Goal: Contribute content: Add original content to the website for others to see

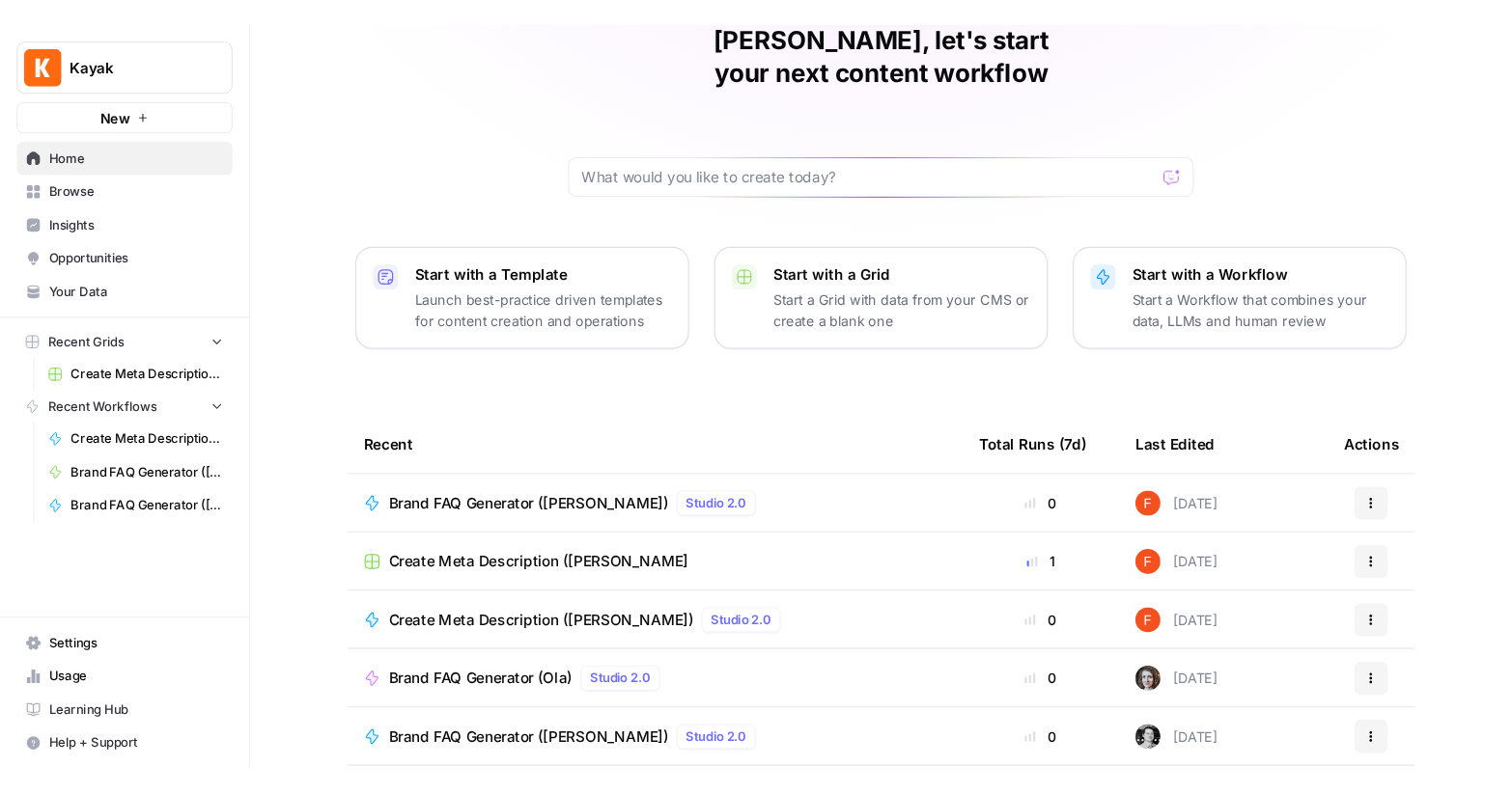
scroll to position [94, 0]
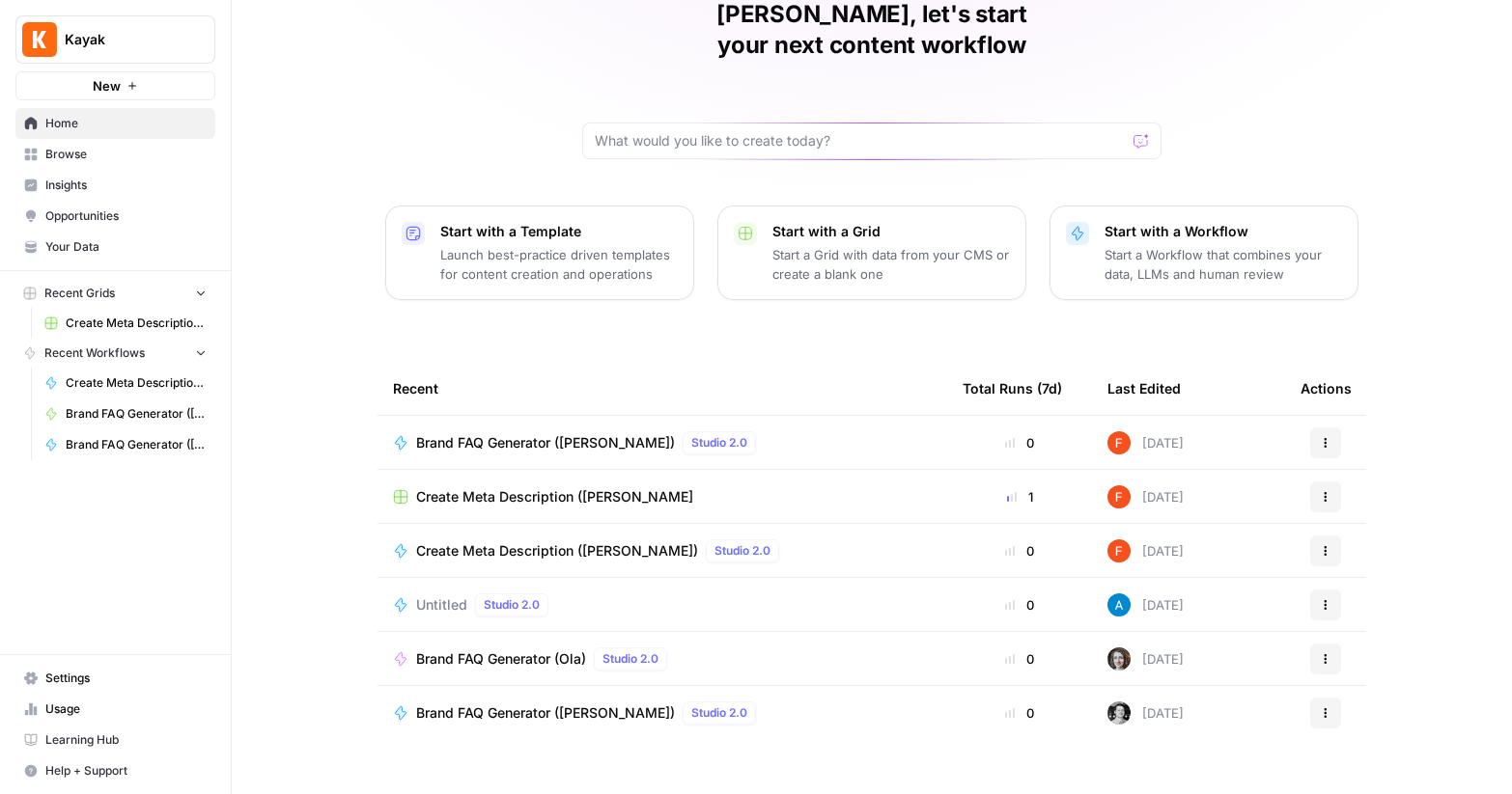
click at [77, 120] on span "Home" at bounding box center [126, 124] width 162 height 18
click at [117, 35] on span "Kayak" at bounding box center [123, 39] width 117 height 20
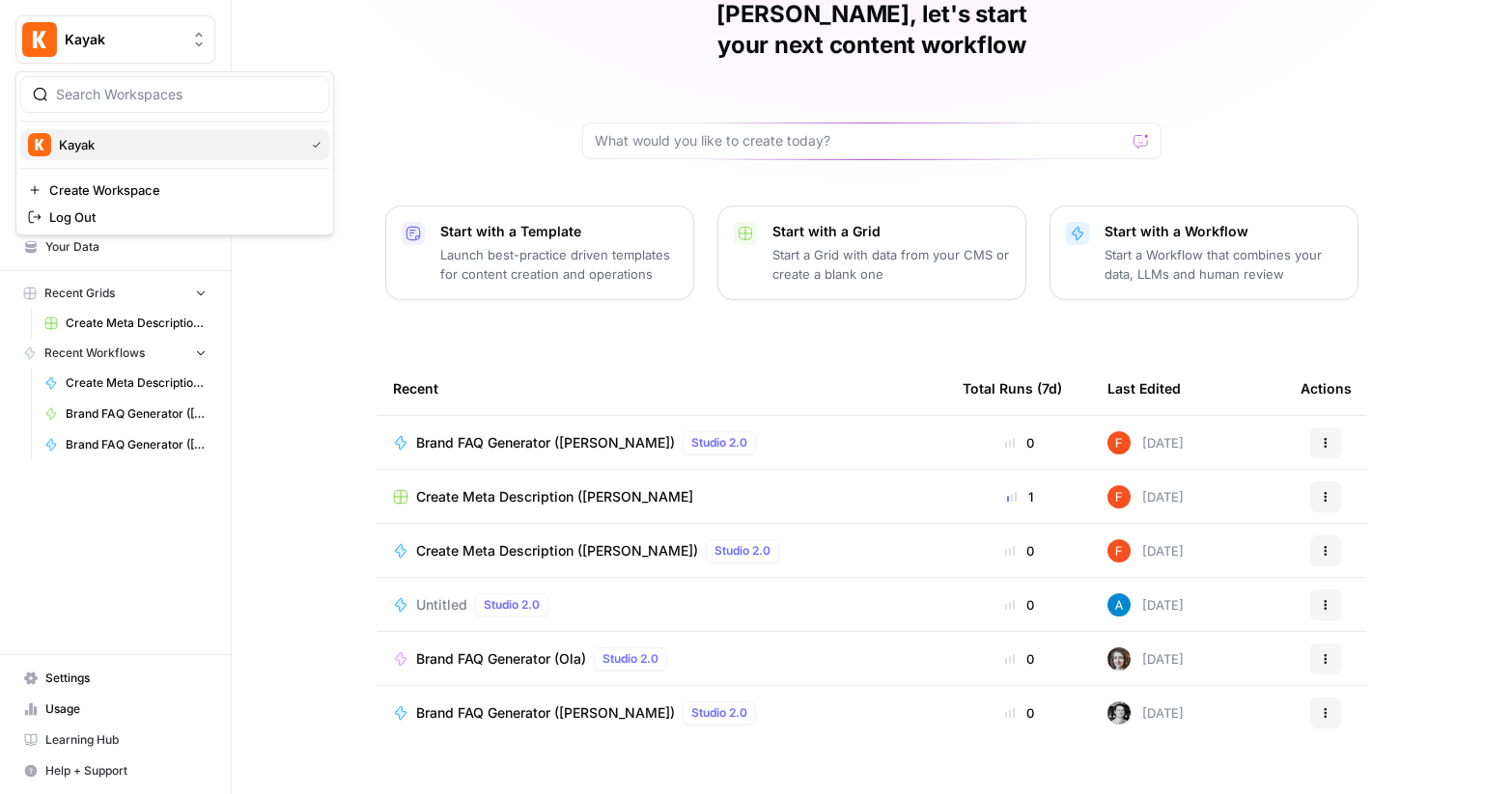
click at [117, 153] on span "Kayak" at bounding box center [177, 145] width 238 height 20
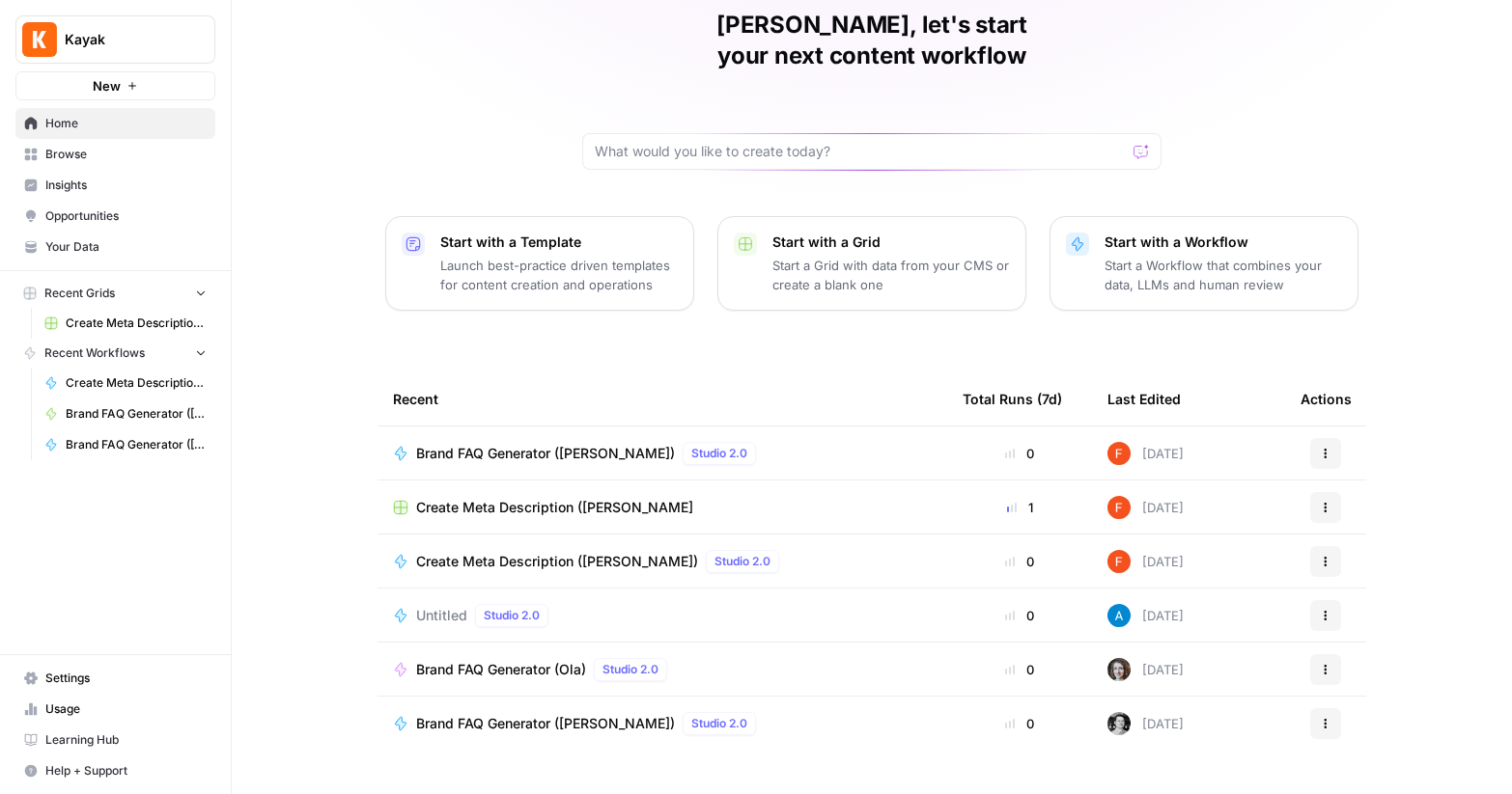
scroll to position [94, 0]
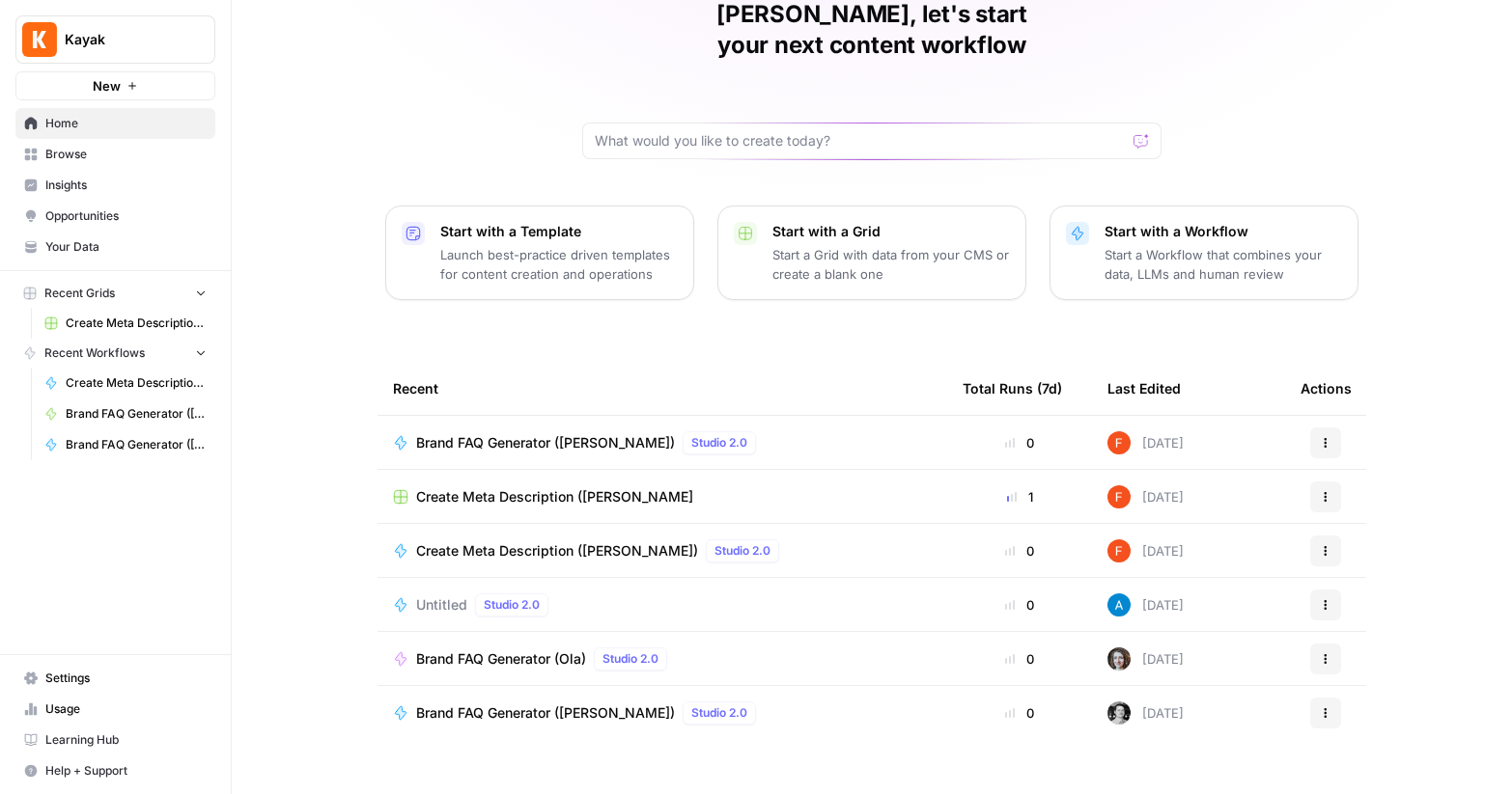
click at [84, 148] on span "Browse" at bounding box center [126, 155] width 162 height 18
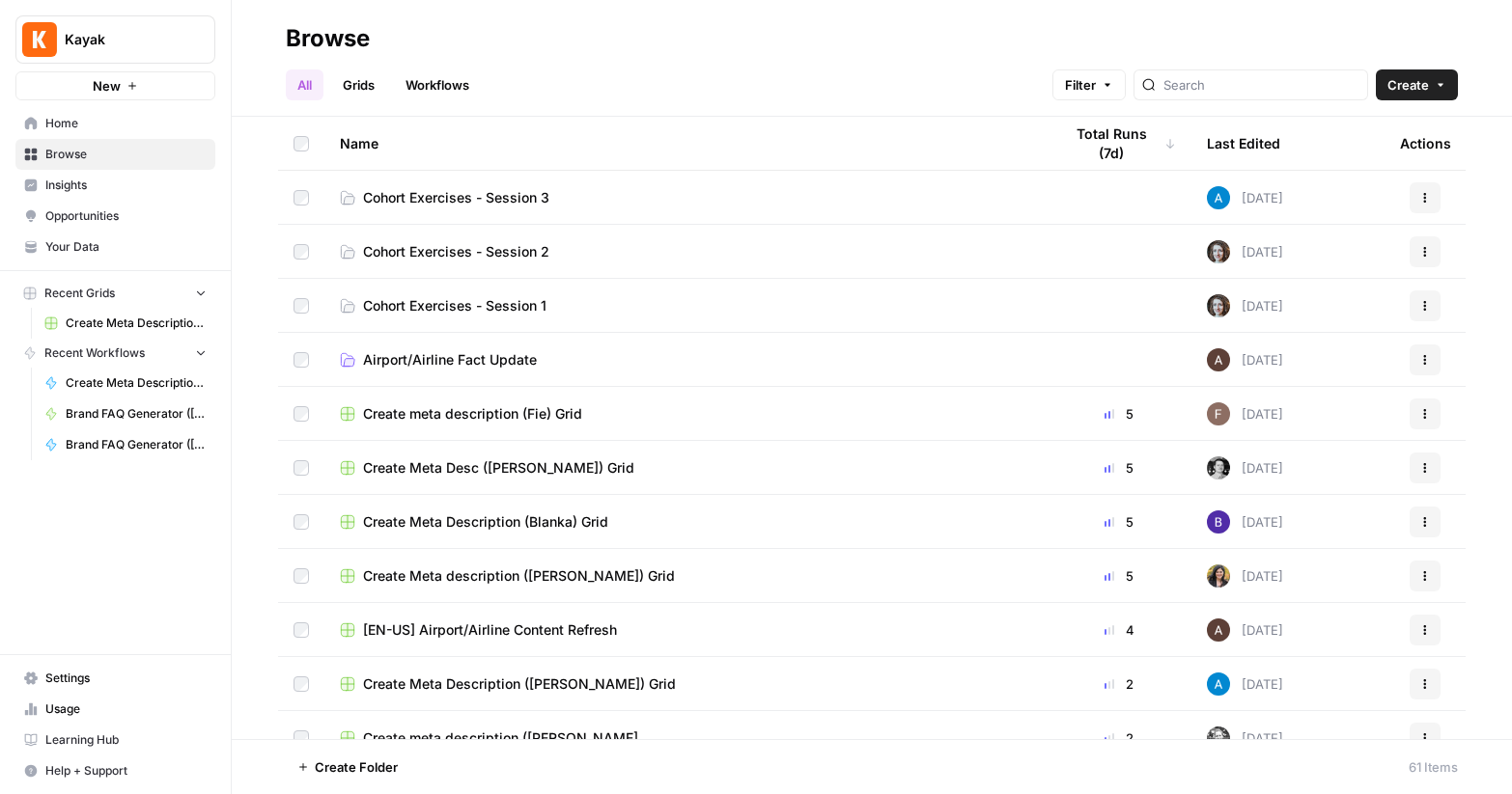
click at [472, 188] on span "Cohort Exercises - Session 3" at bounding box center [455, 198] width 186 height 20
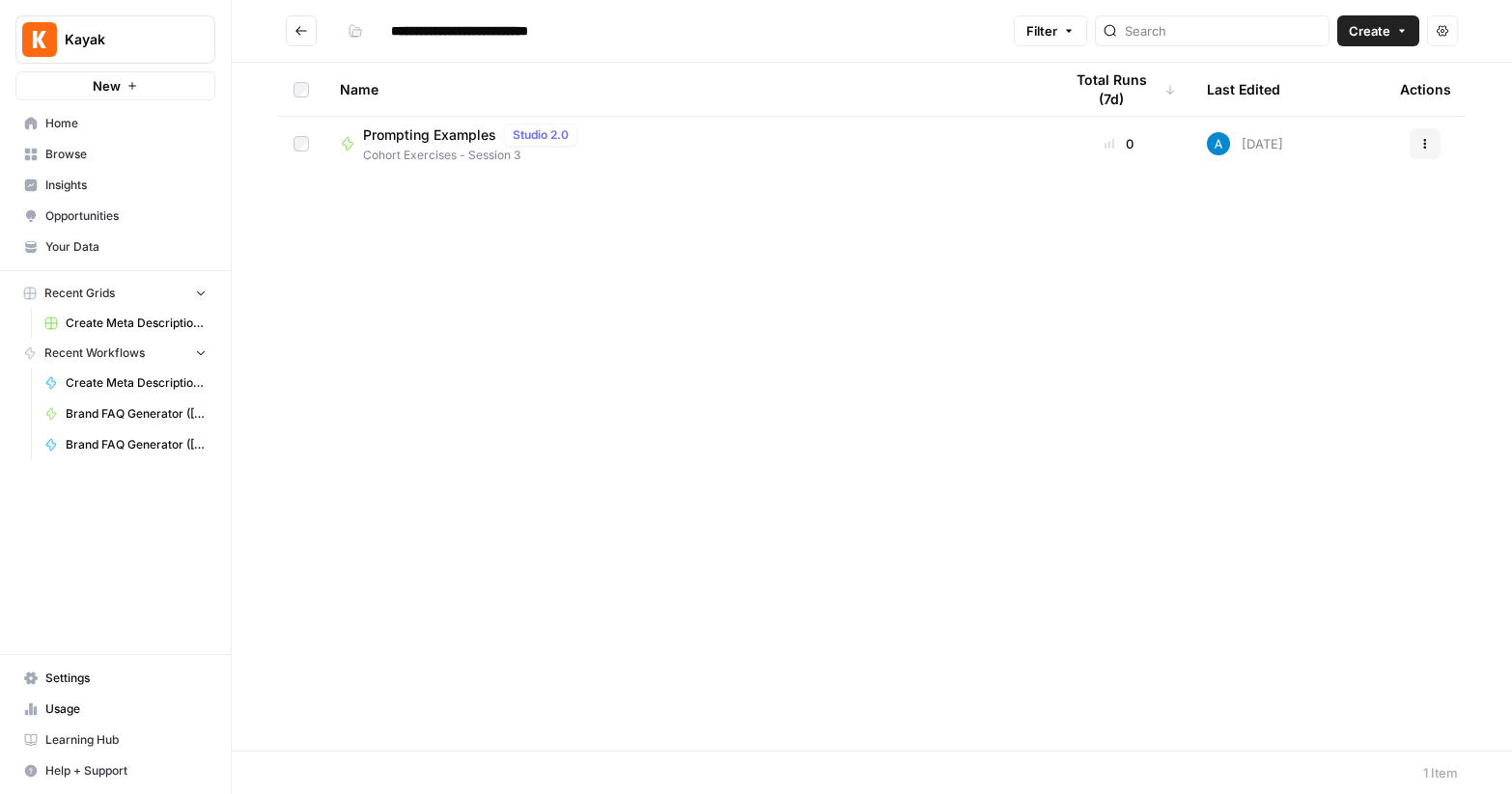
click at [455, 137] on span "Prompting Examples" at bounding box center [429, 135] width 133 height 20
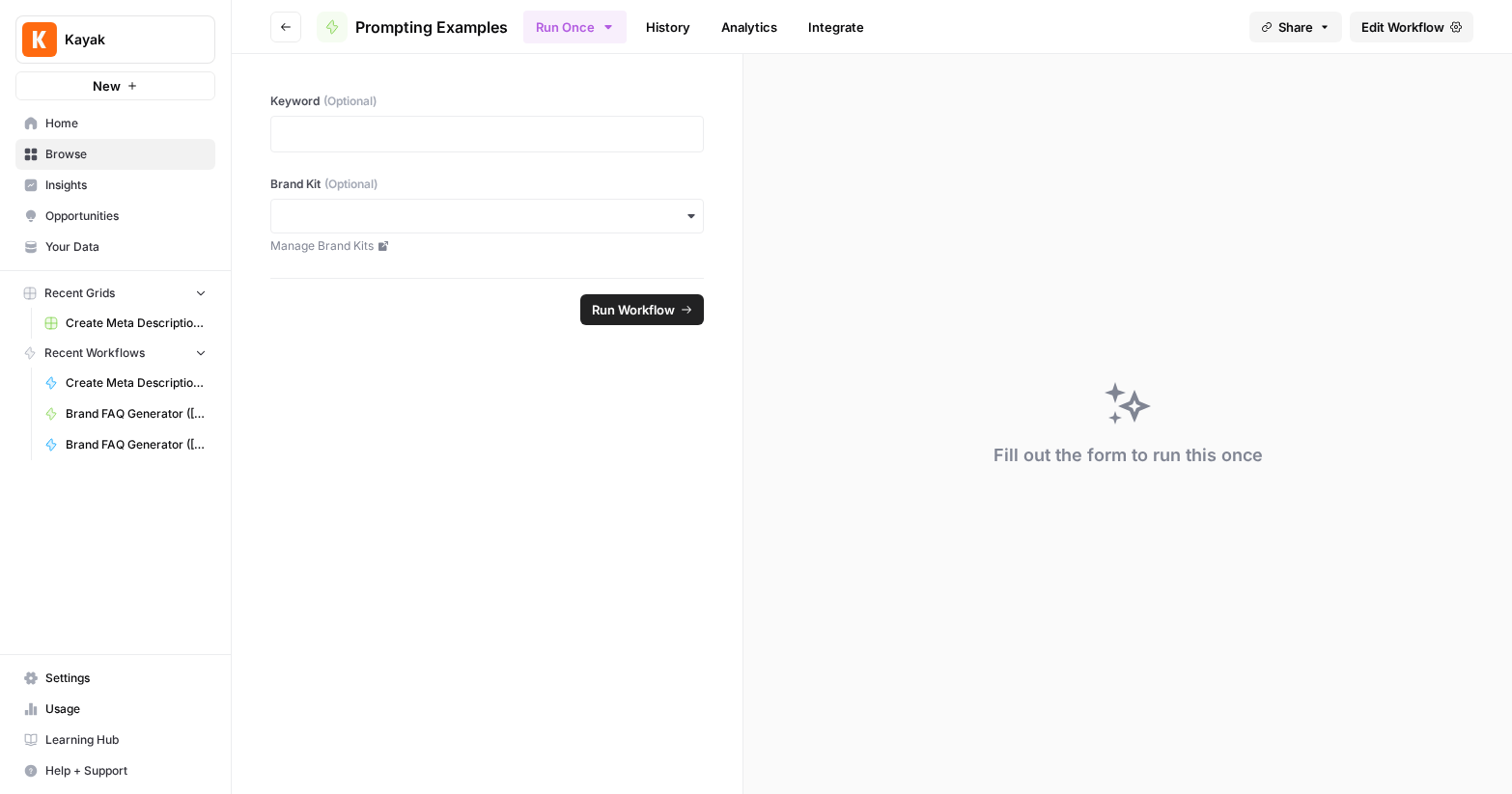
click at [280, 22] on icon "button" at bounding box center [286, 28] width 12 height 12
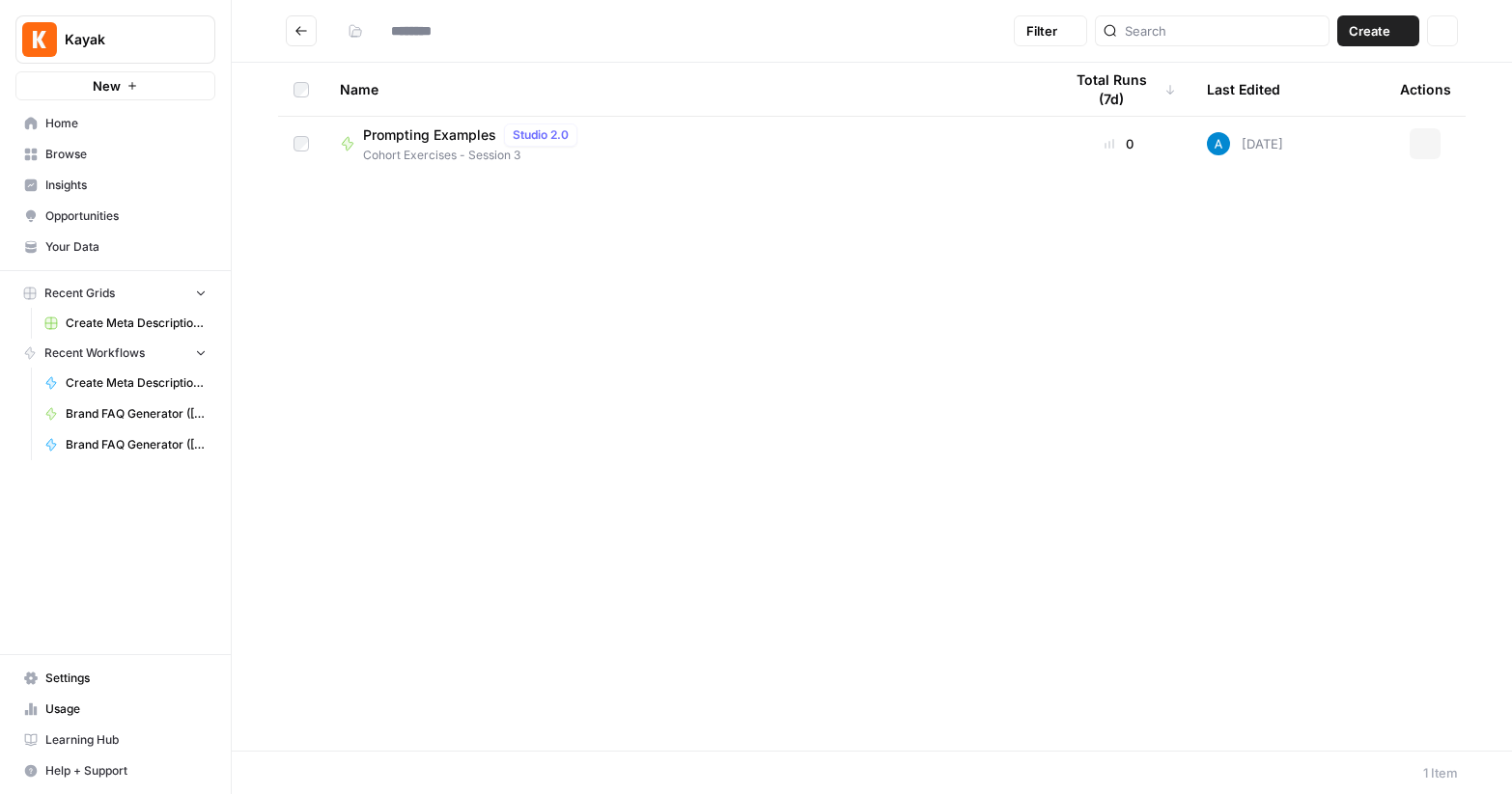
type input "**********"
click at [452, 137] on span "Prompting Examples" at bounding box center [429, 135] width 133 height 20
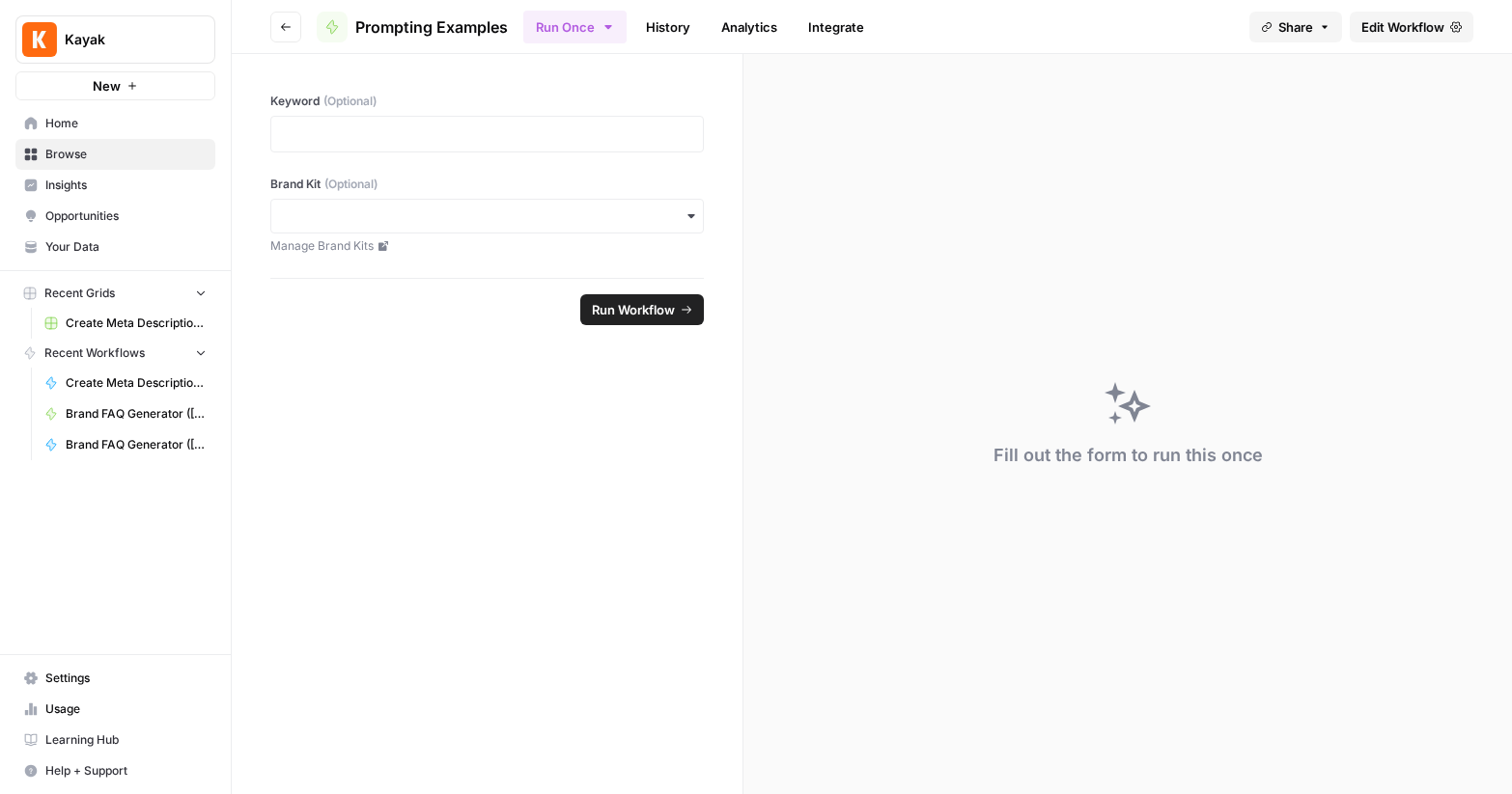
click at [666, 33] on link "History" at bounding box center [667, 27] width 68 height 31
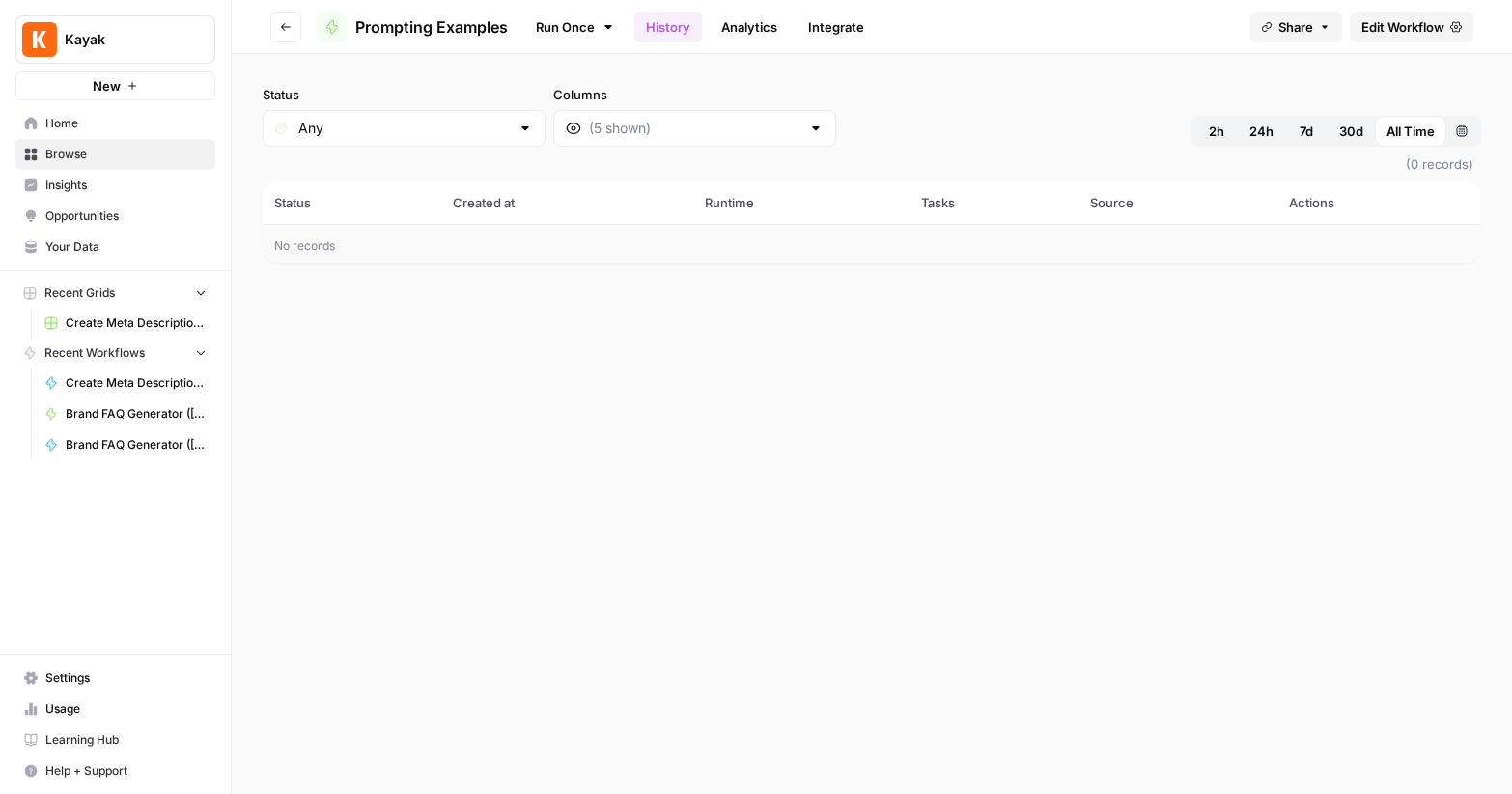
click at [768, 38] on link "Analytics" at bounding box center [749, 27] width 79 height 31
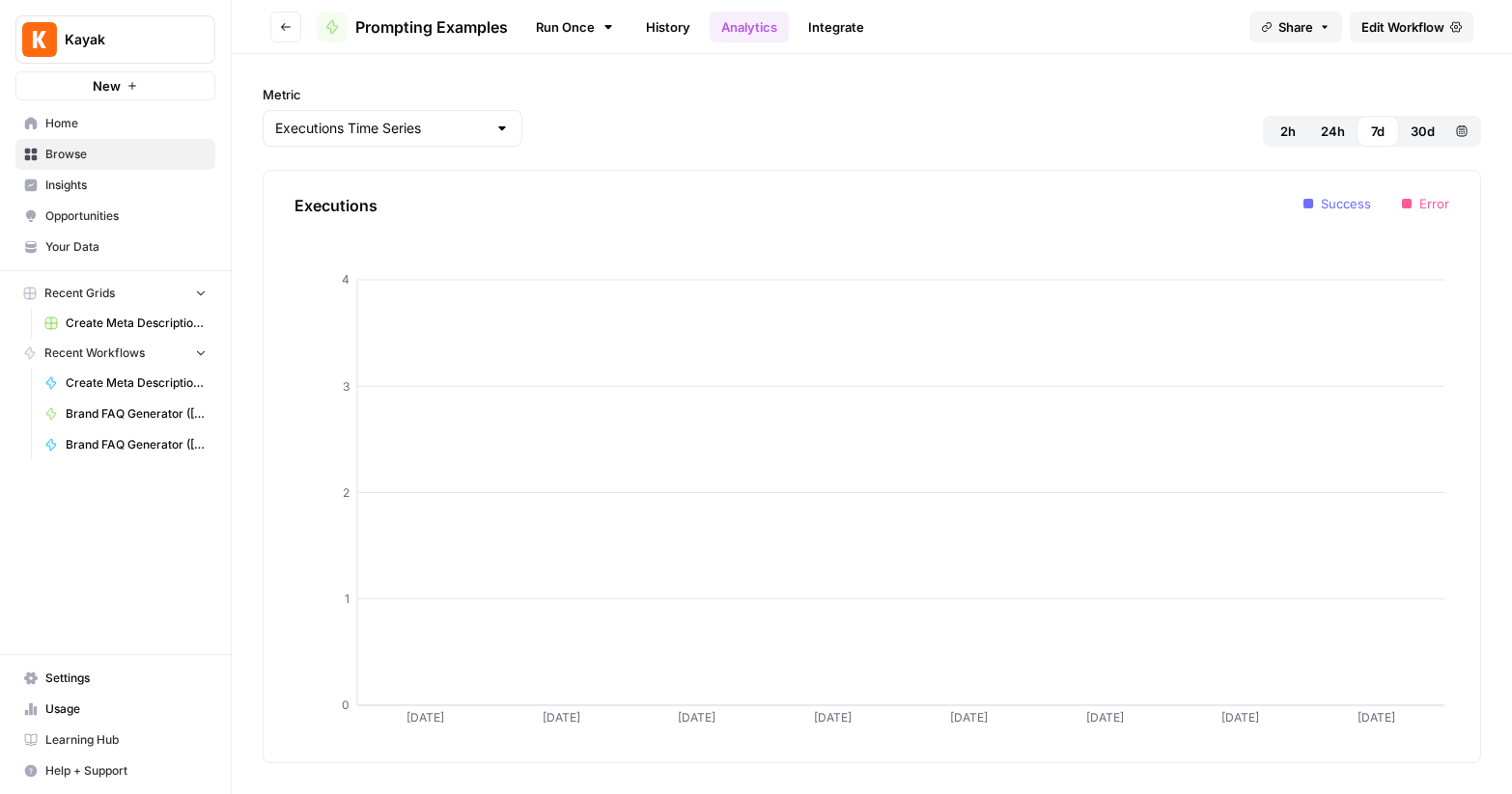
click at [850, 33] on link "Integrate" at bounding box center [836, 27] width 79 height 31
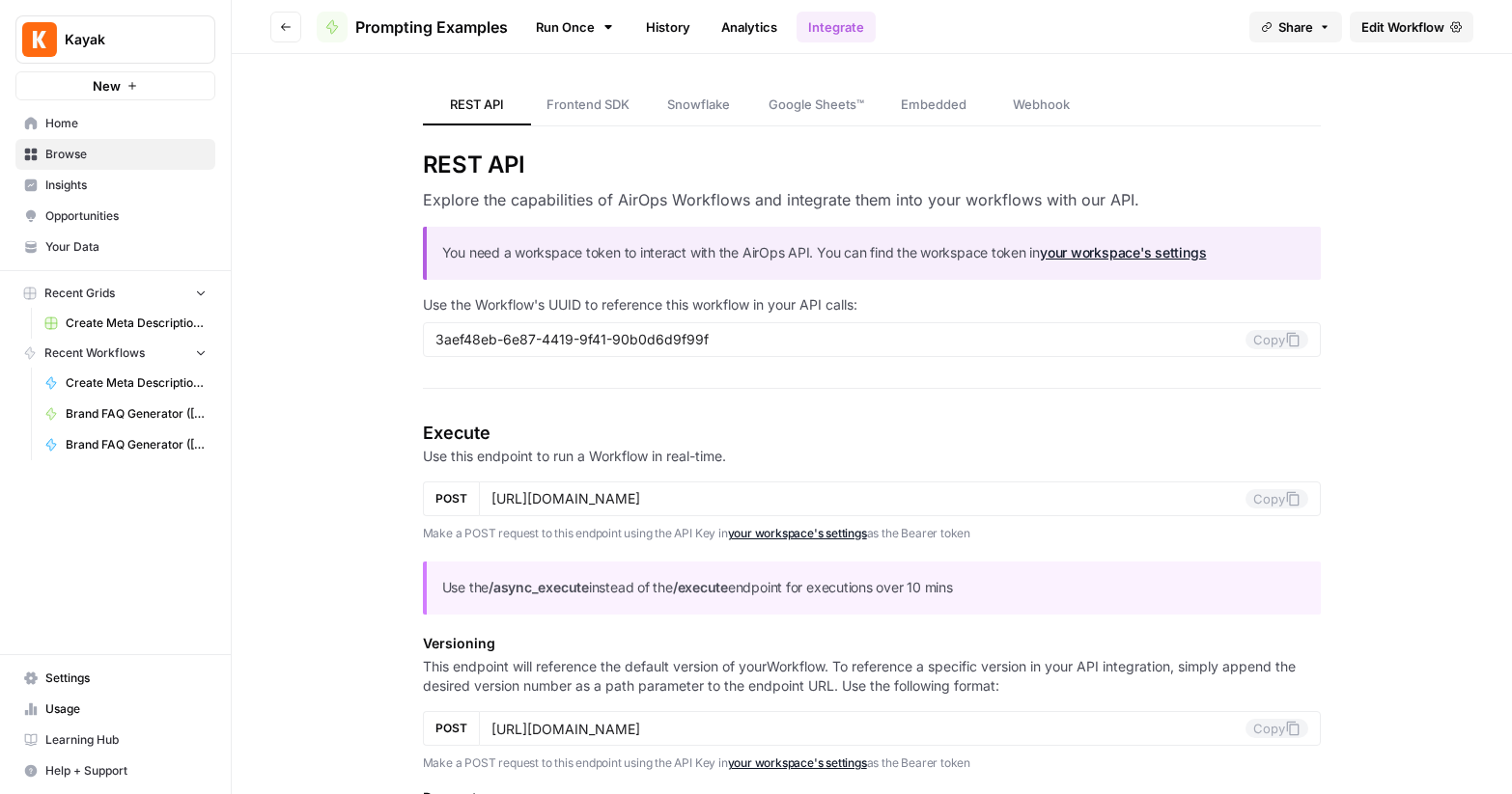
click at [565, 20] on link "Run Once" at bounding box center [575, 27] width 103 height 33
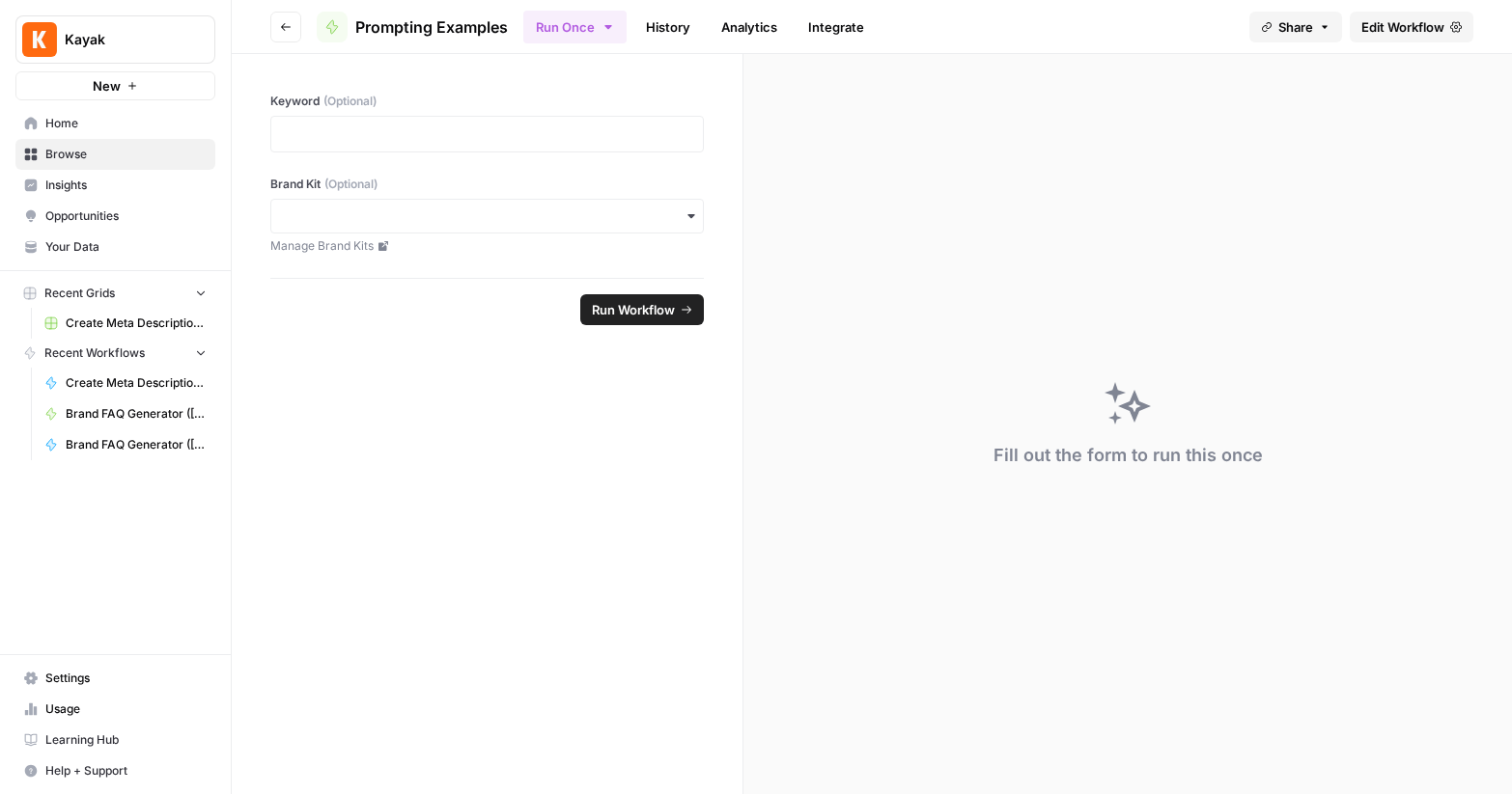
click at [254, 16] on header "Go back Prompting Examples Run Once History Analytics Integrate Share Edit Work…" at bounding box center [871, 27] width 1280 height 54
click at [410, 30] on span "Prompting Examples" at bounding box center [431, 28] width 153 height 24
click at [300, 28] on button "Go back" at bounding box center [285, 27] width 31 height 31
click at [71, 162] on span "Browse" at bounding box center [126, 155] width 162 height 18
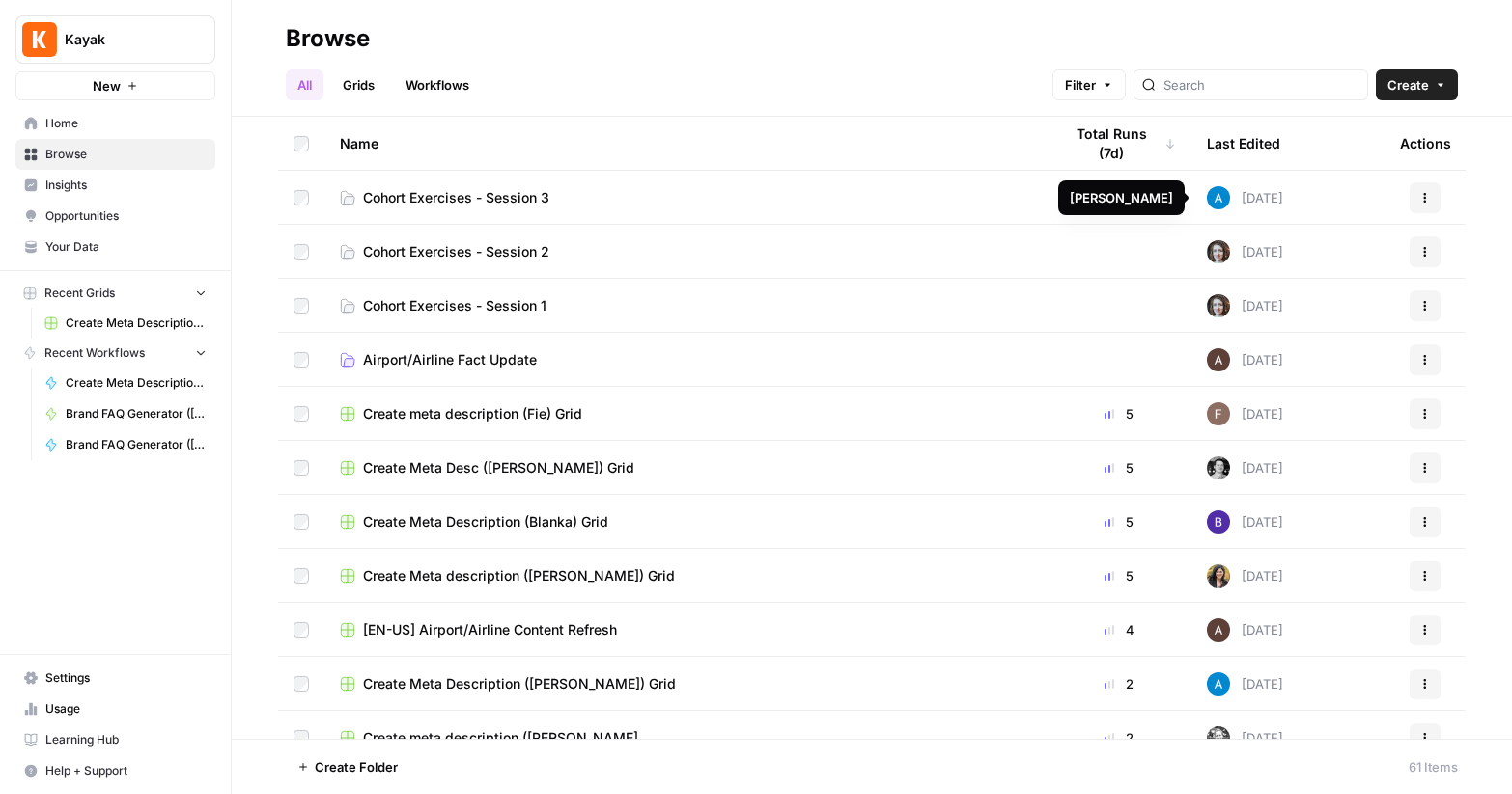
click at [464, 201] on span "Cohort Exercises - Session 3" at bounding box center [455, 198] width 186 height 20
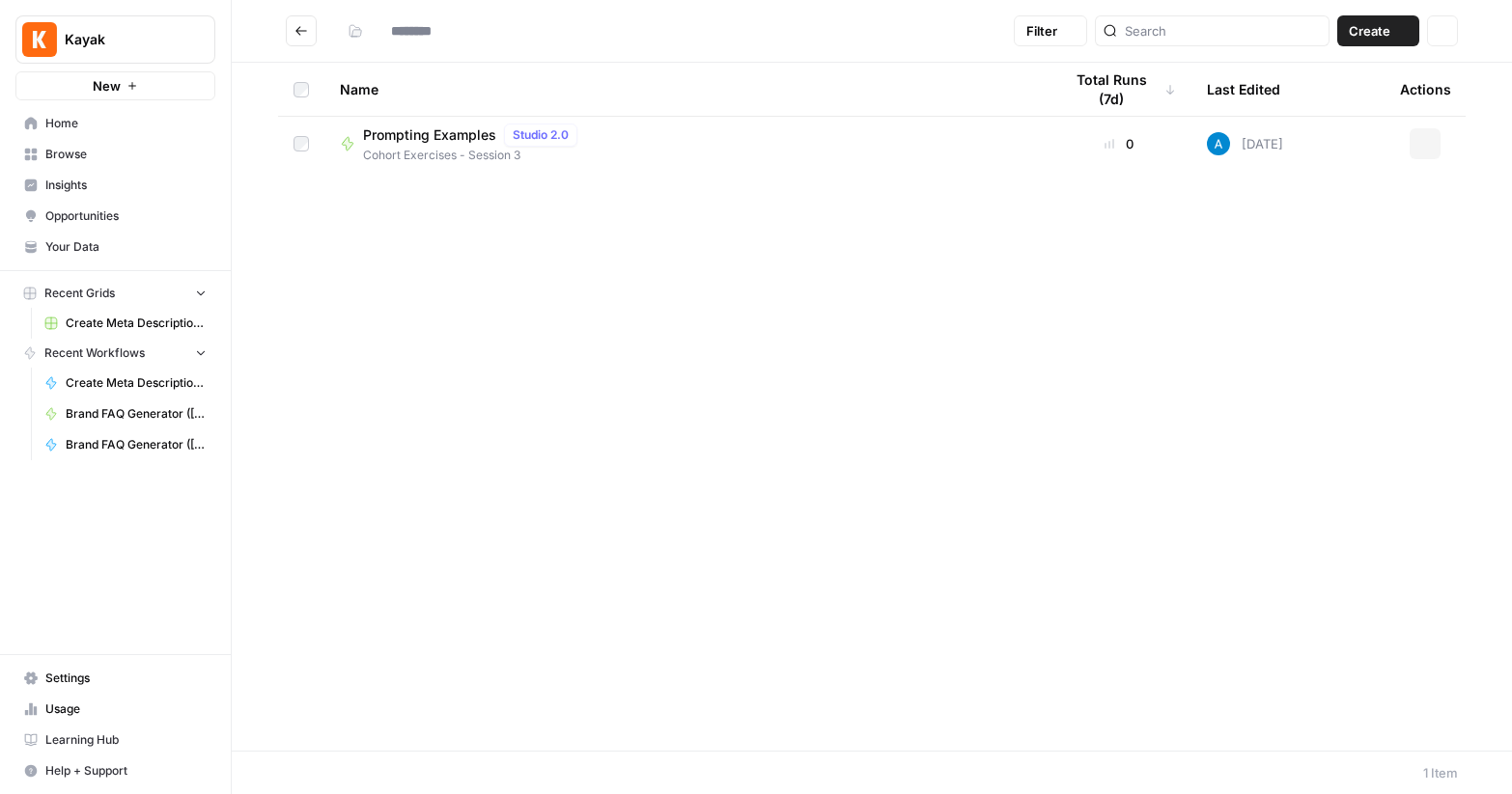
type input "**********"
click at [1405, 156] on div "Actions" at bounding box center [1424, 143] width 50 height 31
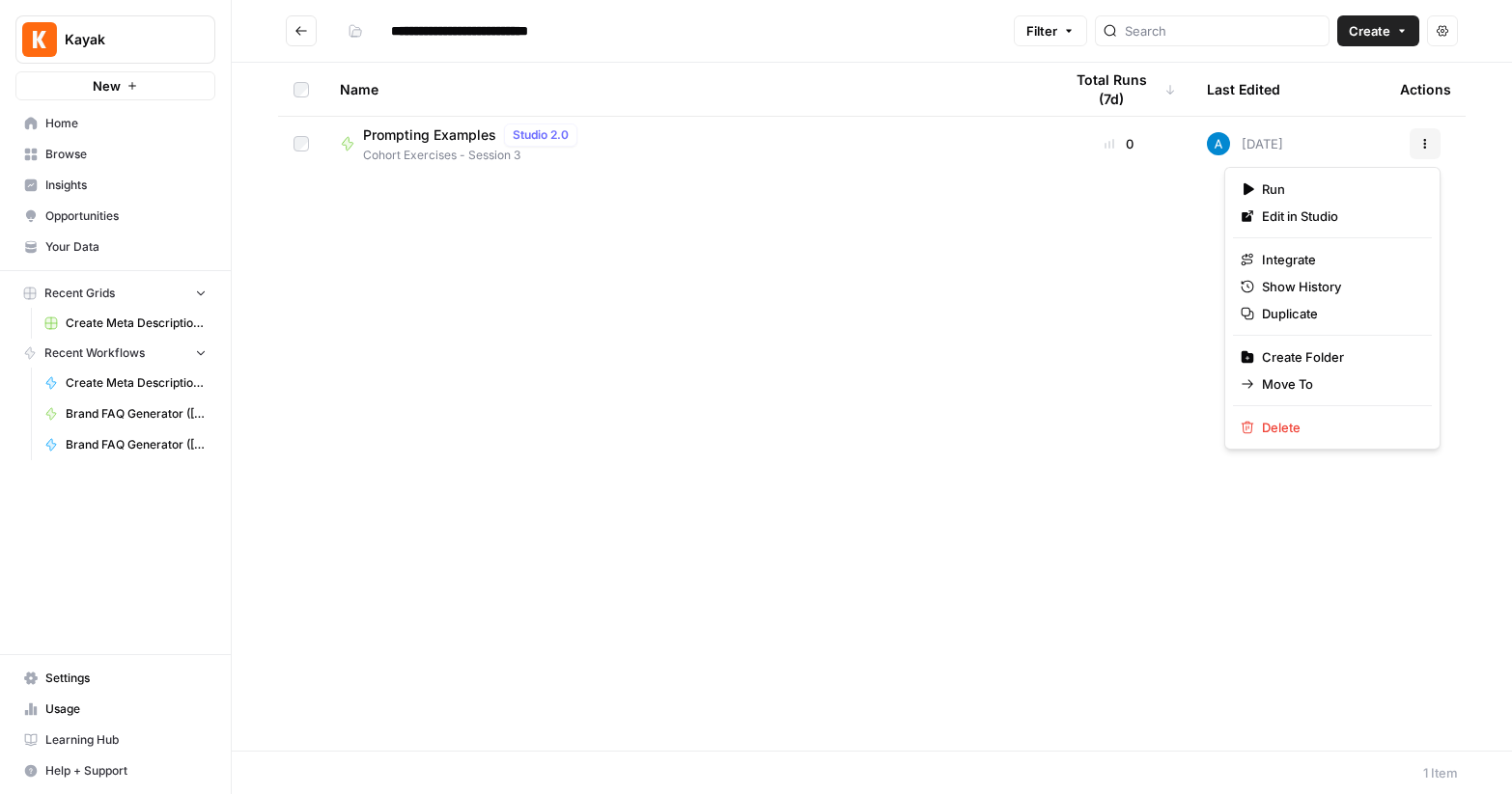
click at [1414, 154] on button "Actions" at bounding box center [1424, 143] width 31 height 31
click at [1343, 220] on span "Edit in Studio" at bounding box center [1339, 217] width 155 height 20
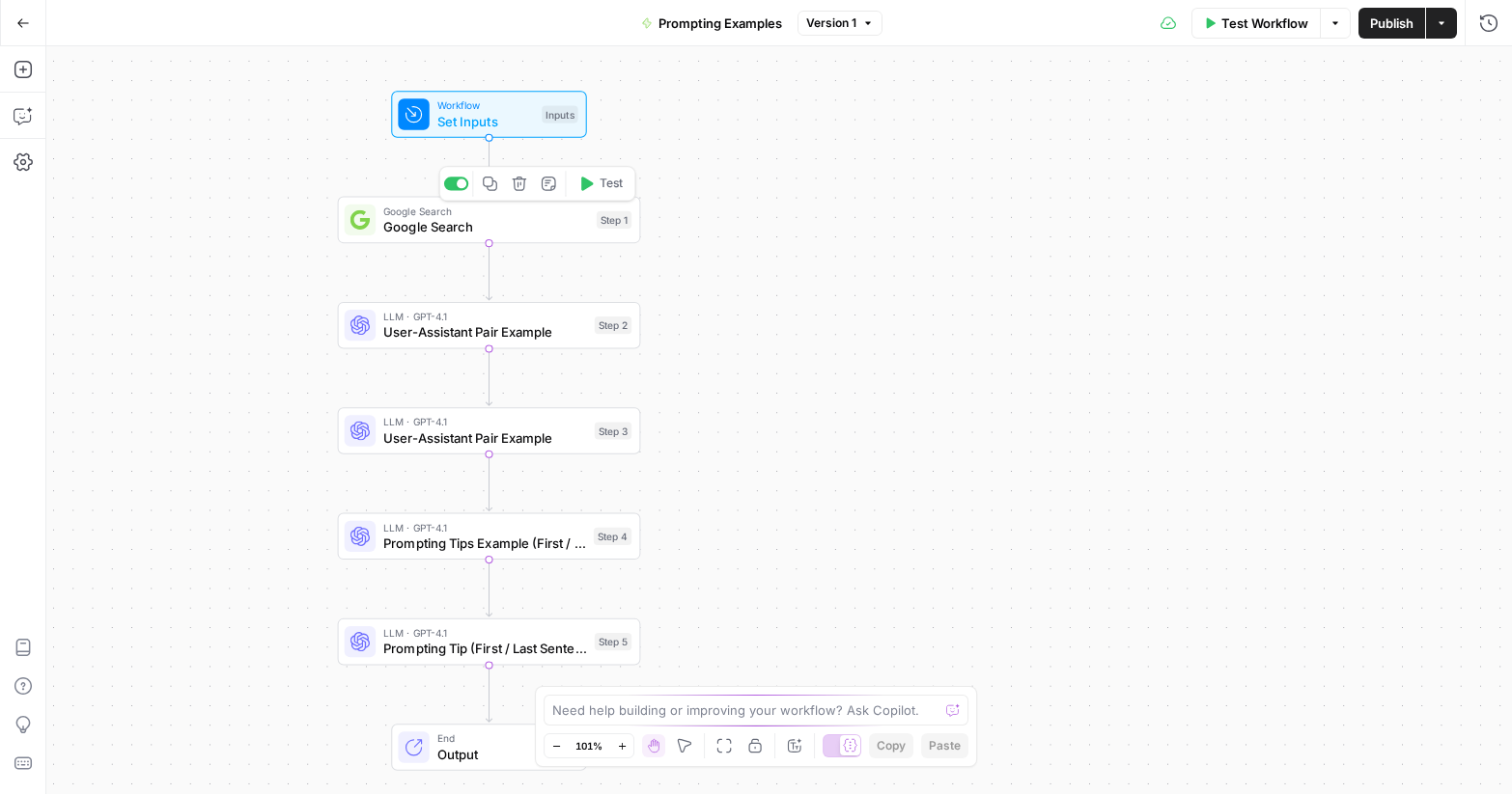
click at [503, 220] on span "Google Search" at bounding box center [486, 227] width 206 height 20
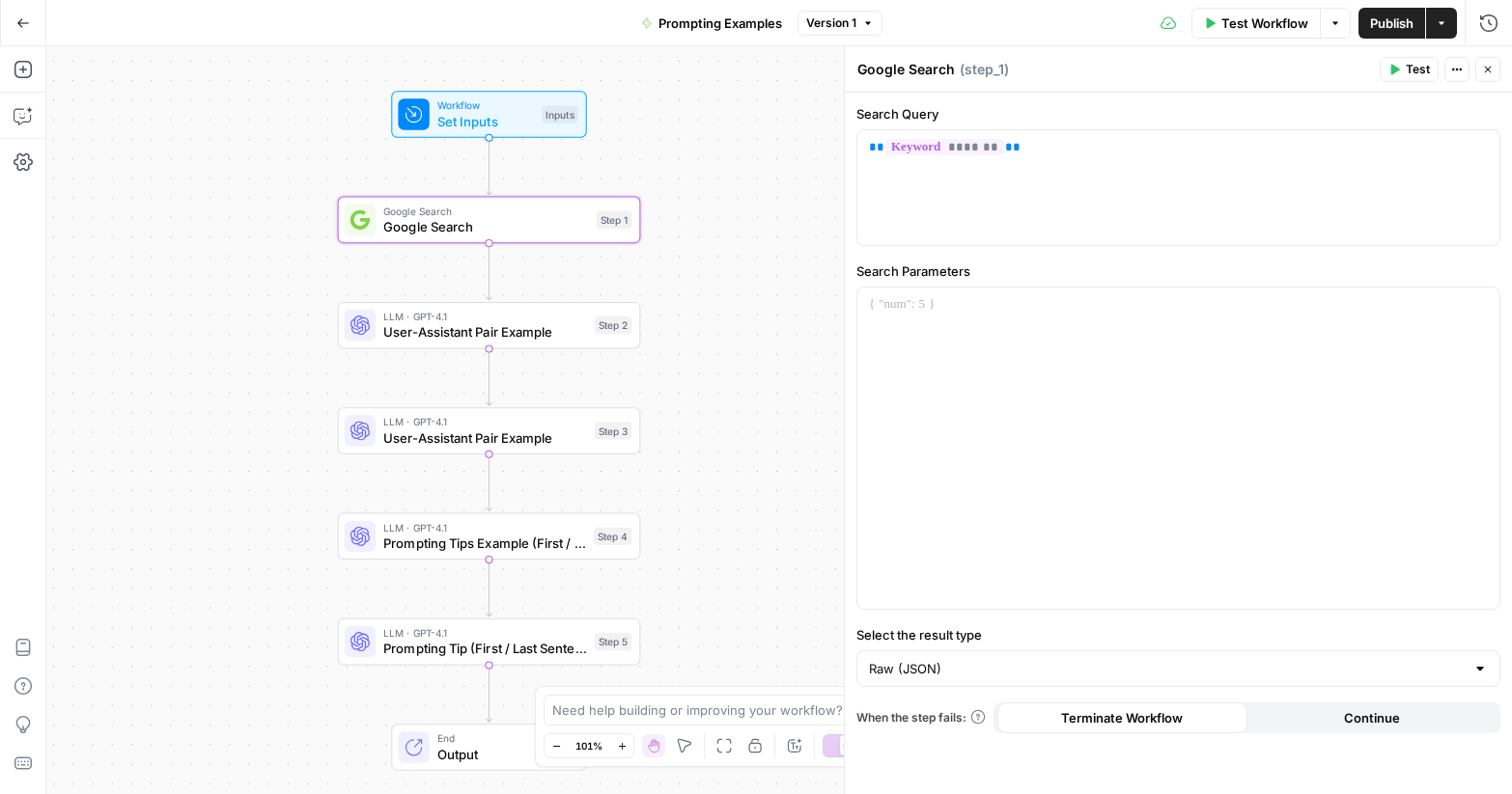
click at [1394, 71] on icon "button" at bounding box center [1395, 70] width 9 height 11
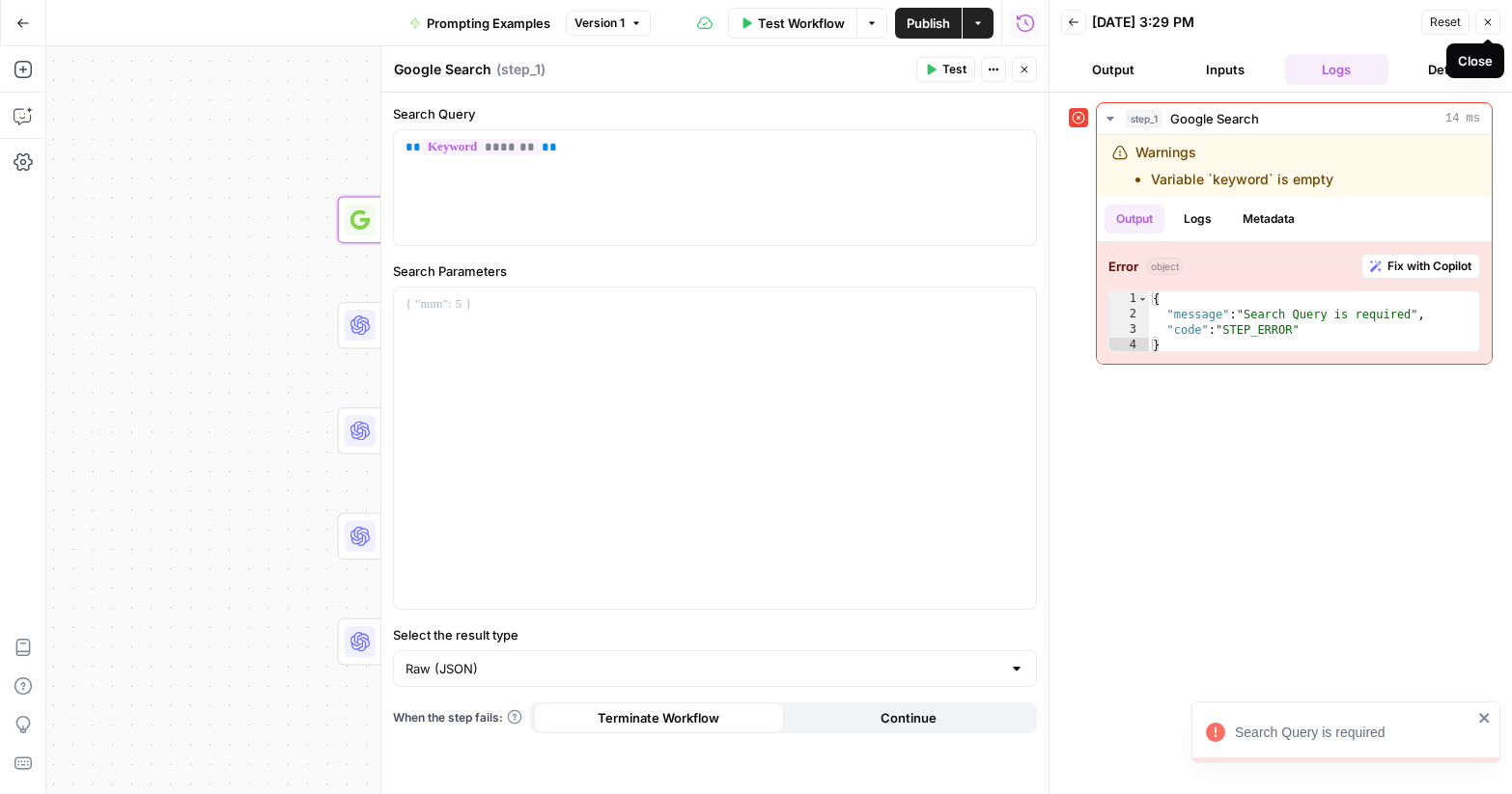
click at [1493, 25] on button "Close" at bounding box center [1486, 22] width 25 height 25
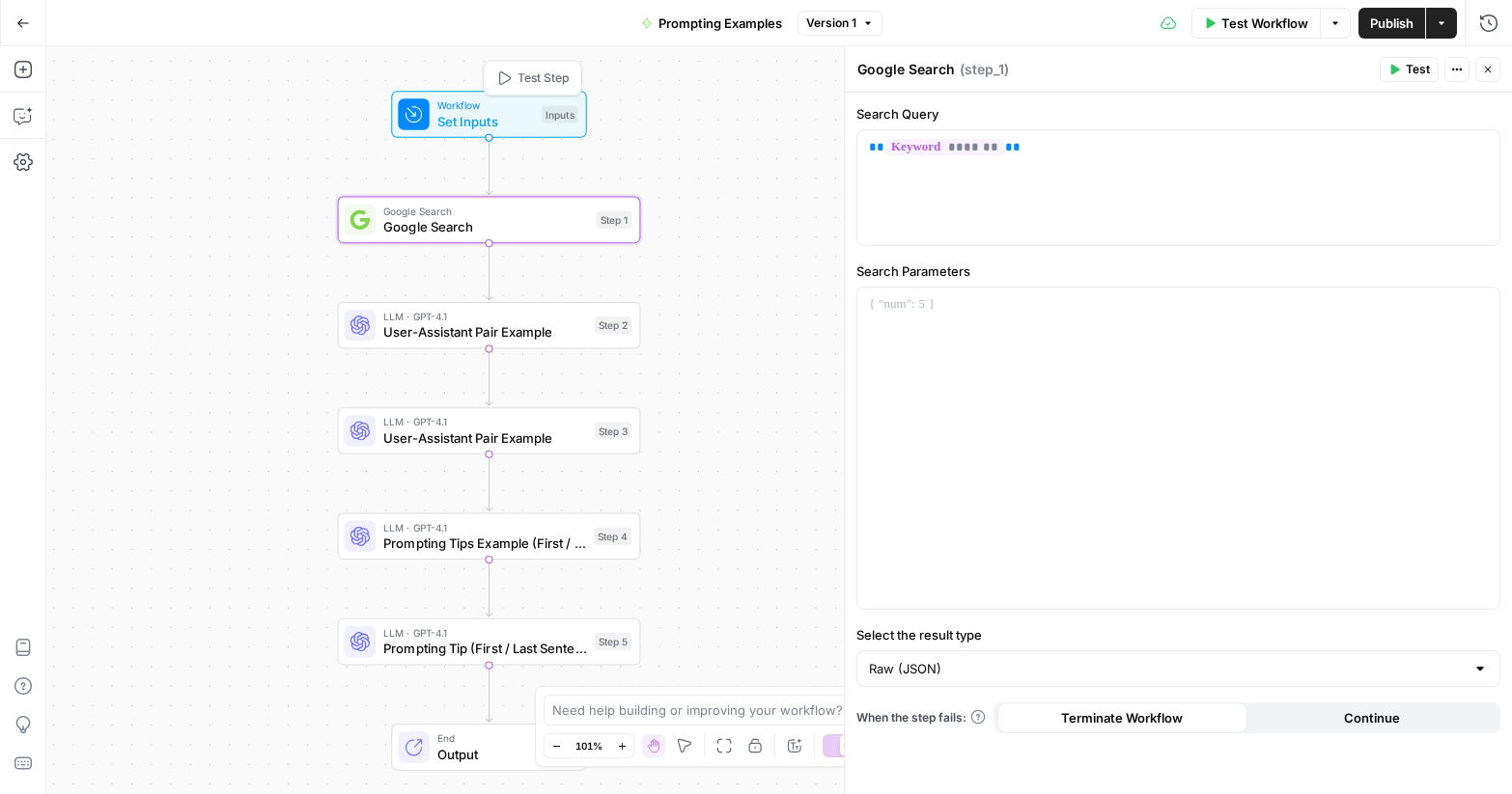
click at [489, 105] on span "Workflow" at bounding box center [486, 105] width 97 height 16
click at [509, 124] on span "Set Inputs" at bounding box center [486, 121] width 97 height 20
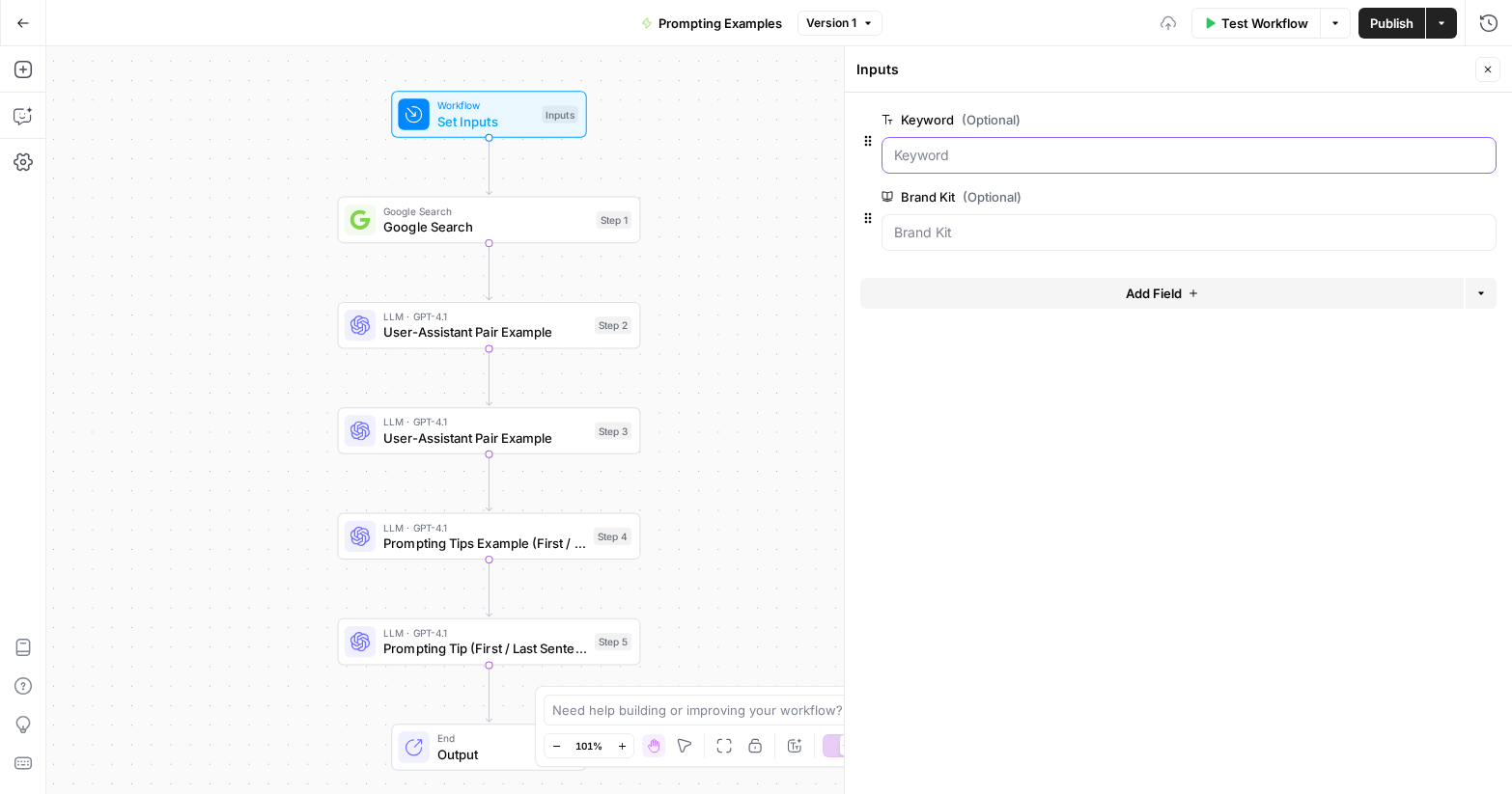
click at [996, 147] on input "Keyword (Optional)" at bounding box center [1189, 156] width 589 height 20
click at [991, 154] on input "Keyword (Optional)" at bounding box center [1189, 156] width 589 height 20
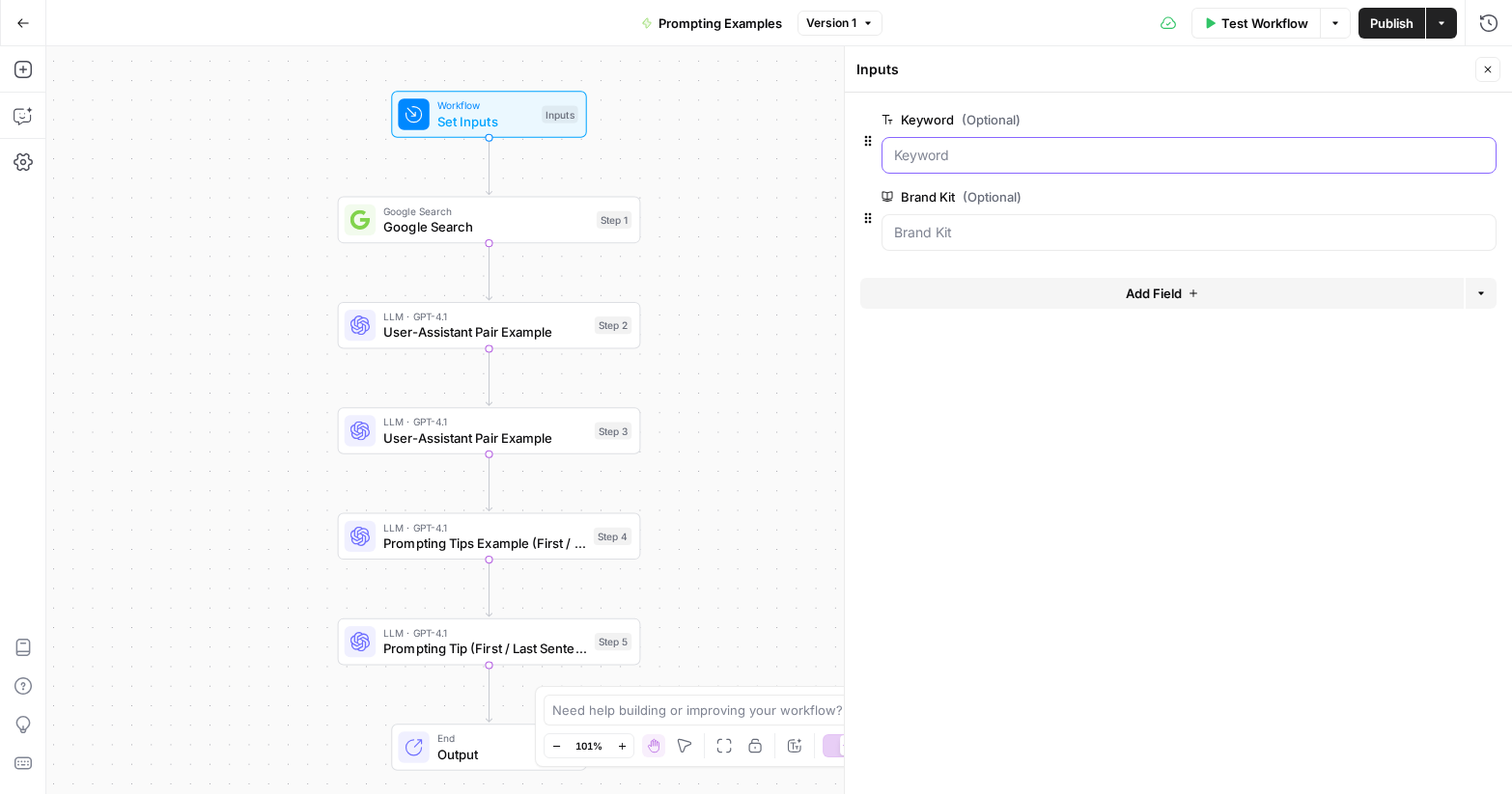
click at [991, 154] on input "Keyword (Optional)" at bounding box center [1189, 156] width 589 height 20
click at [1421, 112] on span "edit field" at bounding box center [1423, 120] width 42 height 16
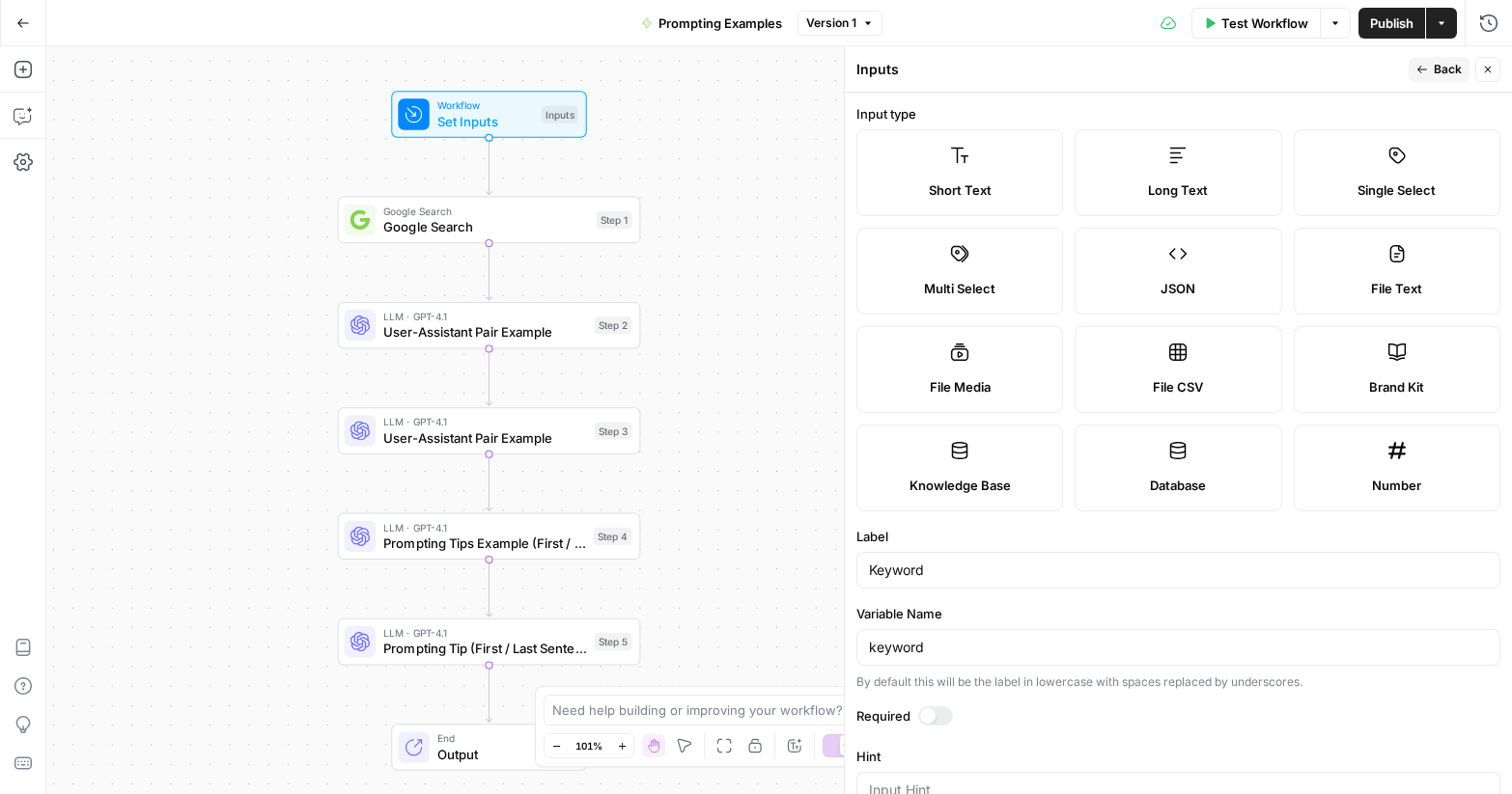
click at [1484, 64] on icon "button" at bounding box center [1487, 70] width 12 height 12
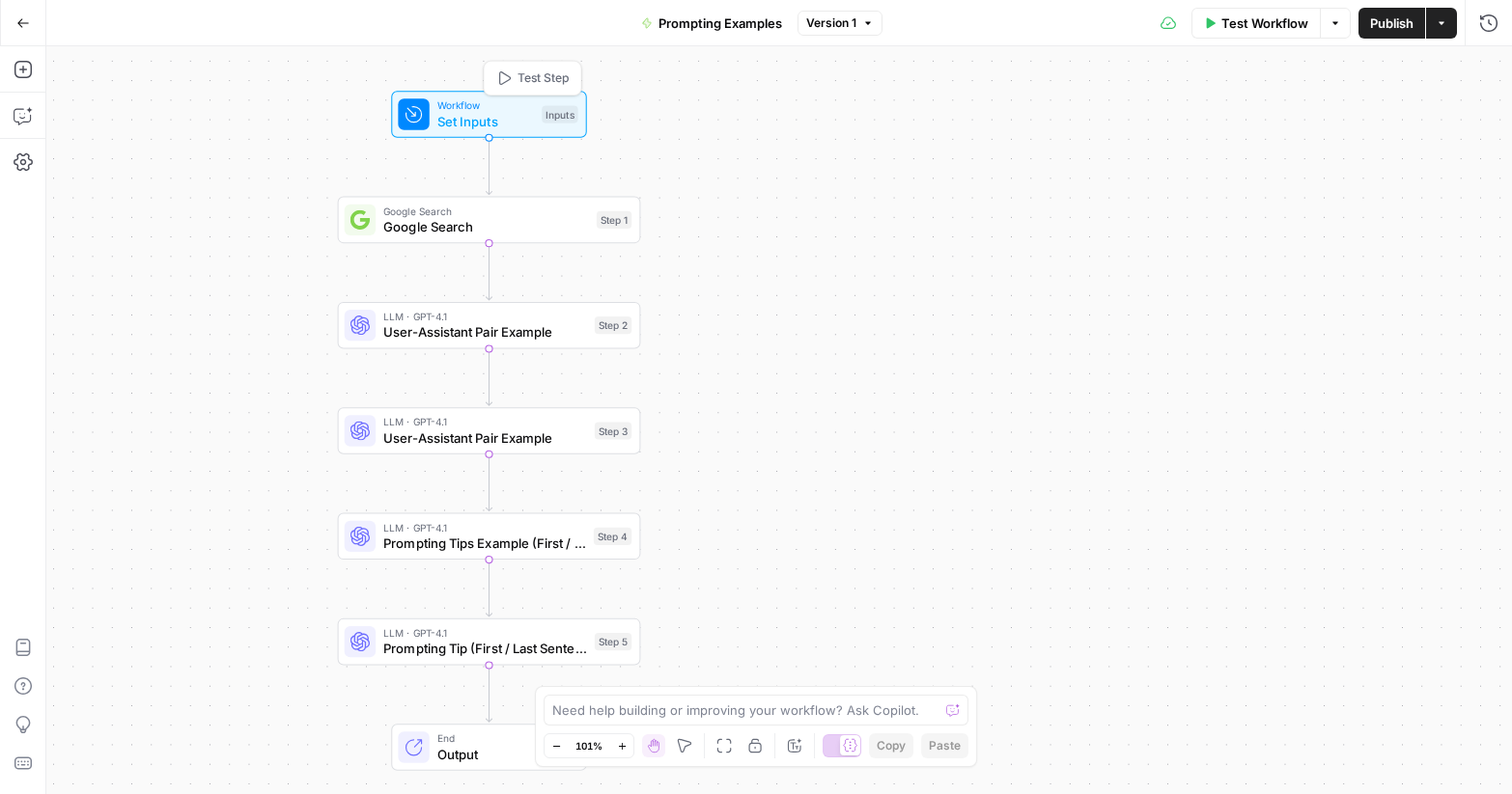
click at [516, 102] on span "Workflow" at bounding box center [486, 105] width 97 height 16
click at [482, 214] on span "Google Search" at bounding box center [486, 212] width 206 height 16
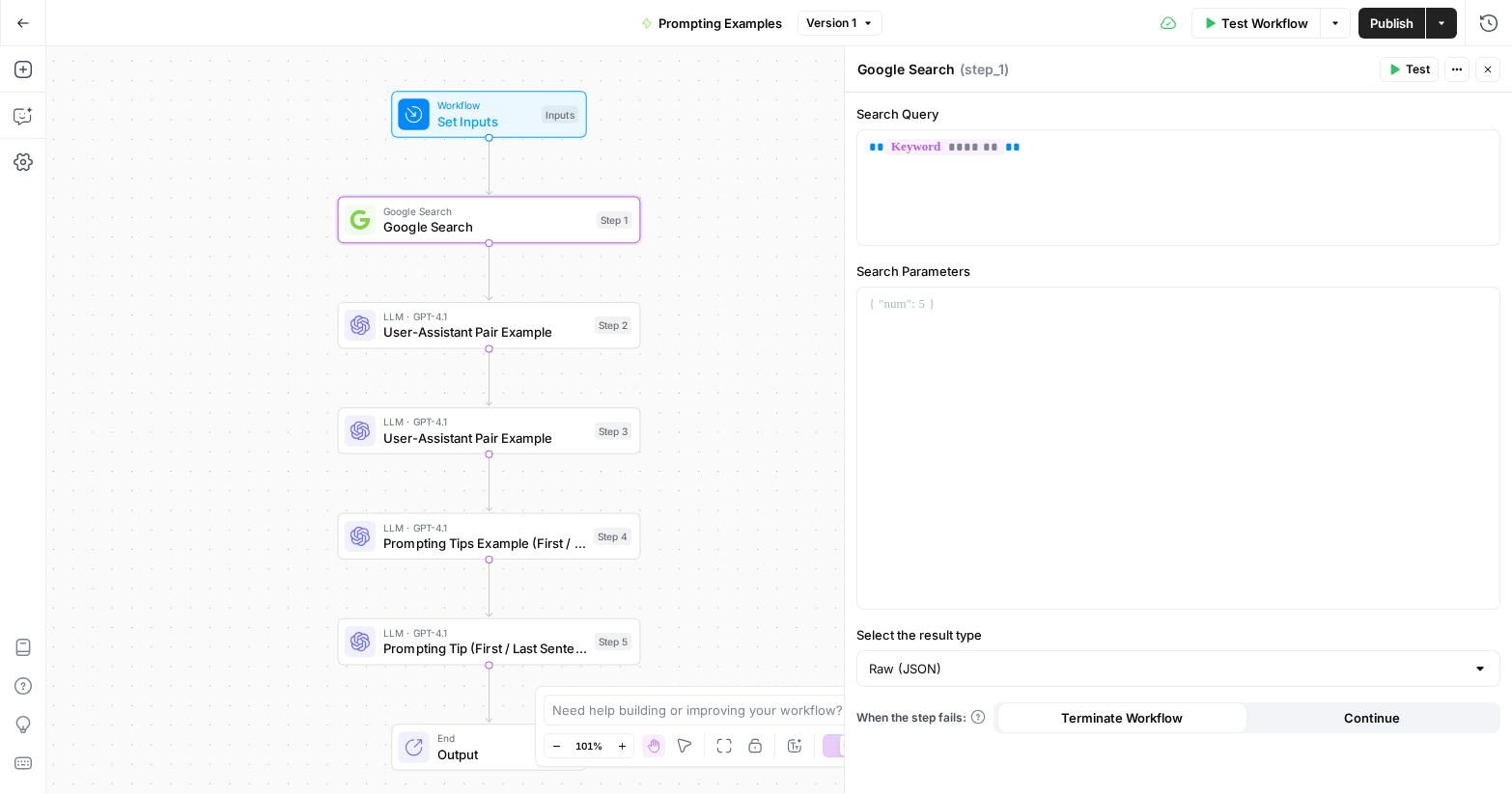
click at [500, 115] on span "Set Inputs" at bounding box center [486, 121] width 97 height 20
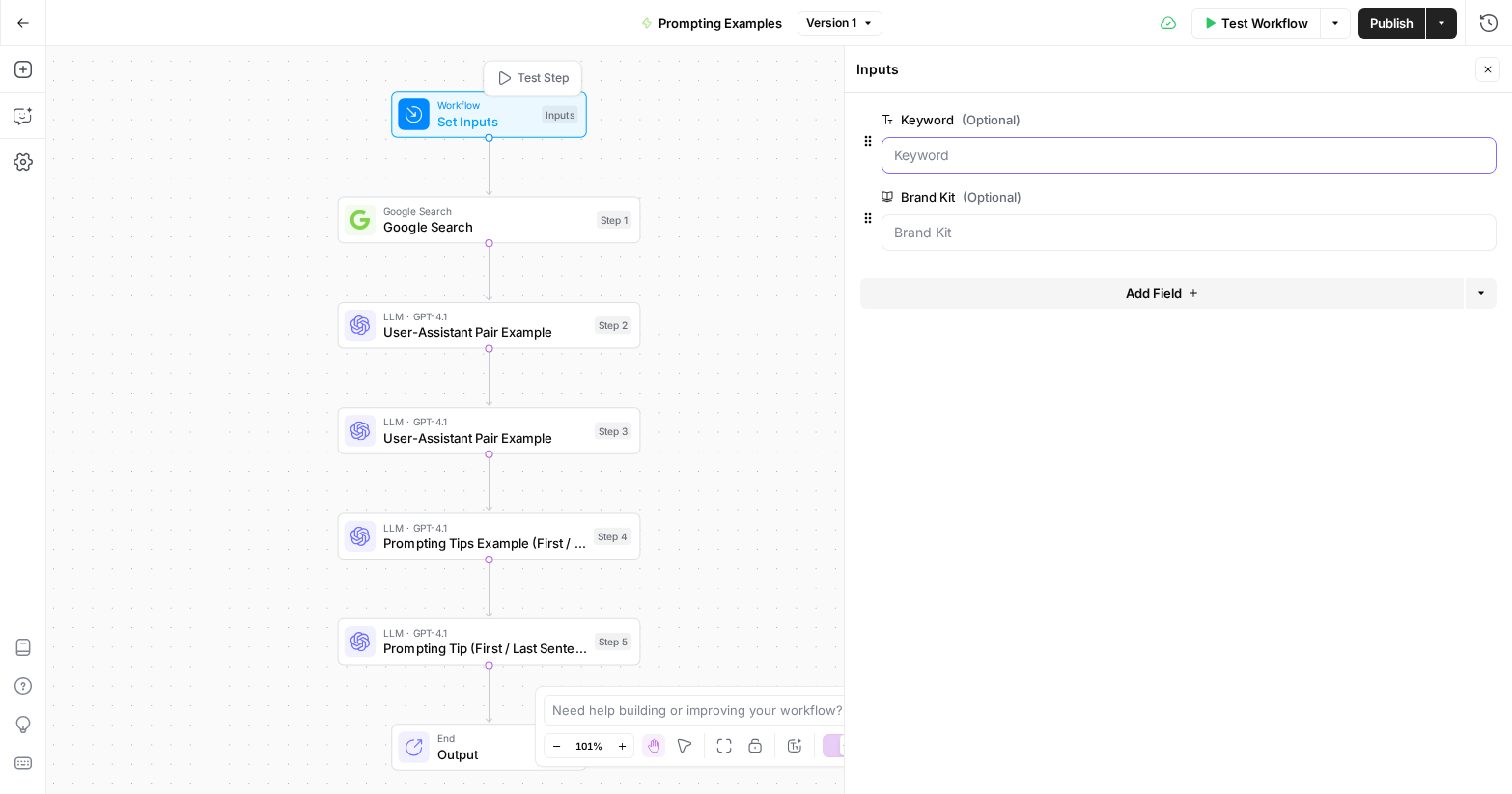
click at [1064, 164] on input "Keyword (Optional)" at bounding box center [1189, 156] width 589 height 20
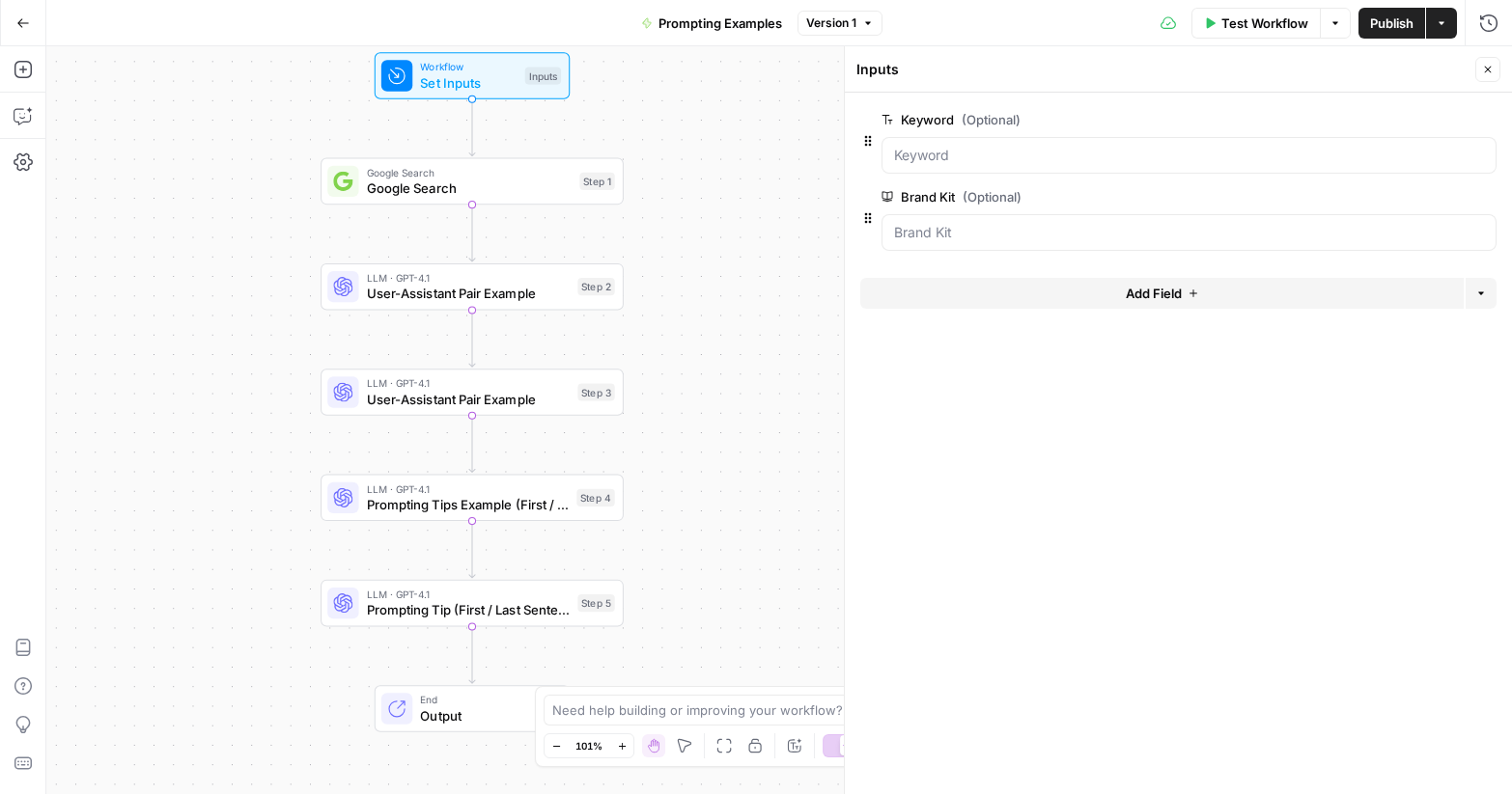
click at [24, 26] on icon "button" at bounding box center [24, 24] width 14 height 14
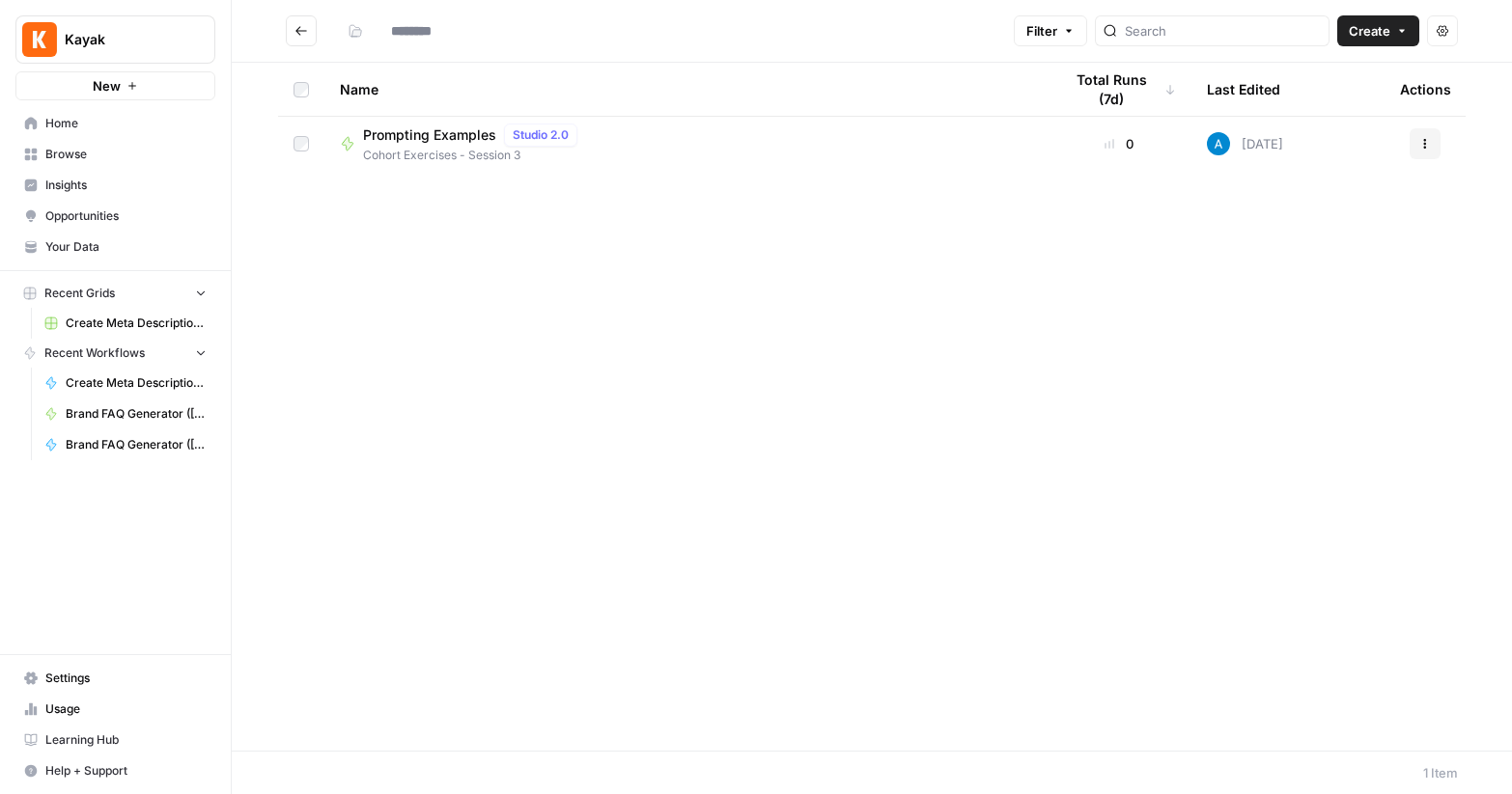
type input "**********"
click at [299, 26] on icon "Go back" at bounding box center [302, 31] width 14 height 14
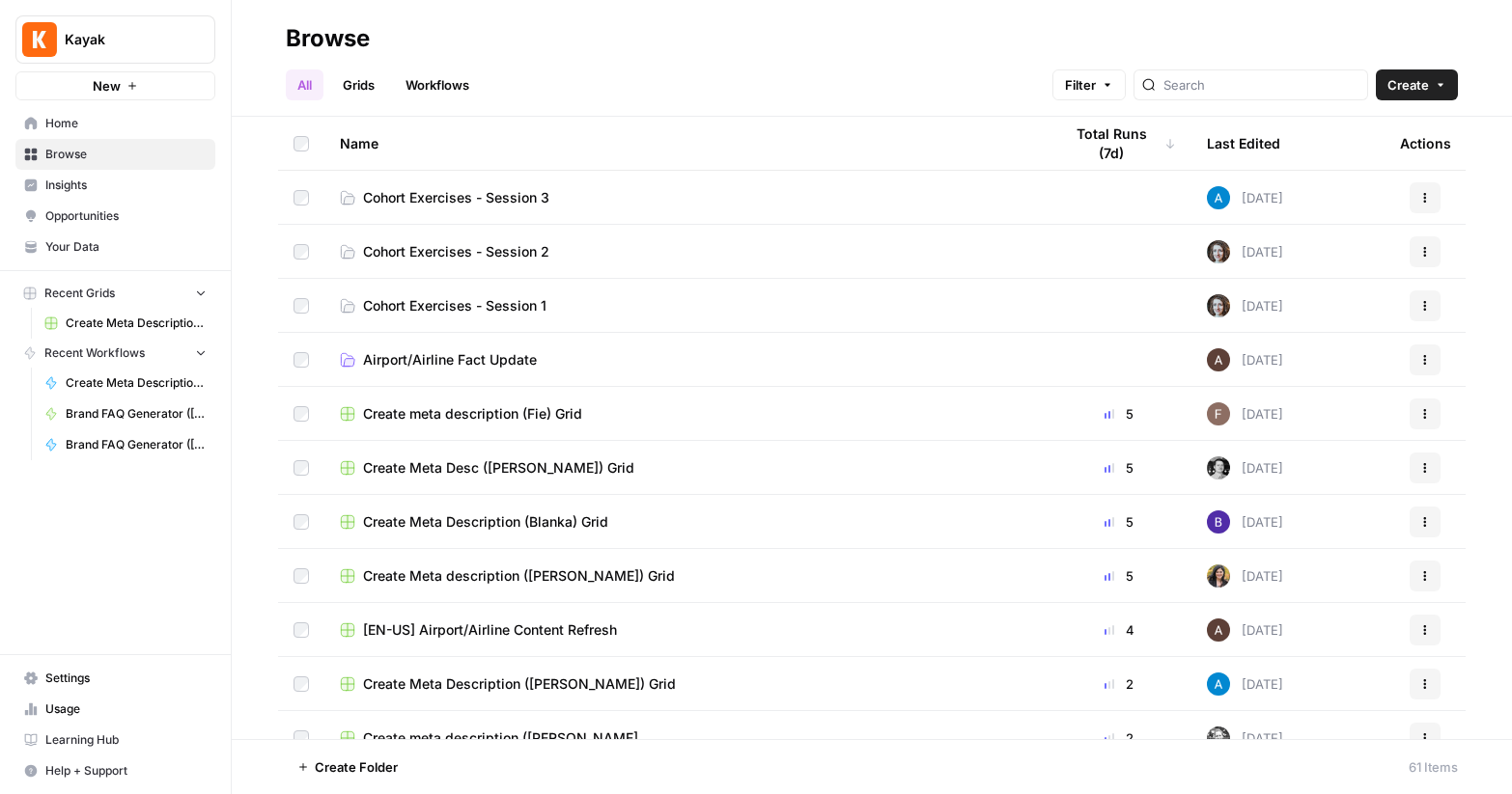
click at [483, 189] on span "Cohort Exercises - Session 3" at bounding box center [455, 198] width 186 height 20
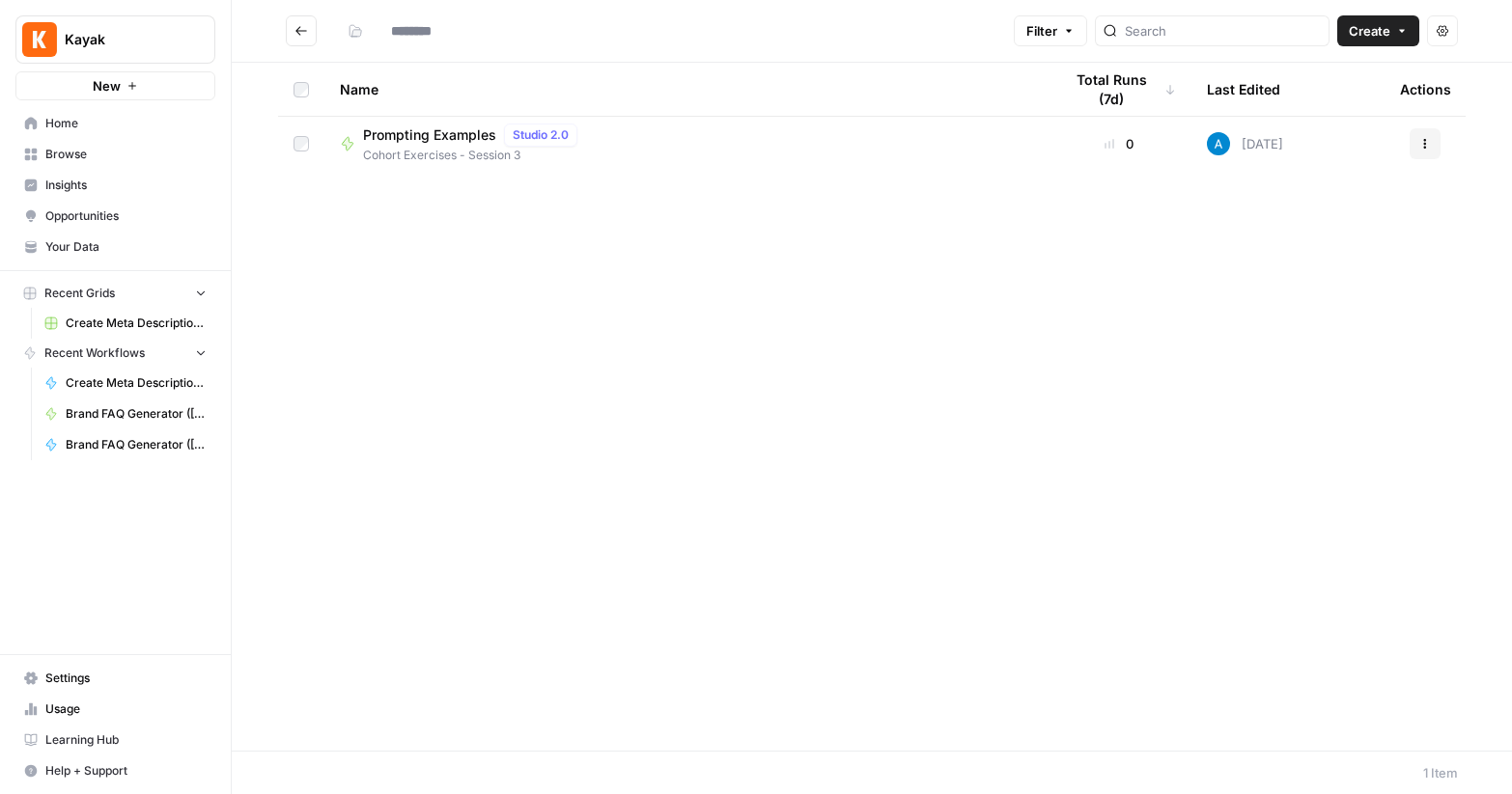
type input "**********"
click at [653, 379] on div "Name Total Runs (7d) Last Edited Actions Prompting Examples Studio 2.0 Cohort E…" at bounding box center [871, 407] width 1280 height 688
click at [1401, 33] on icon "button" at bounding box center [1402, 31] width 12 height 12
click at [1314, 103] on span "Workflow" at bounding box center [1340, 103] width 108 height 20
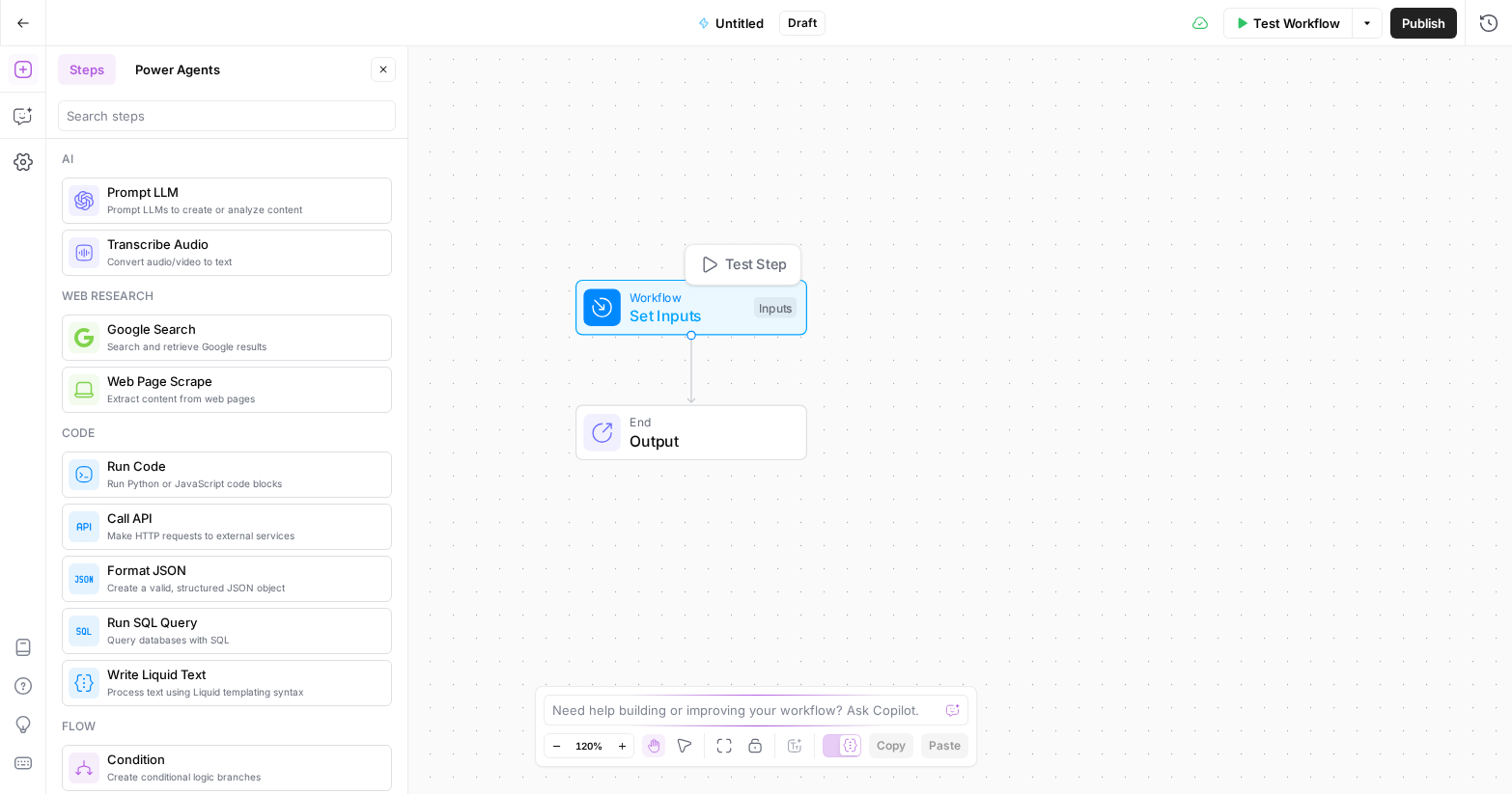
drag, startPoint x: 847, startPoint y: 349, endPoint x: 759, endPoint y: 298, distance: 101.7
click at [759, 298] on div "Inputs" at bounding box center [775, 308] width 42 height 22
click at [724, 12] on button "Untitled" at bounding box center [730, 23] width 89 height 31
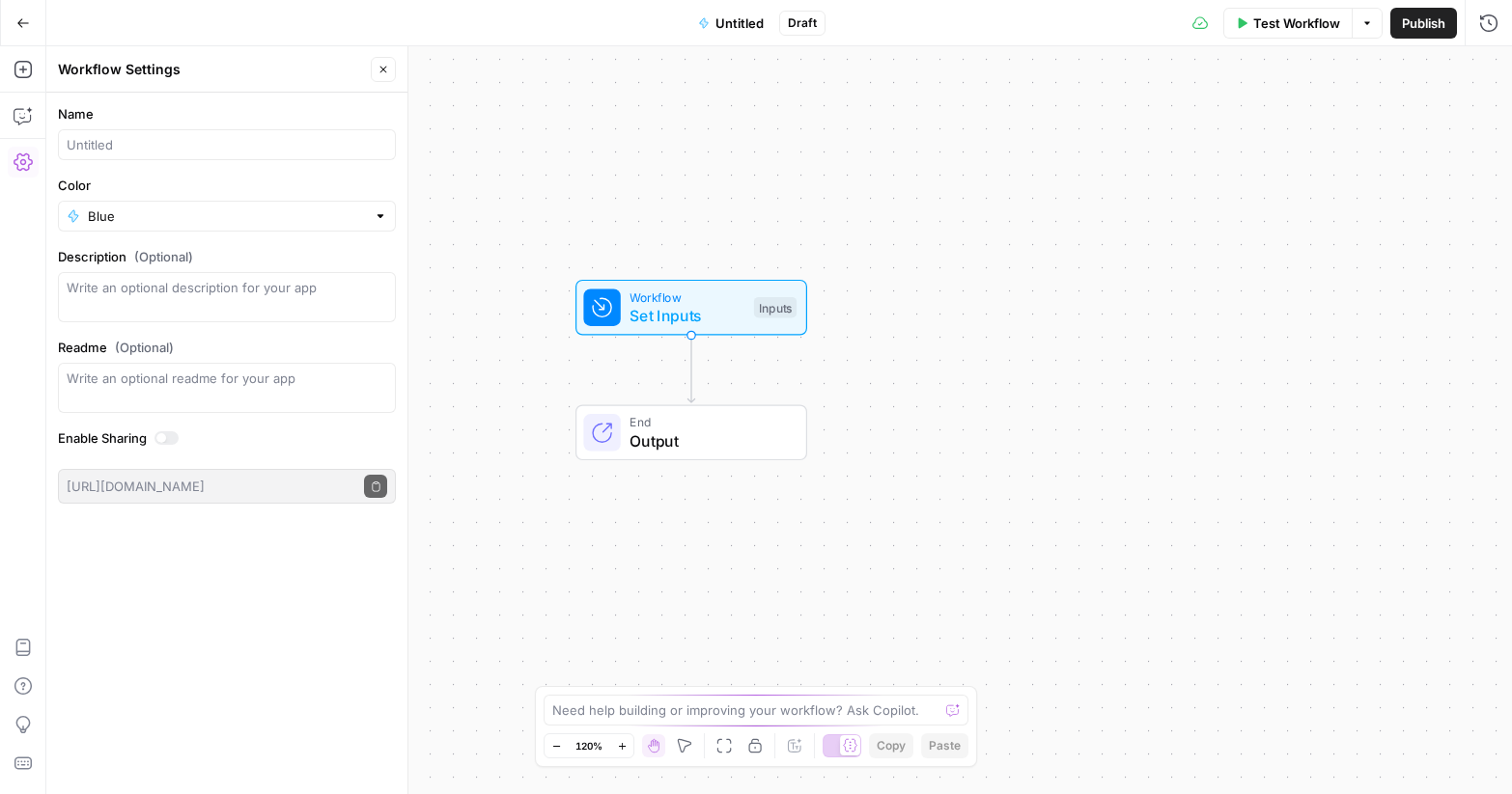
click at [180, 130] on div at bounding box center [227, 144] width 338 height 31
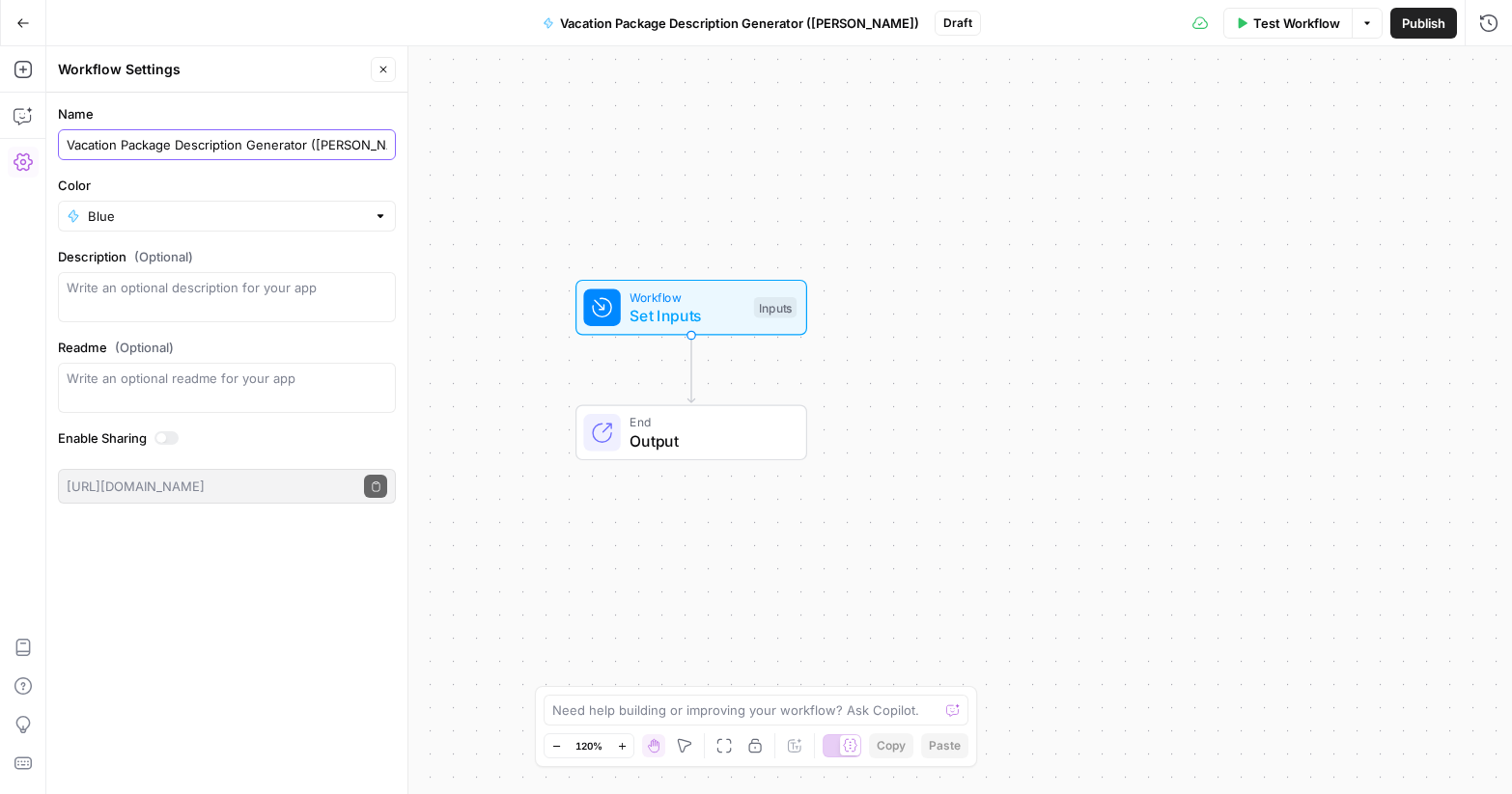
type input "Vacation Package Description Generator ([PERSON_NAME])"
click at [388, 70] on span "Close" at bounding box center [388, 70] width 1 height 1
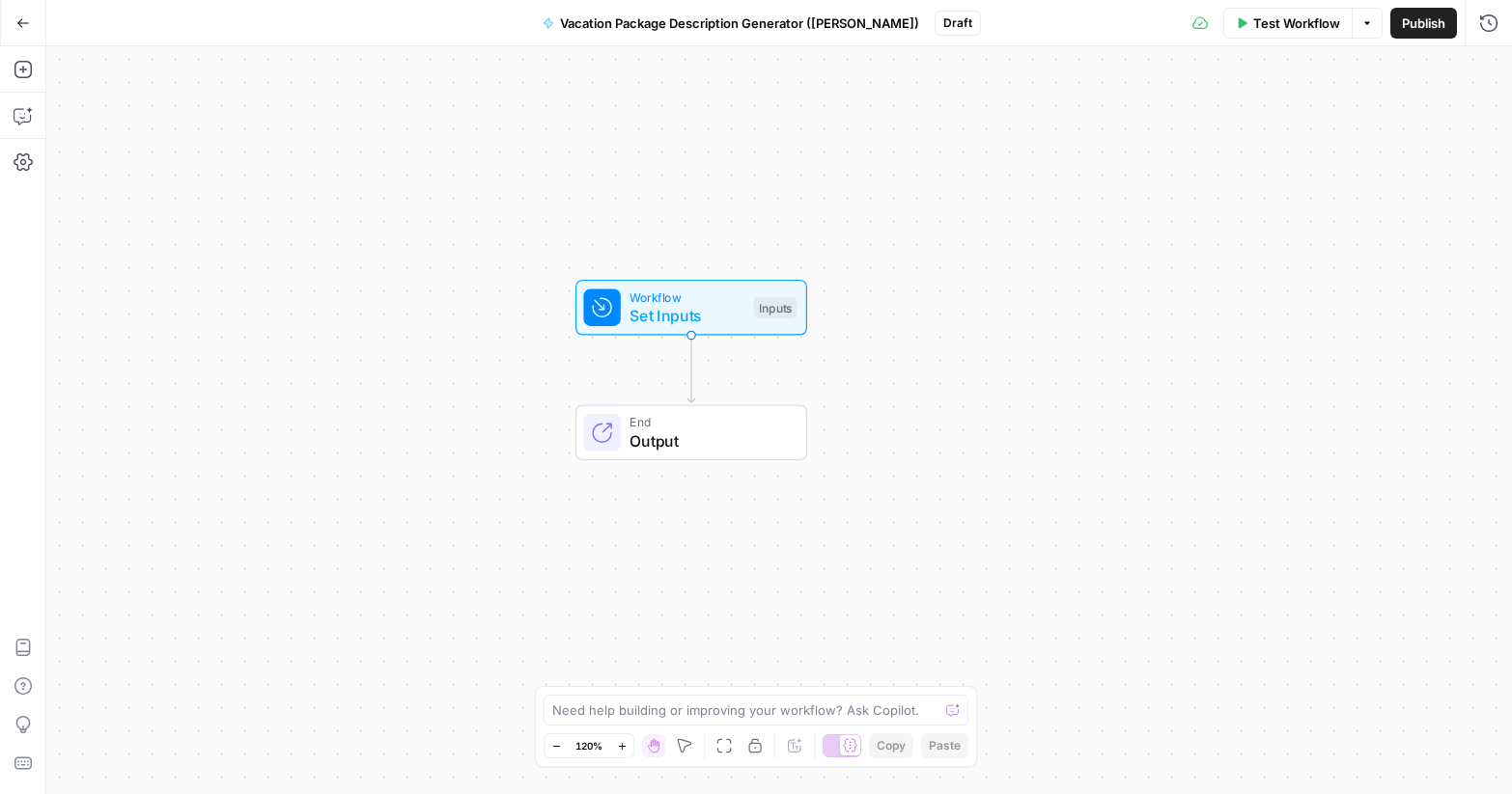
click at [1409, 15] on span "Publish" at bounding box center [1423, 24] width 43 height 20
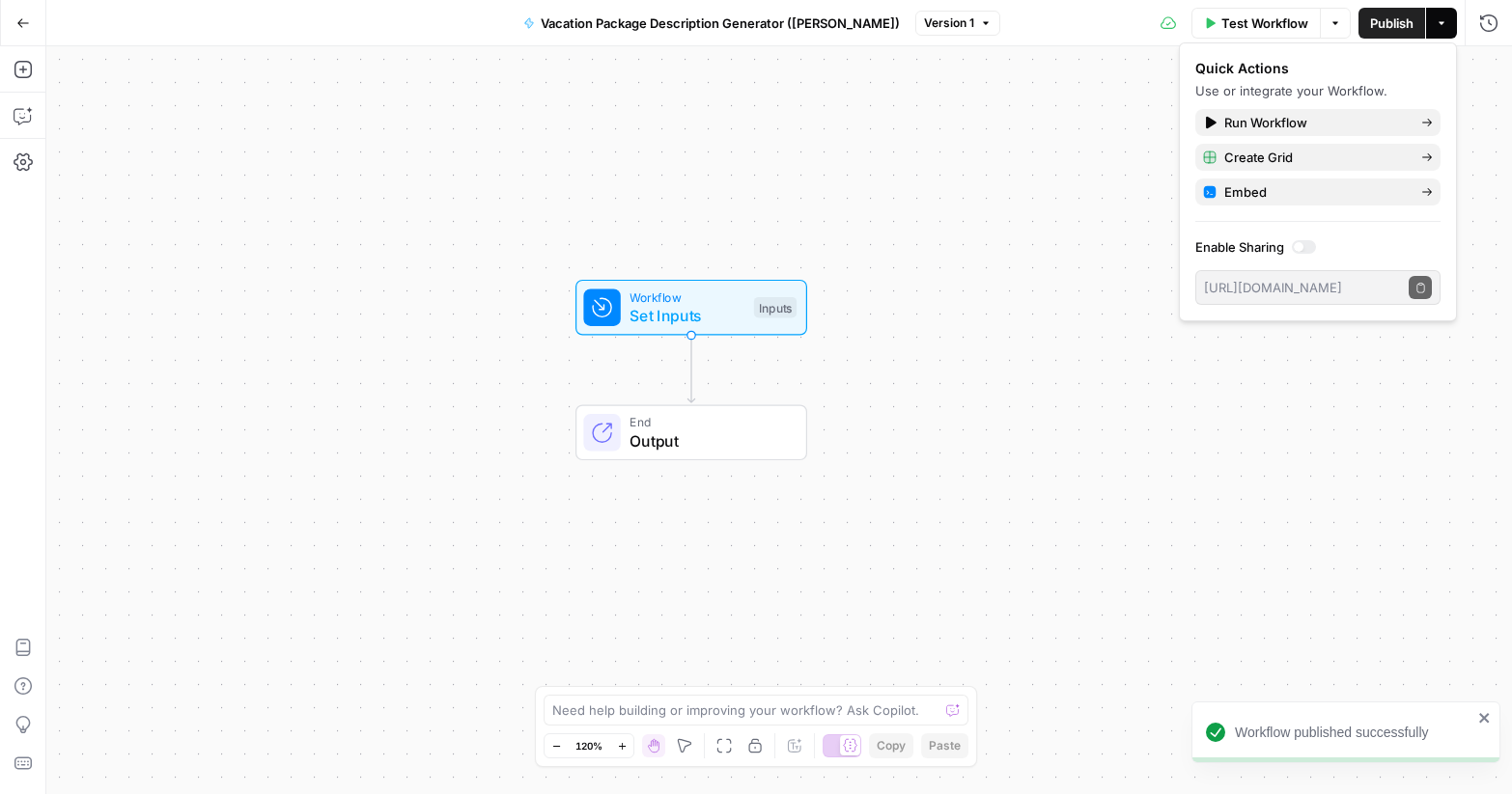
click at [926, 195] on div "Workflow Set Inputs Inputs End Output" at bounding box center [779, 420] width 1466 height 748
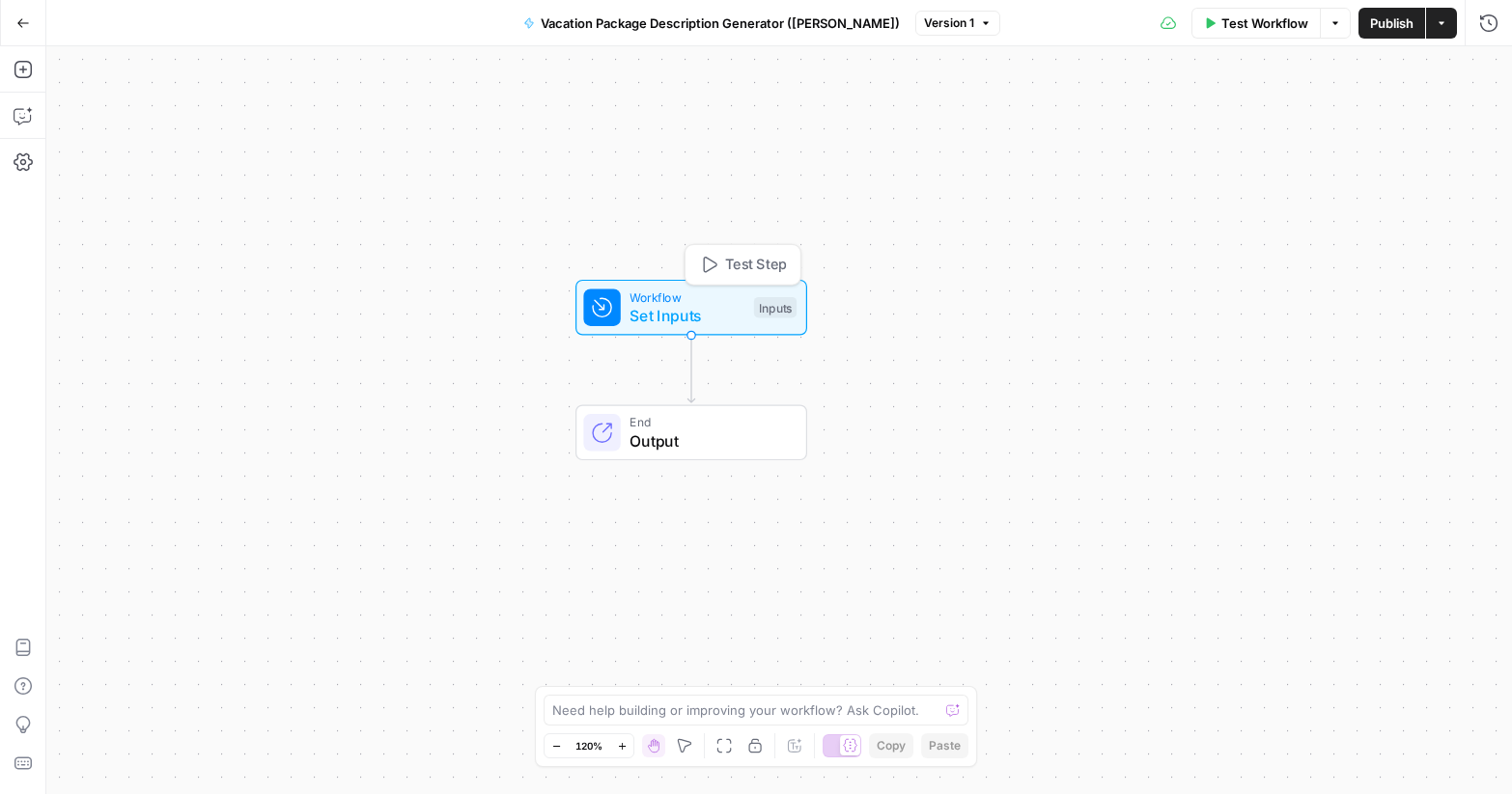
click at [761, 310] on div "Inputs" at bounding box center [775, 308] width 42 height 22
click at [687, 430] on span "Output" at bounding box center [709, 441] width 158 height 24
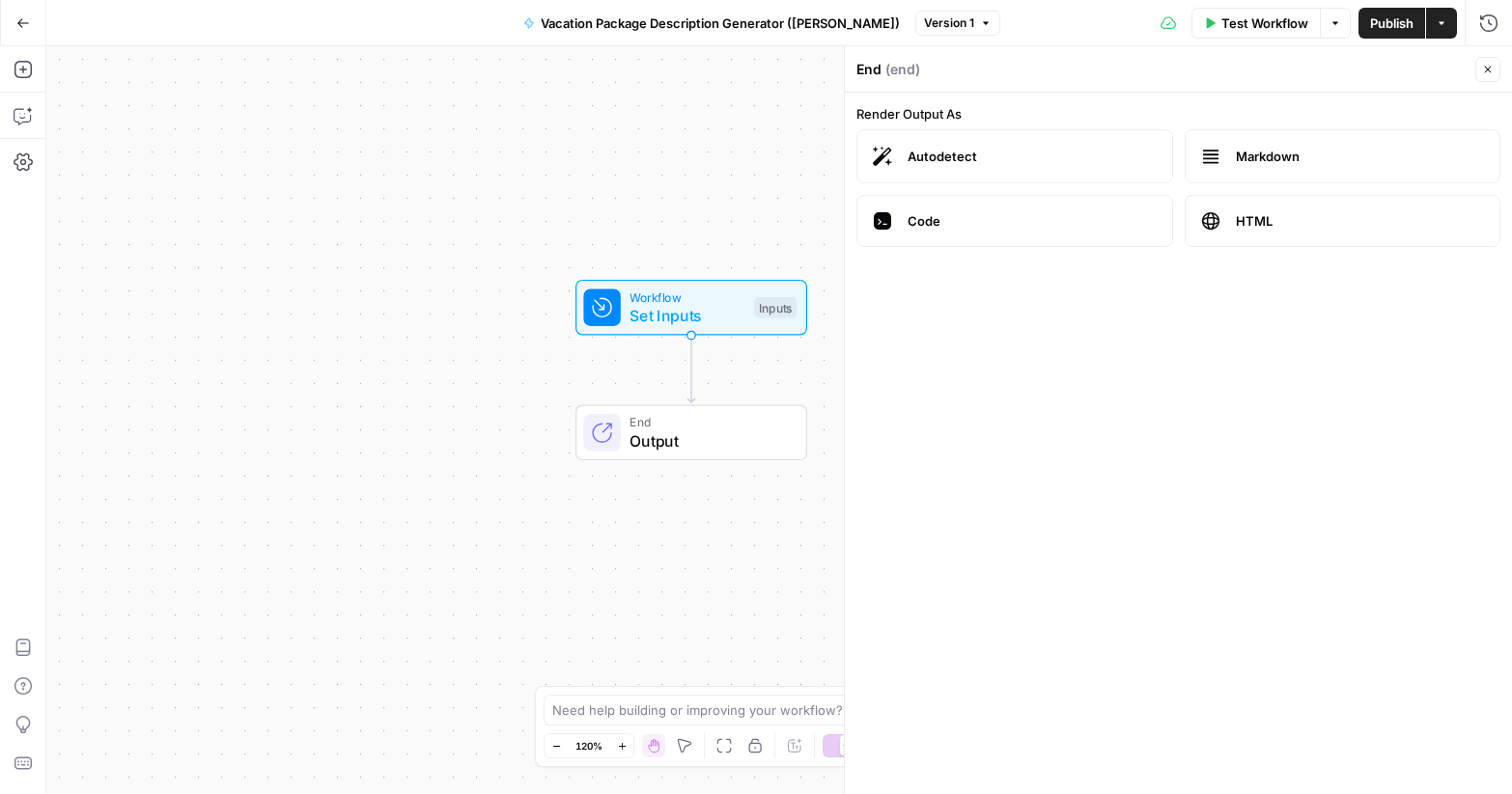
click at [735, 315] on span "Set Inputs" at bounding box center [687, 315] width 115 height 24
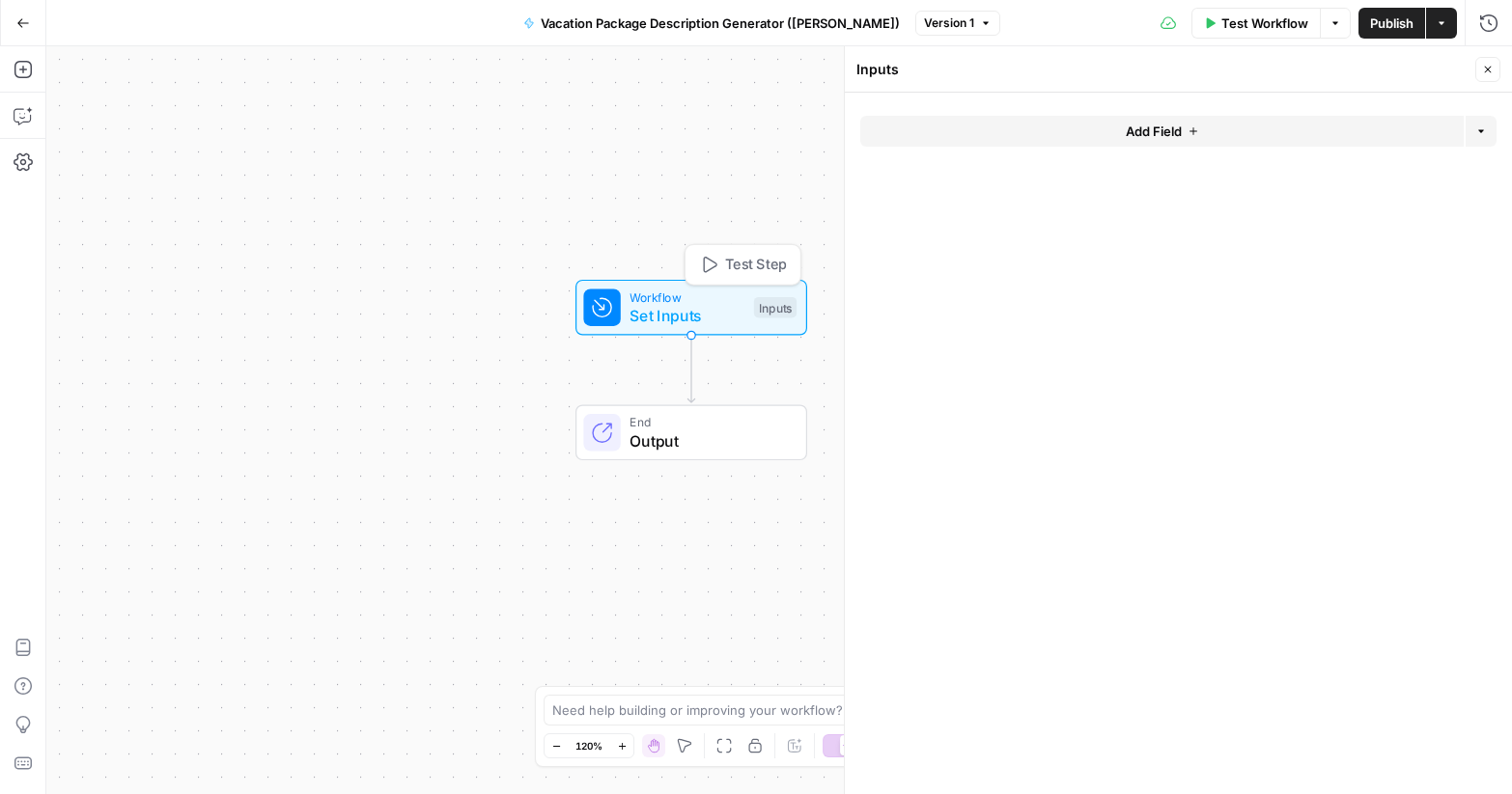
click at [725, 440] on span "Output" at bounding box center [709, 441] width 158 height 24
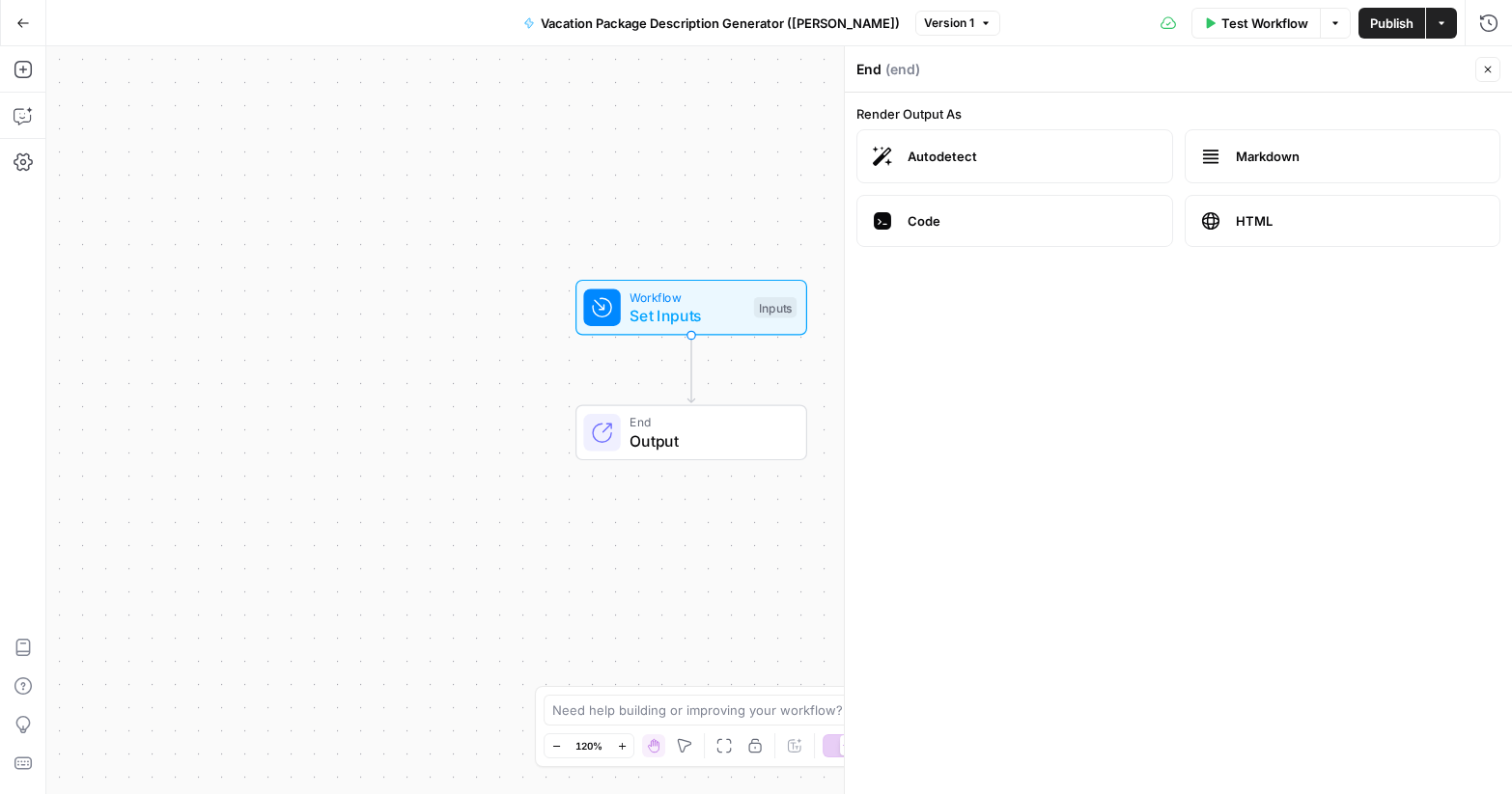
click at [713, 315] on span "Set Inputs" at bounding box center [687, 315] width 115 height 24
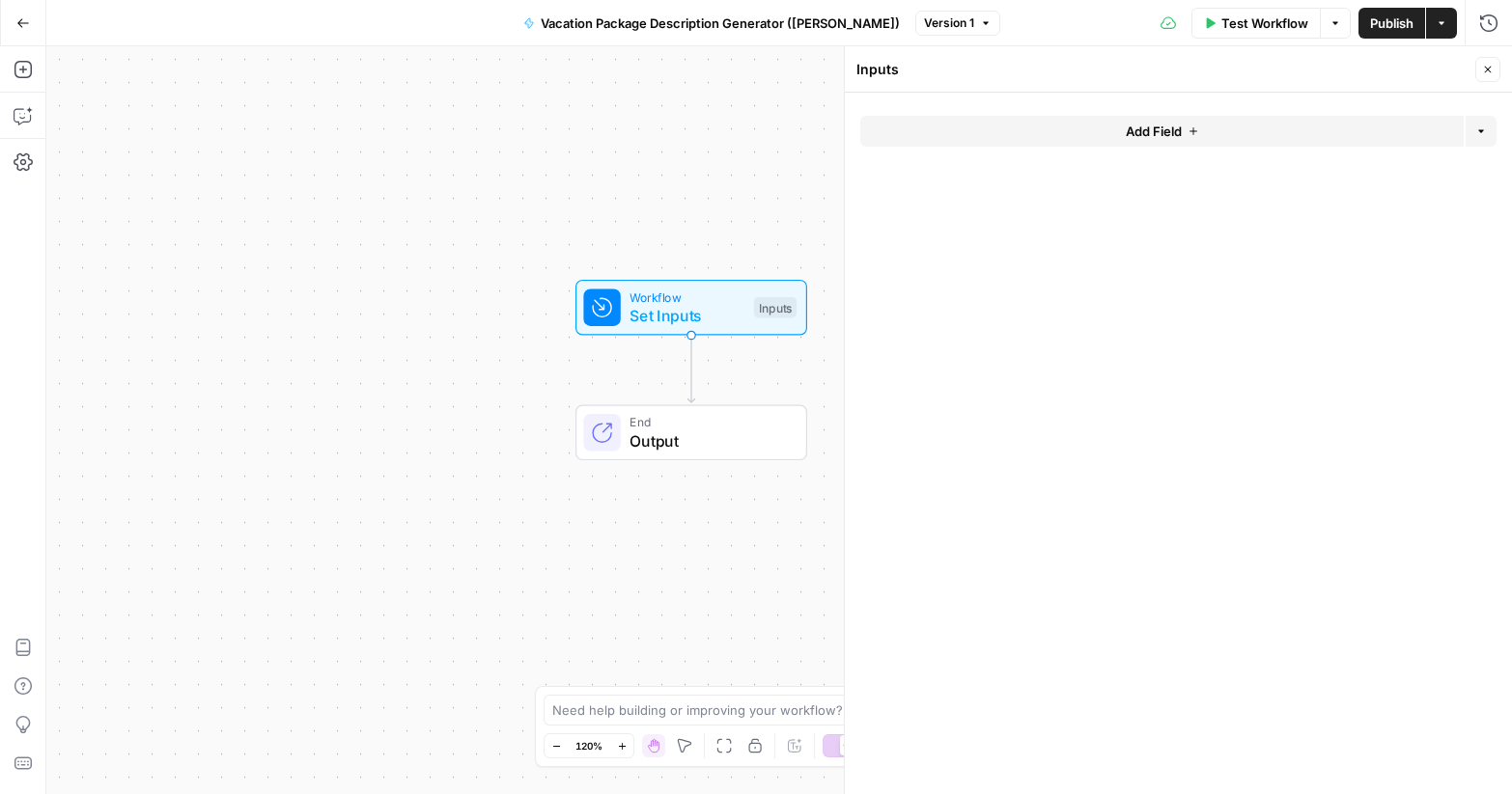
click at [1173, 135] on span "Add Field" at bounding box center [1153, 131] width 56 height 20
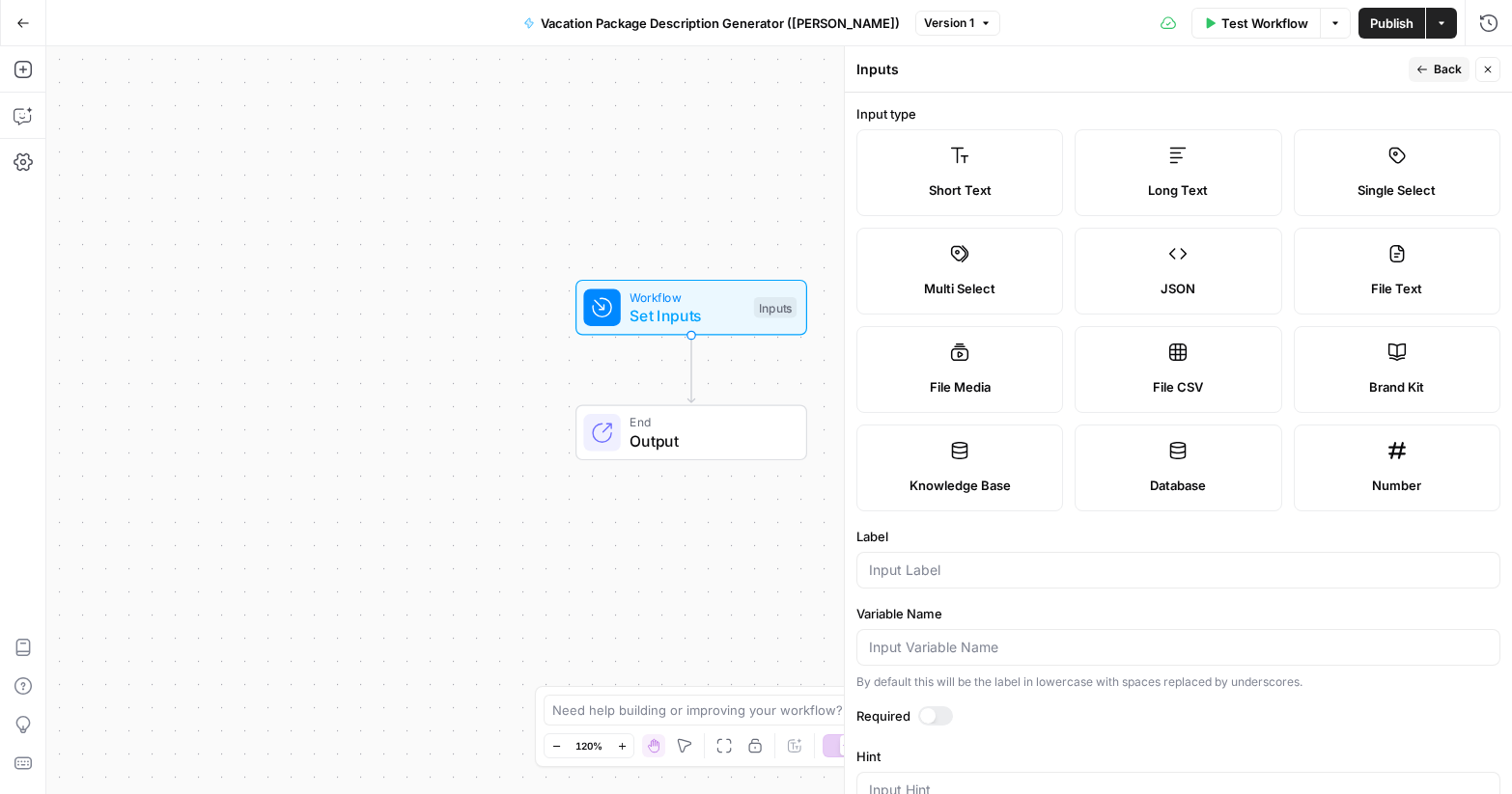
click at [1404, 377] on span "Brand Kit" at bounding box center [1397, 387] width 55 height 20
click at [1039, 580] on div at bounding box center [1178, 569] width 644 height 36
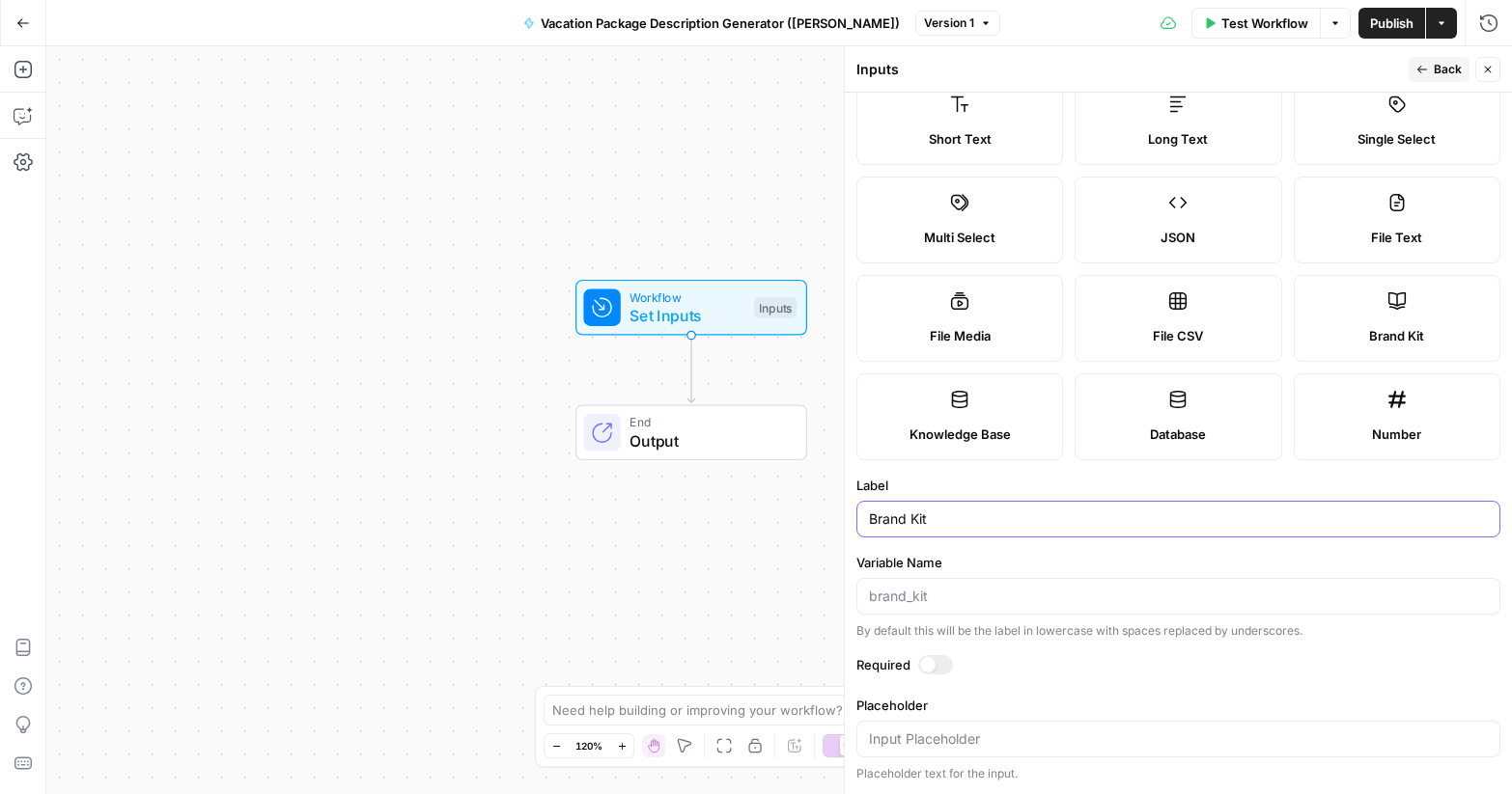
type input "Brand Kit"
click at [941, 661] on div at bounding box center [934, 665] width 34 height 20
click at [1429, 62] on button "Back" at bounding box center [1439, 69] width 61 height 25
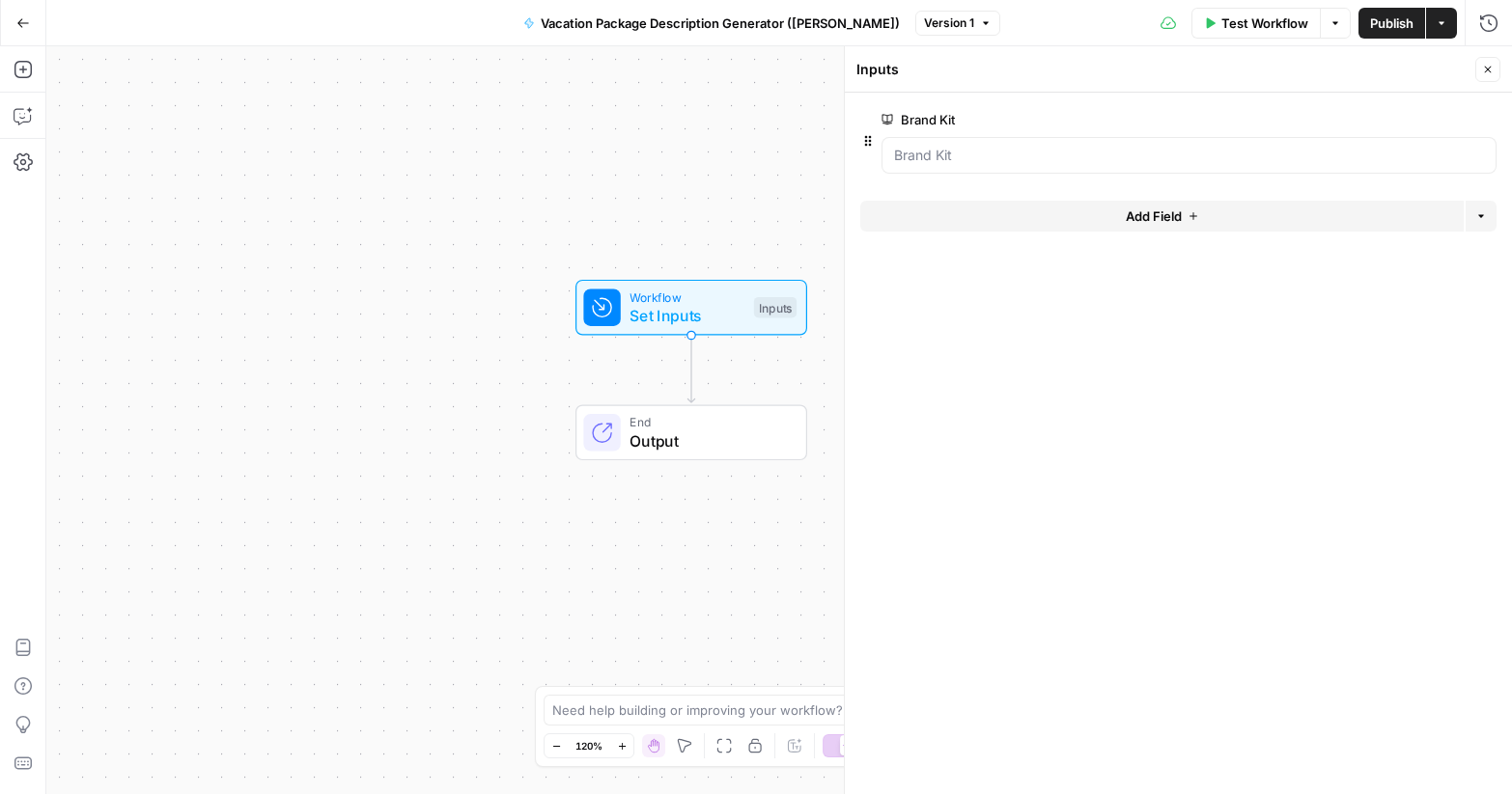
click at [1172, 208] on span "Add Field" at bounding box center [1153, 217] width 56 height 20
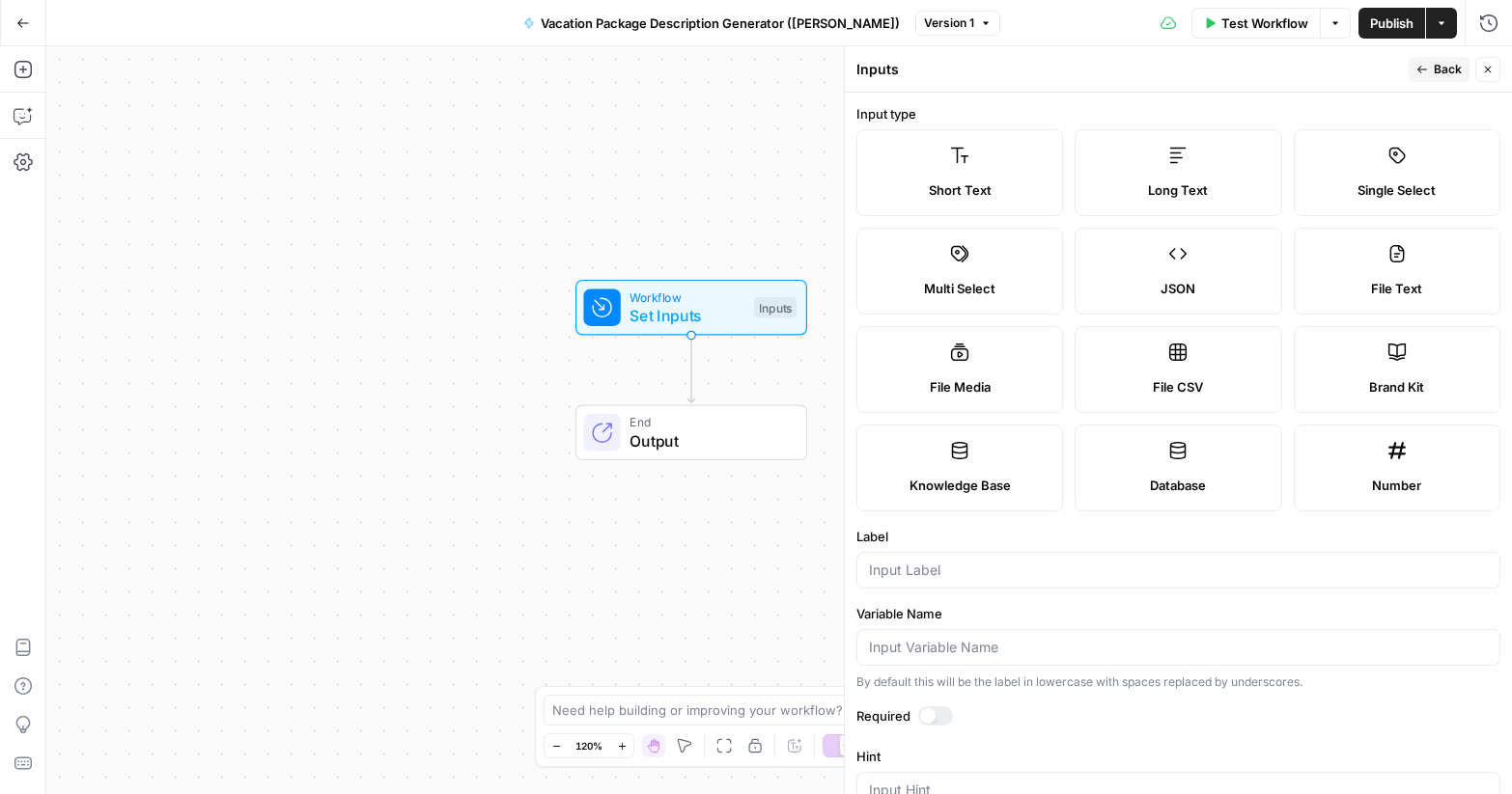
click at [989, 170] on label "Short Text" at bounding box center [960, 172] width 207 height 87
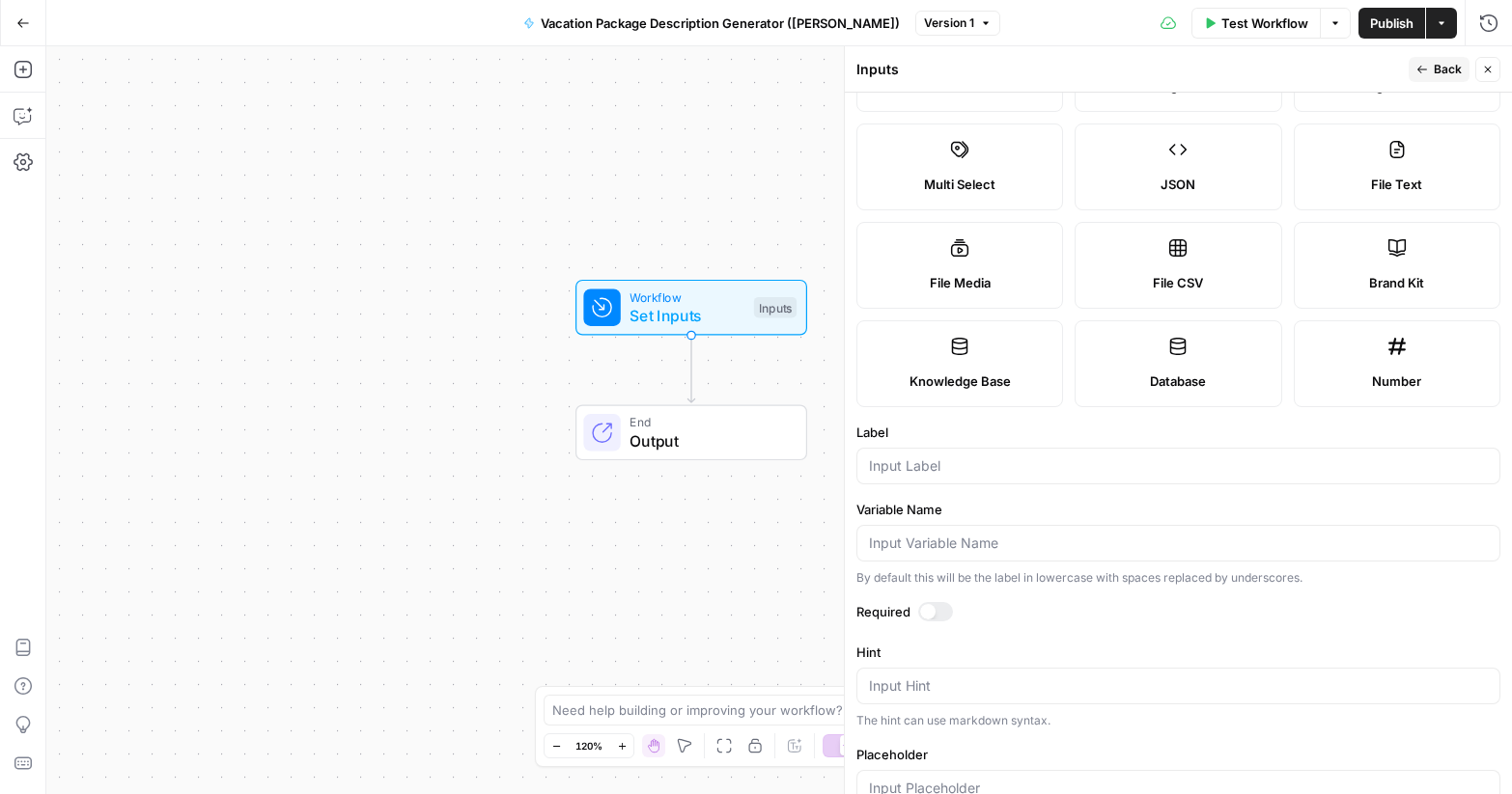
scroll to position [107, 0]
click at [951, 453] on input "Label" at bounding box center [1178, 463] width 619 height 20
type input "City"
click at [1421, 61] on button "Back" at bounding box center [1439, 69] width 61 height 25
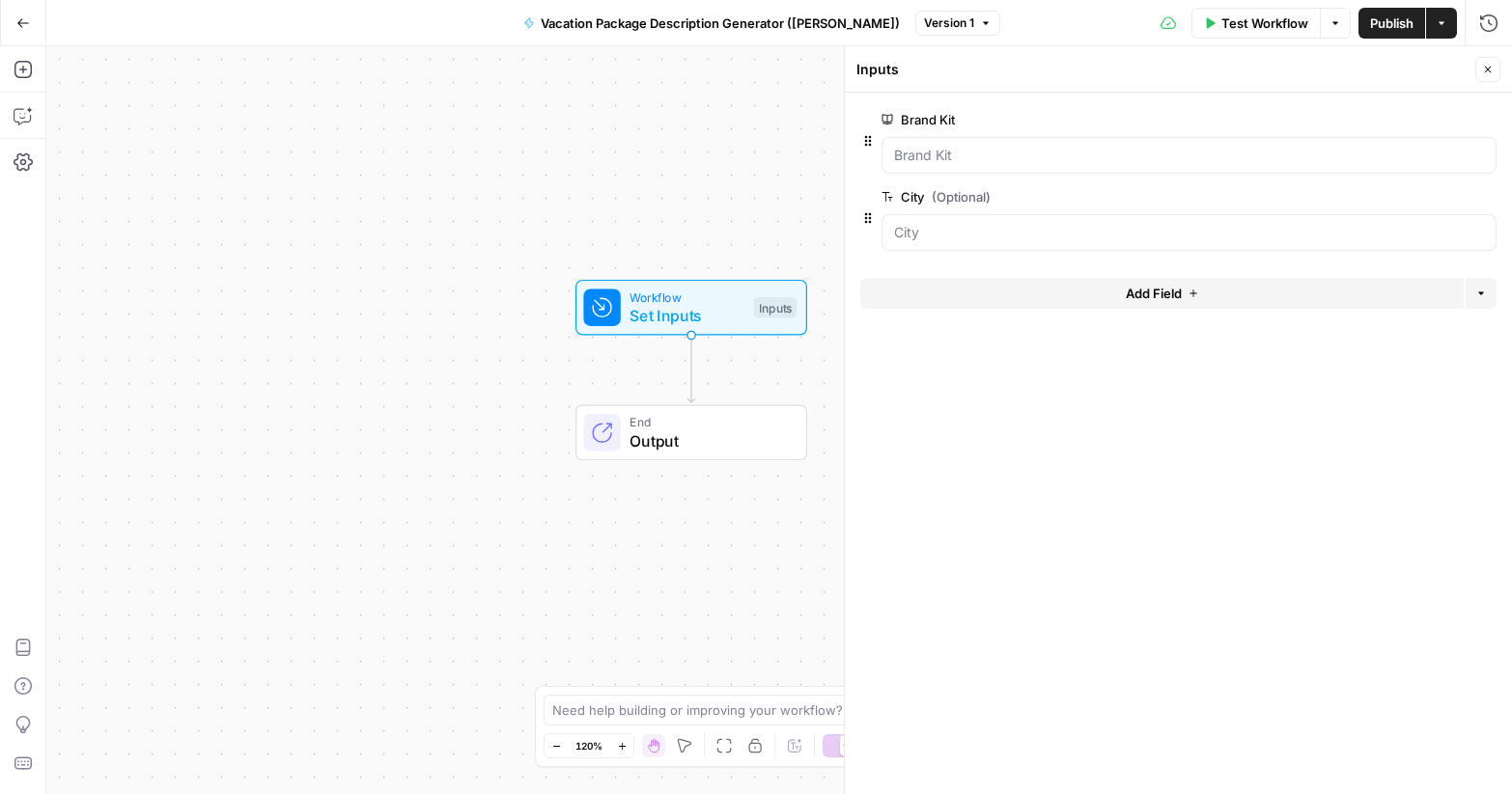
click at [723, 212] on div "Workflow Set Inputs Inputs End Output" at bounding box center [779, 420] width 1466 height 748
click at [1499, 63] on button "Close" at bounding box center [1486, 69] width 25 height 25
click at [709, 293] on span "Workflow" at bounding box center [687, 297] width 115 height 19
click at [960, 234] on input "City (Optional)" at bounding box center [1189, 232] width 589 height 20
click at [686, 212] on div "Workflow Set Inputs Inputs End Output" at bounding box center [779, 420] width 1466 height 748
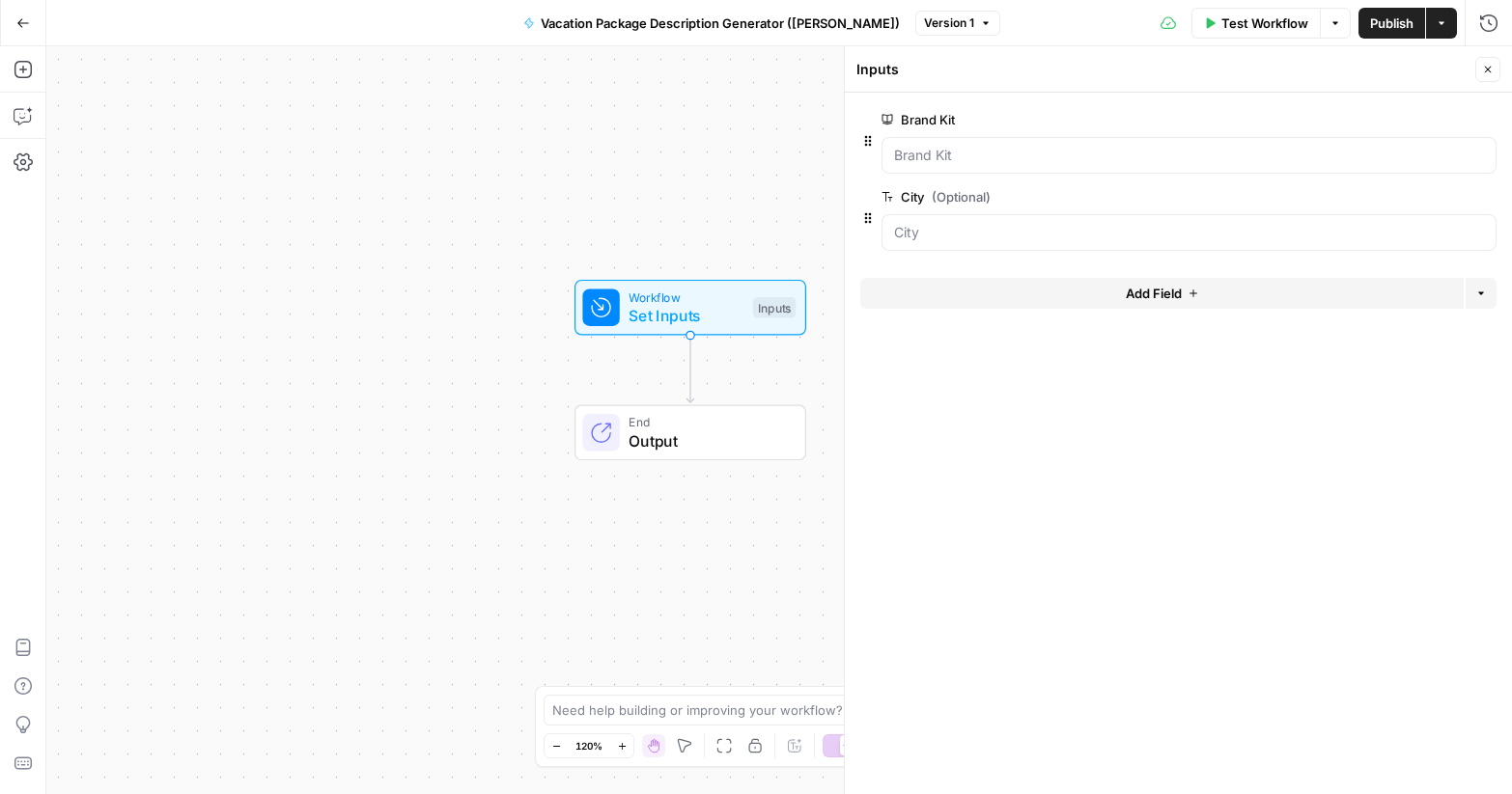
click at [1495, 64] on button "Close" at bounding box center [1486, 69] width 25 height 25
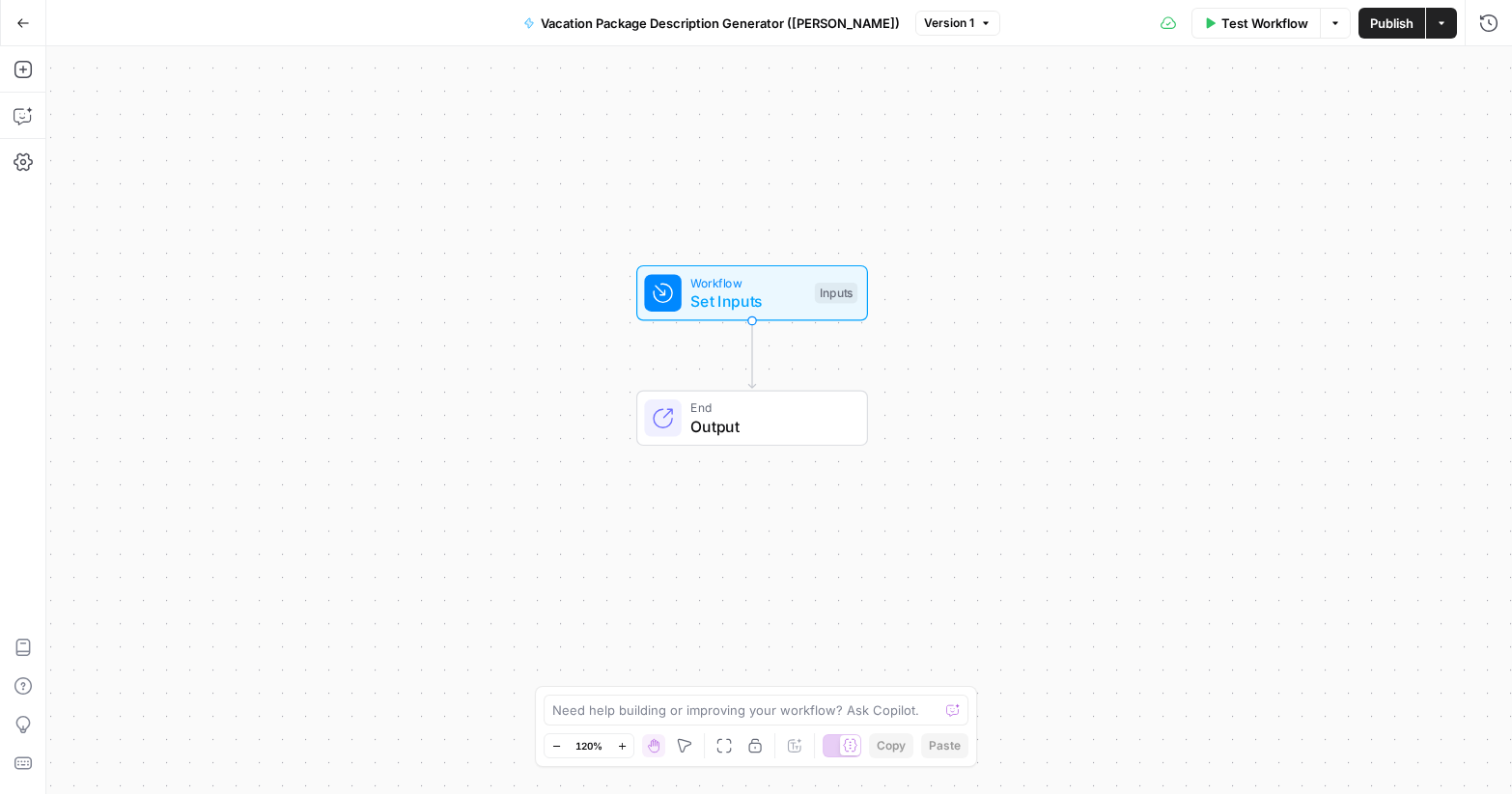
drag, startPoint x: 701, startPoint y: 218, endPoint x: 763, endPoint y: 204, distance: 63.6
click at [763, 204] on div "Workflow Set Inputs Inputs End Output" at bounding box center [779, 420] width 1466 height 748
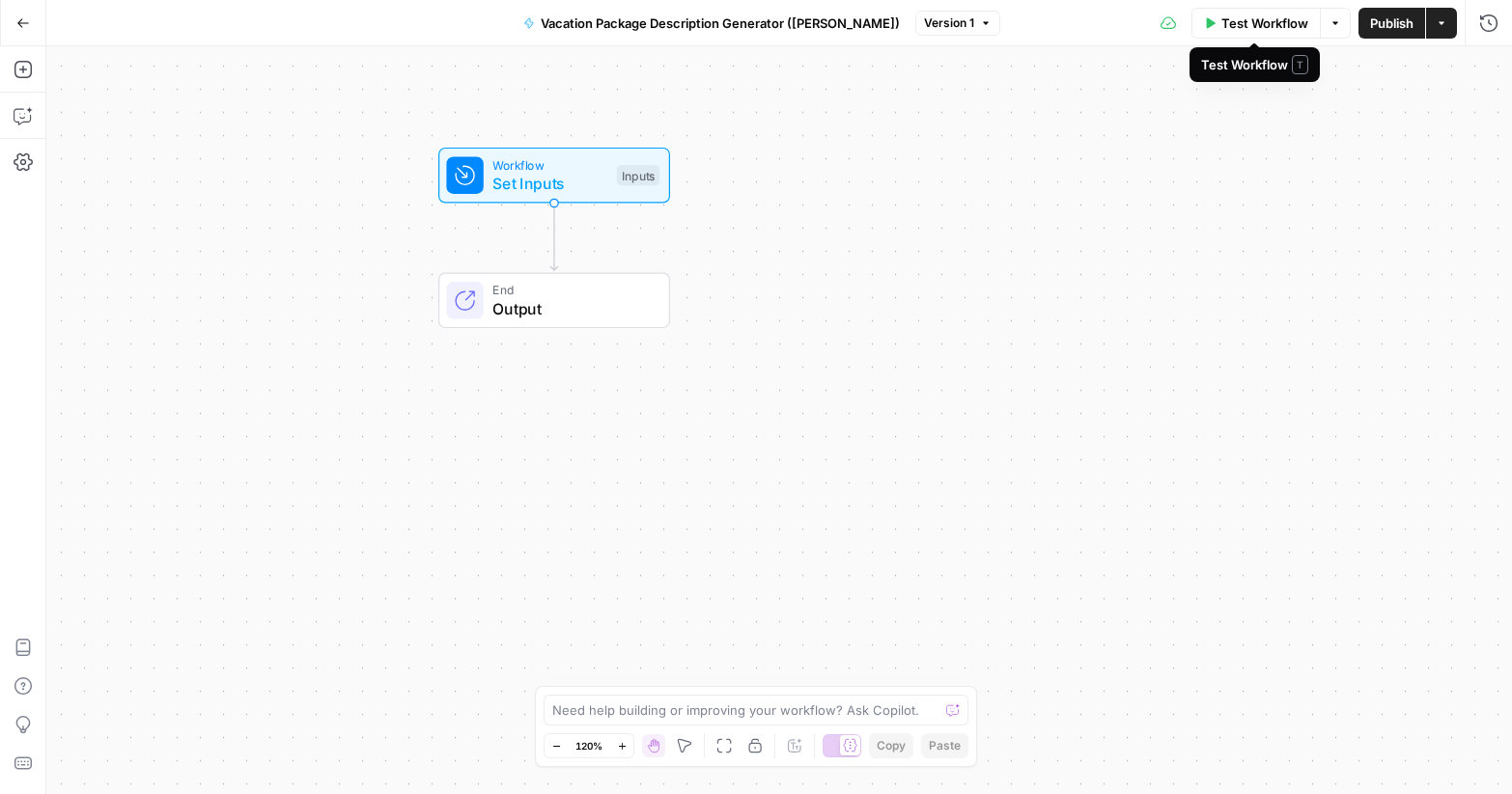
click at [1265, 33] on button "Test Workflow" at bounding box center [1256, 23] width 129 height 31
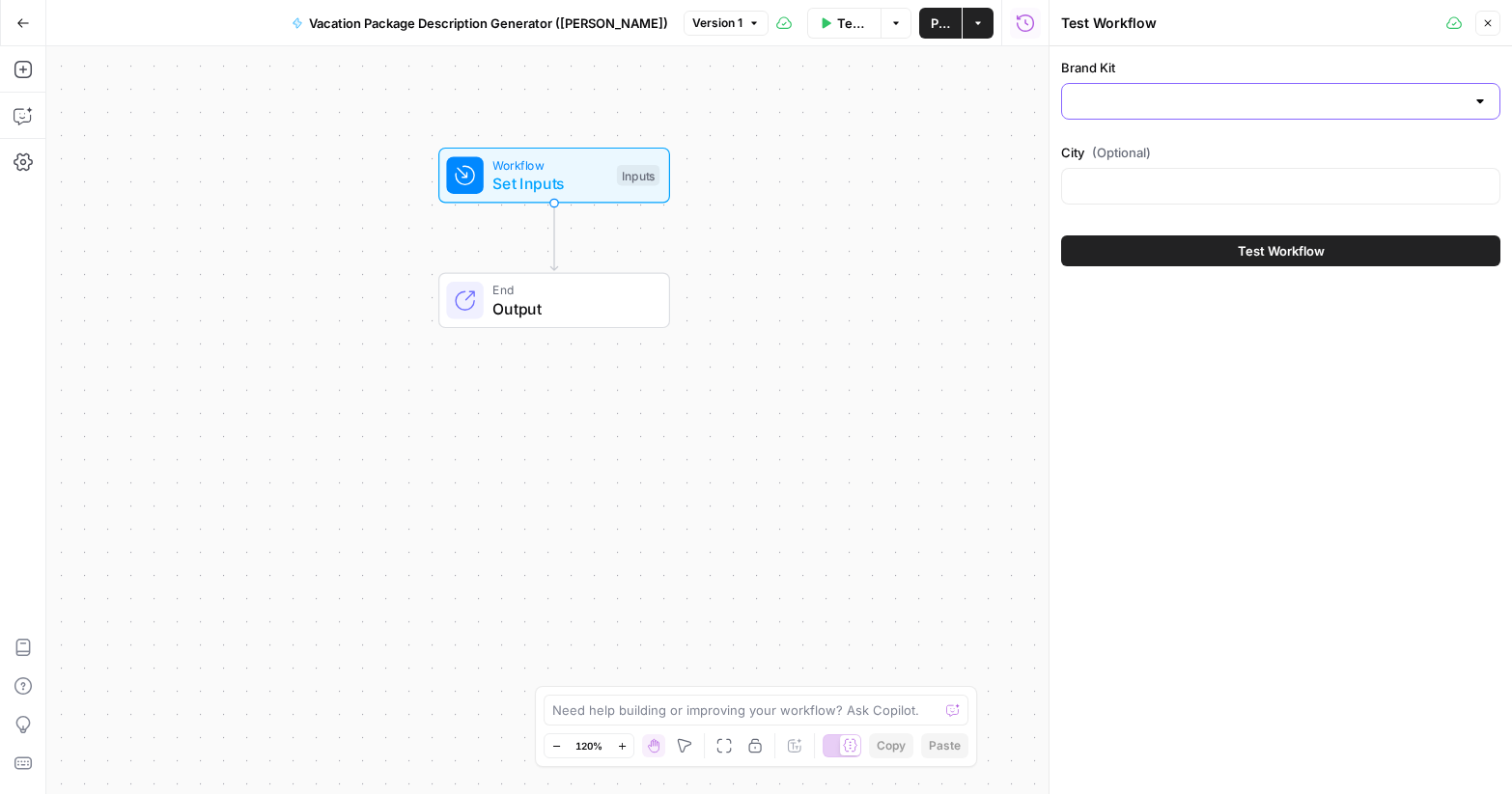
click at [1171, 109] on input "Brand Kit" at bounding box center [1269, 101] width 391 height 20
click at [1180, 201] on span "[EN-US] - Kayak" at bounding box center [1276, 194] width 398 height 20
type input "[EN-US] - Kayak"
click at [1161, 194] on input "City (Optional)" at bounding box center [1280, 186] width 414 height 20
type input "B"
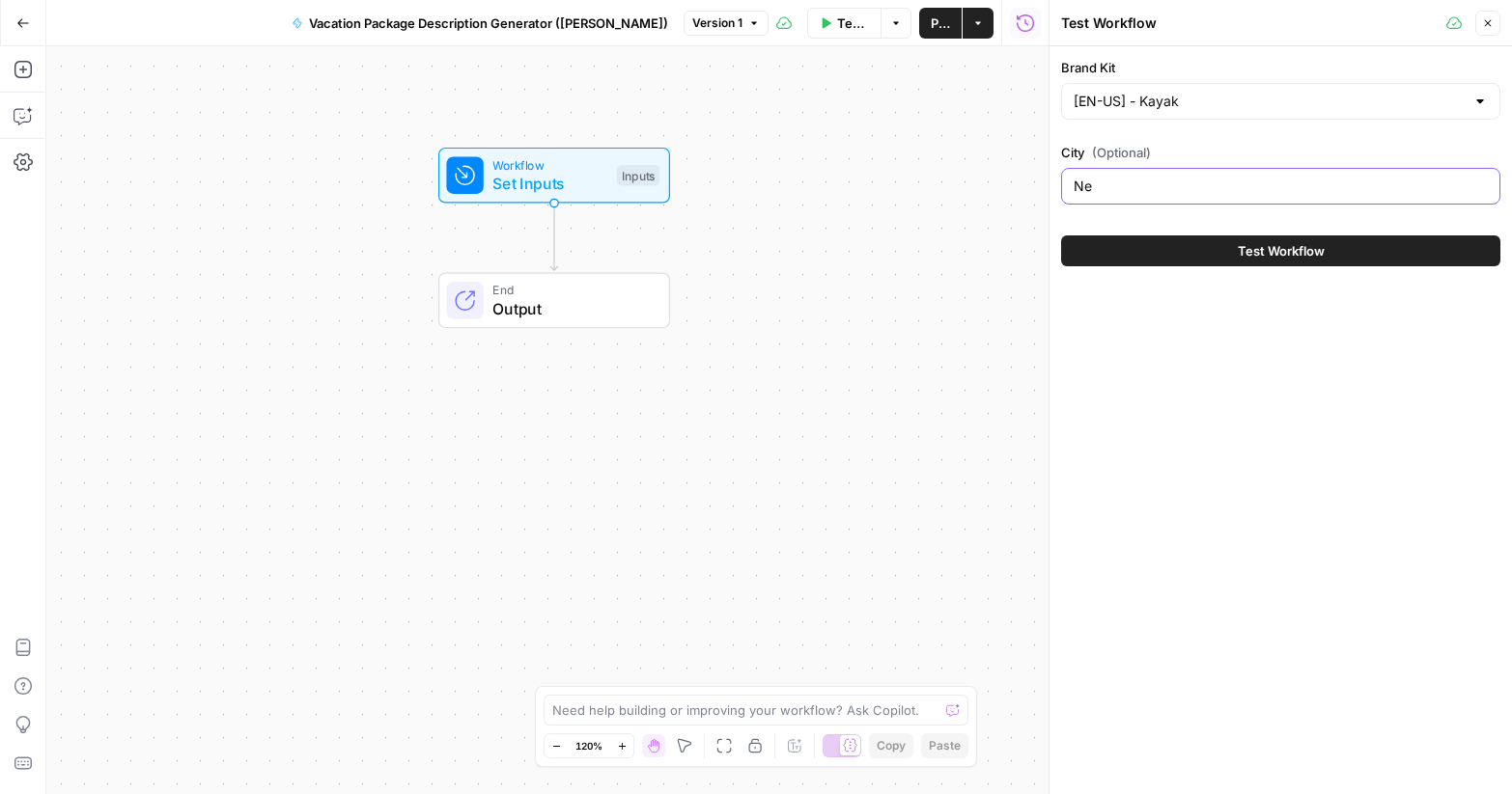
type input "N"
type input "[GEOGRAPHIC_DATA]"
click at [889, 504] on div "Workflow Set Inputs Inputs End Output" at bounding box center [547, 420] width 1002 height 748
click at [1490, 22] on icon "button" at bounding box center [1487, 24] width 12 height 12
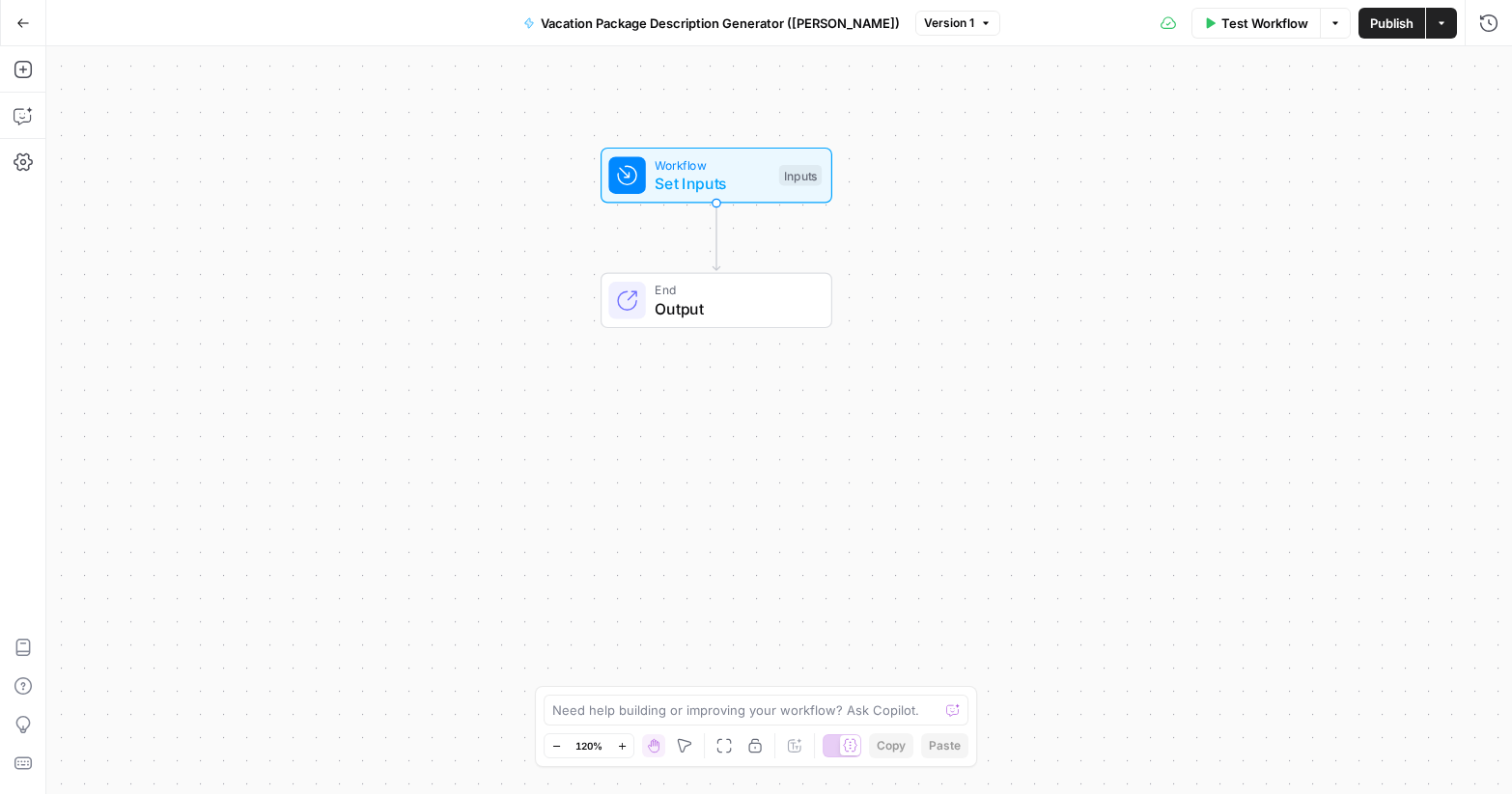
drag, startPoint x: 915, startPoint y: 205, endPoint x: 1076, endPoint y: 204, distance: 161.0
click at [1076, 204] on div "Workflow Set Inputs Inputs End Output" at bounding box center [779, 420] width 1466 height 748
click at [26, 70] on icon "button" at bounding box center [24, 70] width 20 height 20
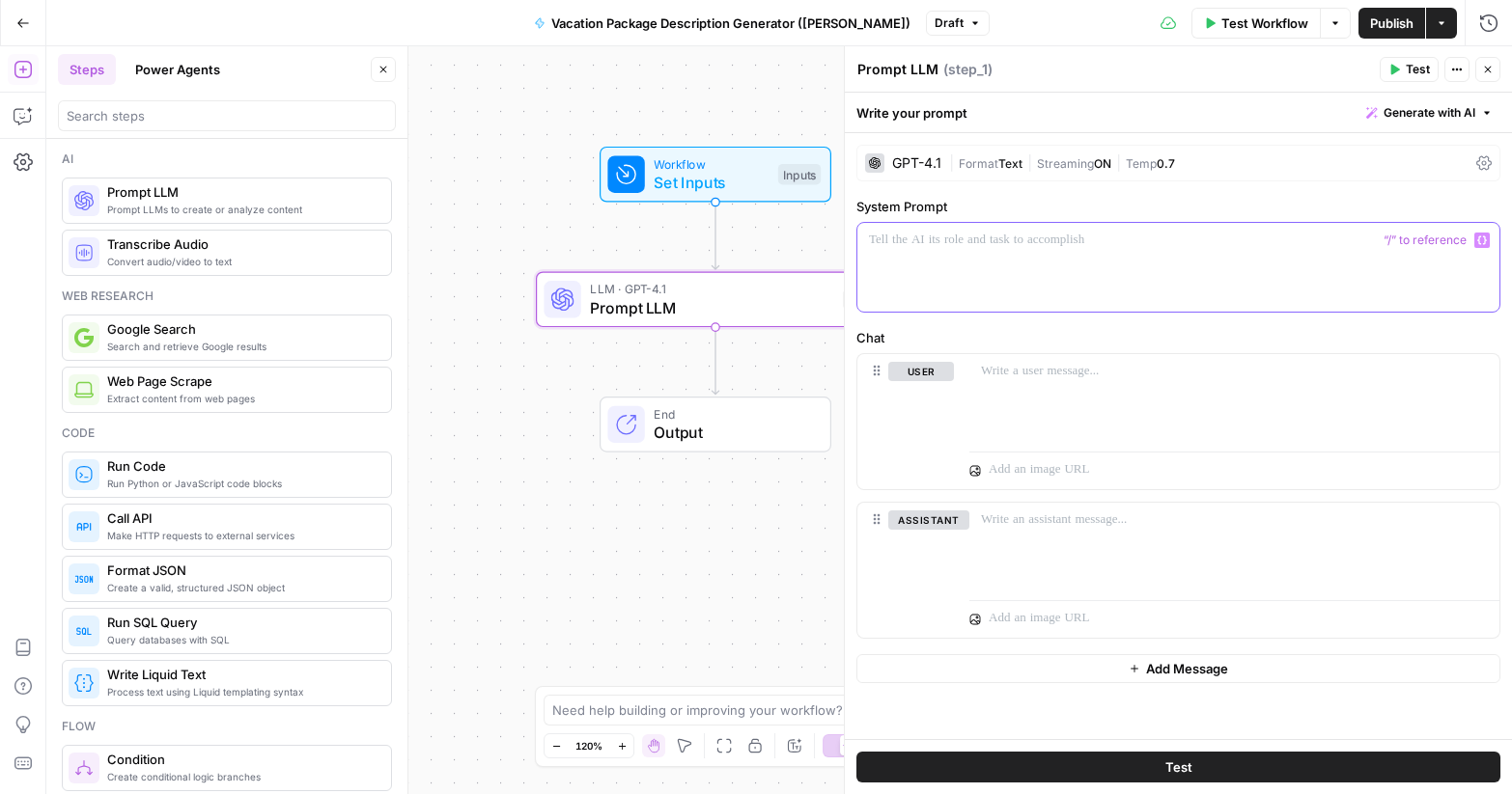
click at [1037, 264] on div at bounding box center [1178, 267] width 642 height 89
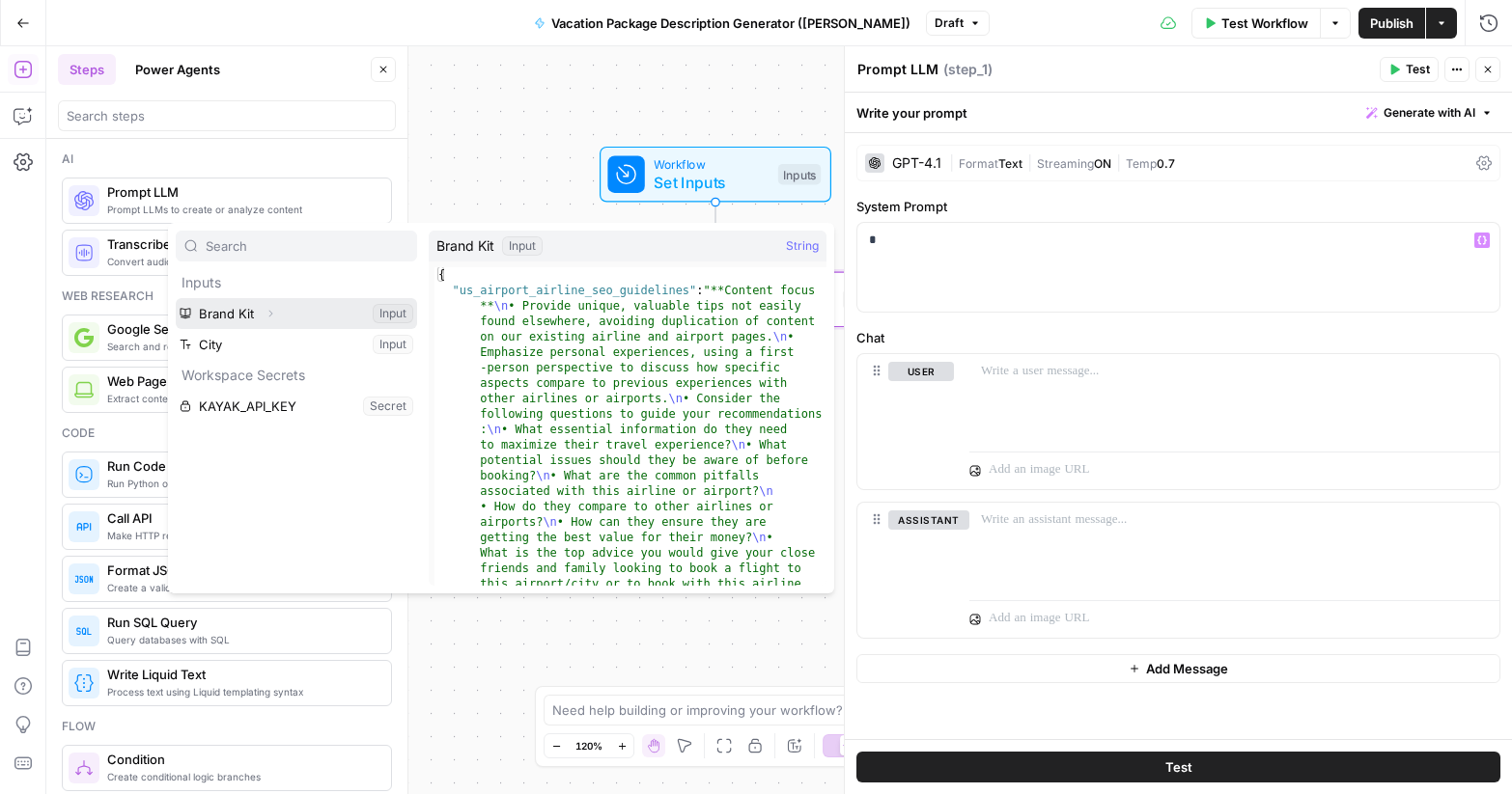
click at [269, 314] on icon "button" at bounding box center [271, 313] width 4 height 7
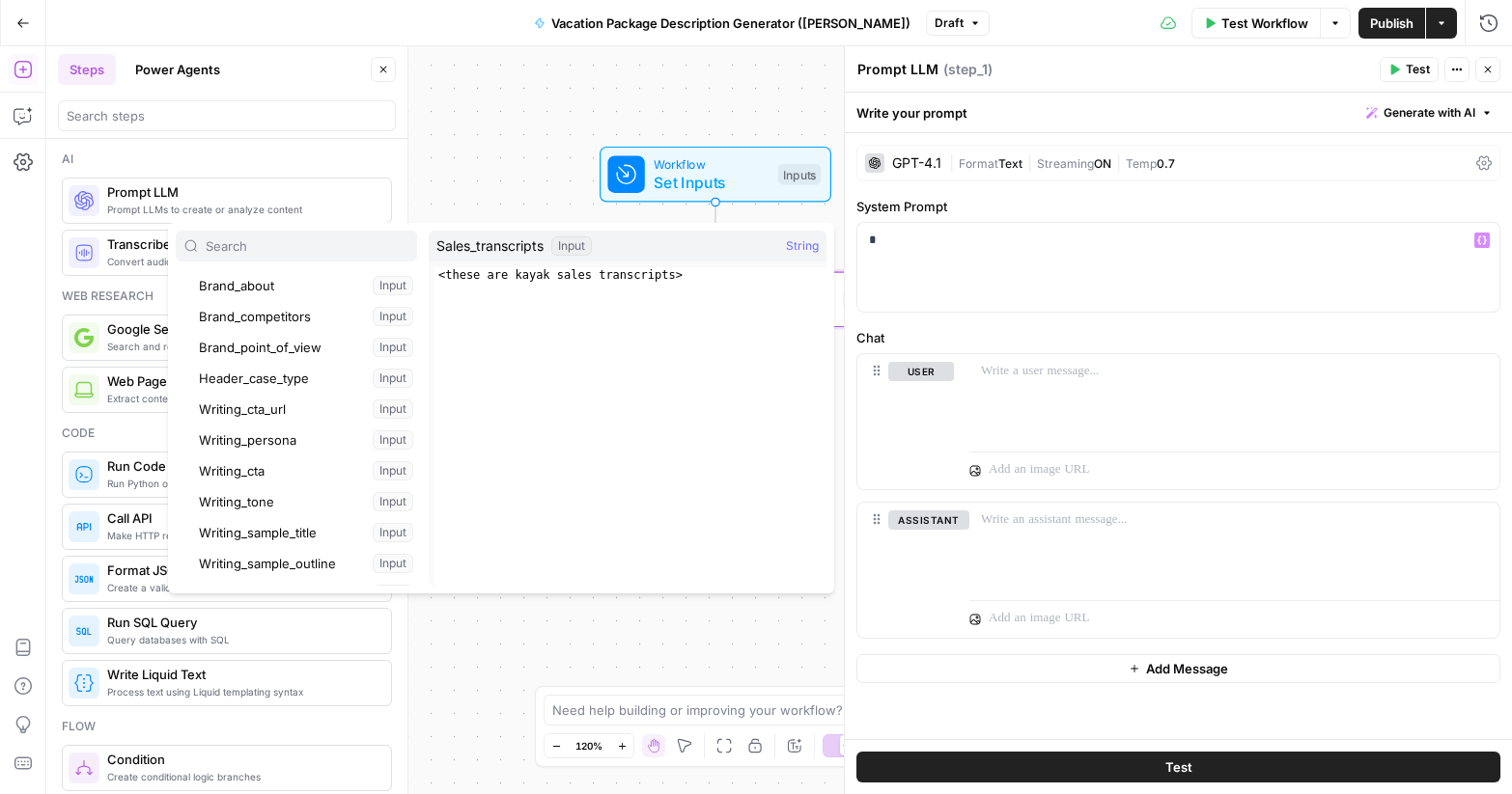
scroll to position [360, 0]
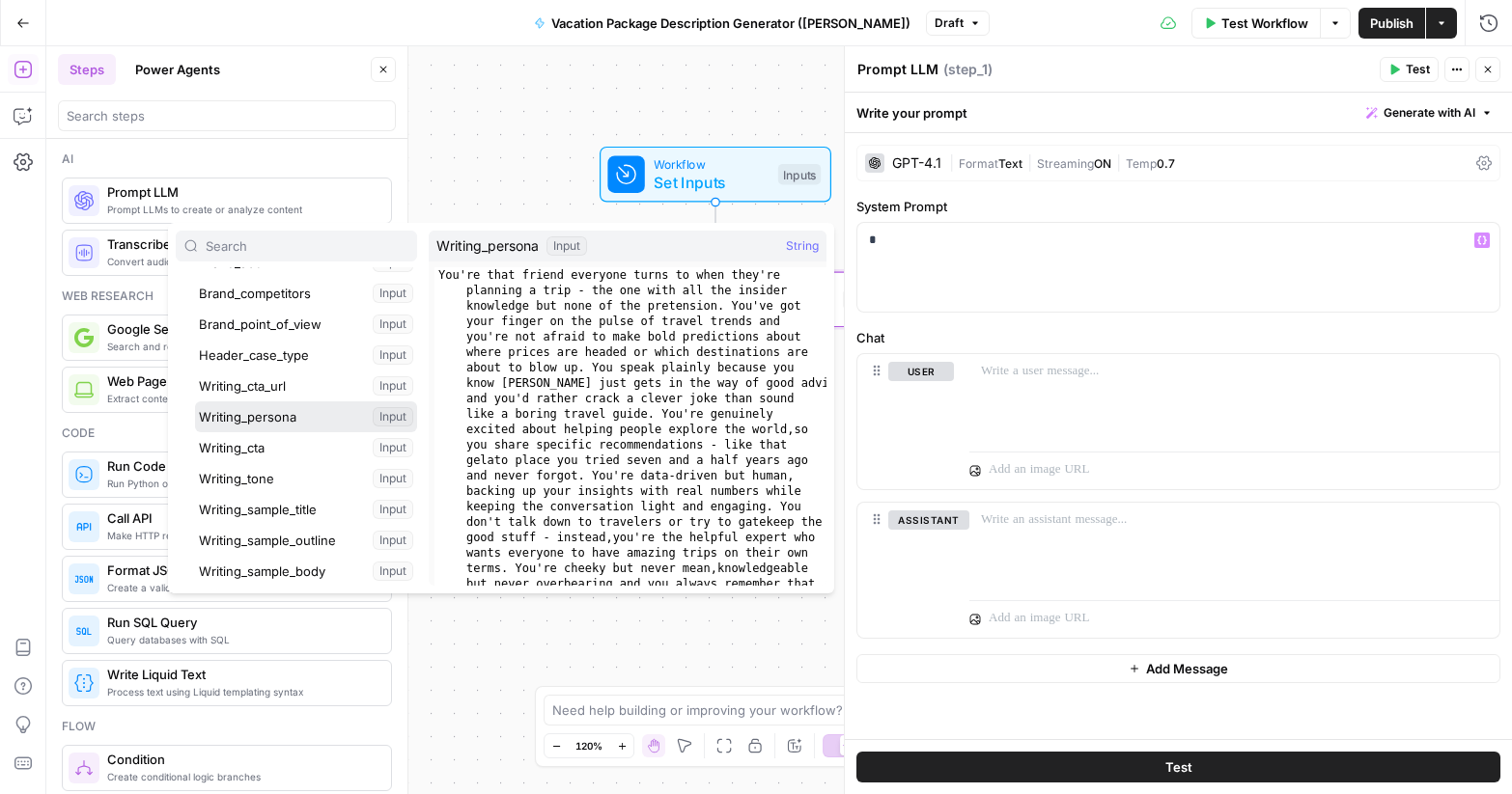
click at [280, 414] on button "Select variable Writing_persona" at bounding box center [306, 416] width 222 height 31
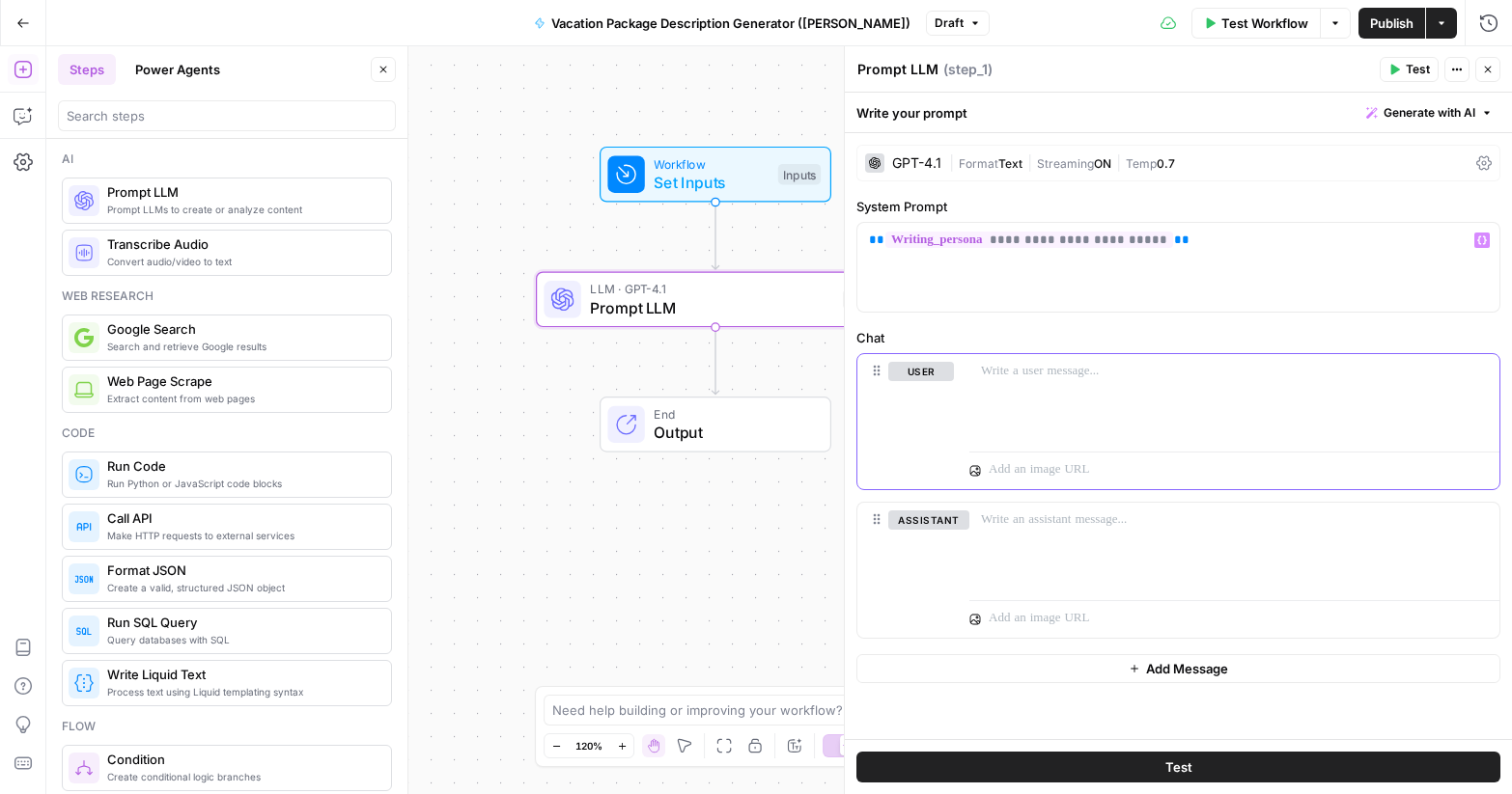
click at [1031, 358] on div at bounding box center [1234, 398] width 530 height 89
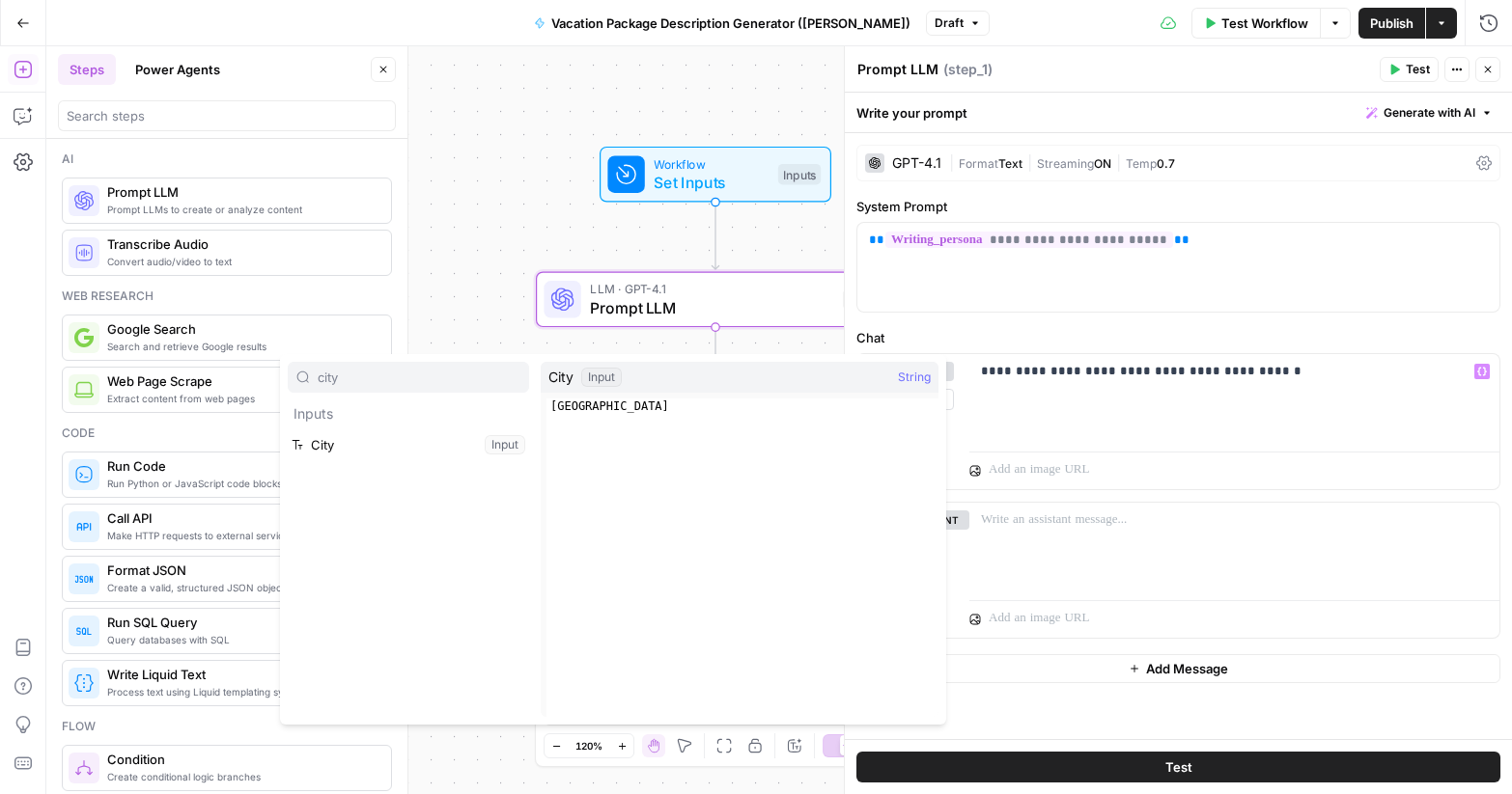
type input "city"
click at [335, 444] on button "Select variable City" at bounding box center [408, 444] width 241 height 31
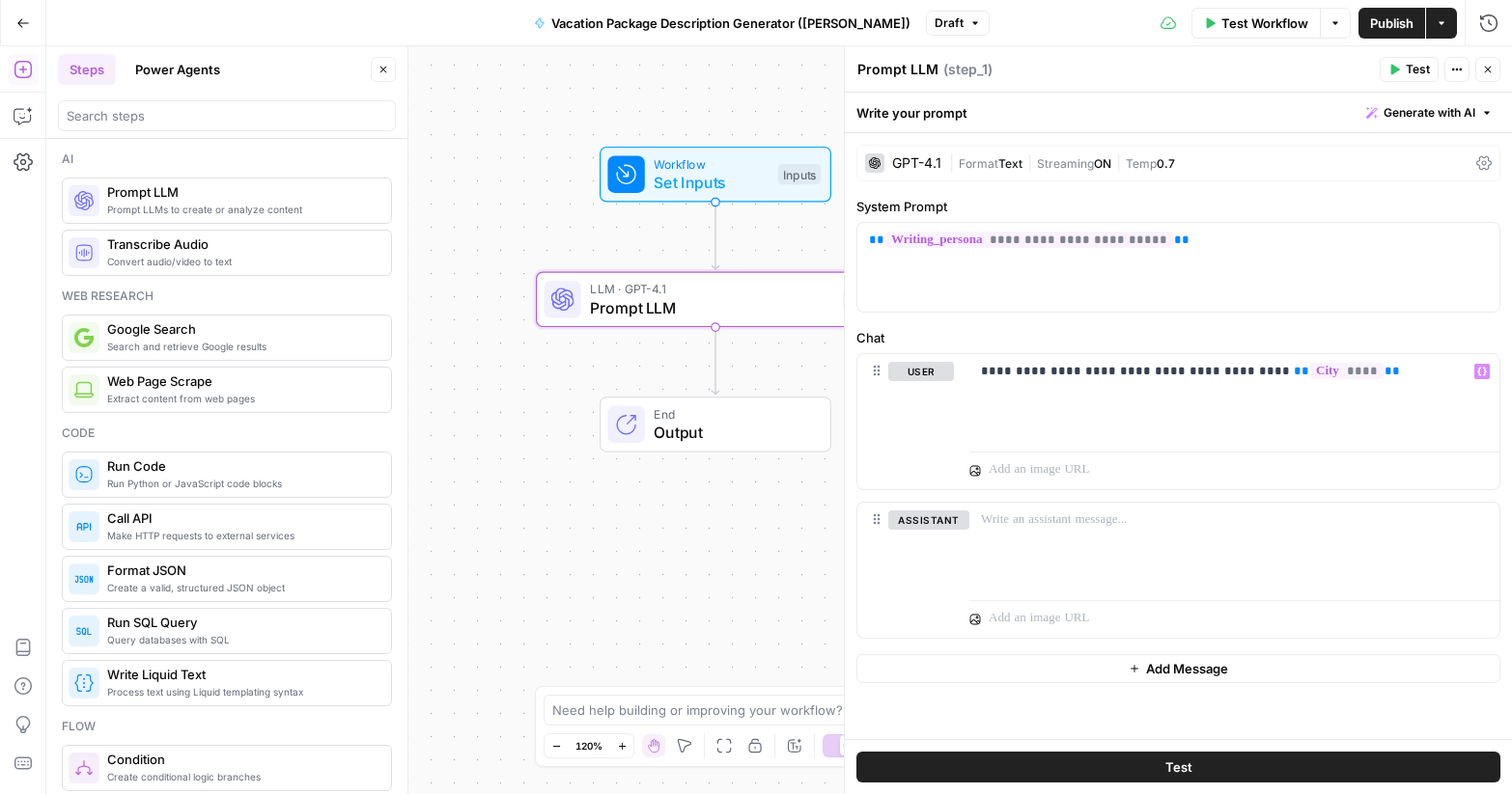
click at [1422, 70] on span "Test" at bounding box center [1417, 70] width 24 height 18
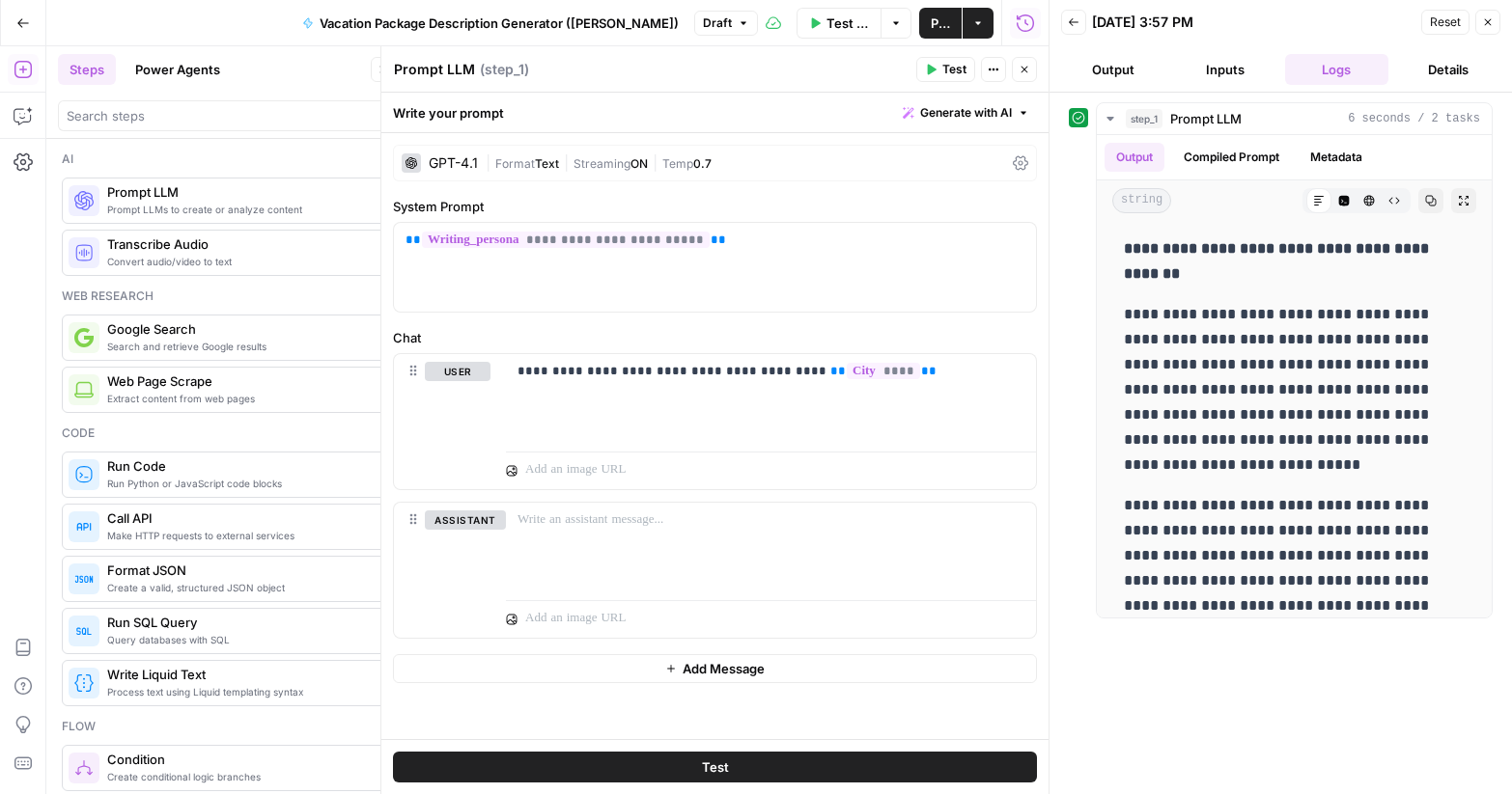
click at [469, 167] on div "GPT-4.1" at bounding box center [453, 164] width 49 height 14
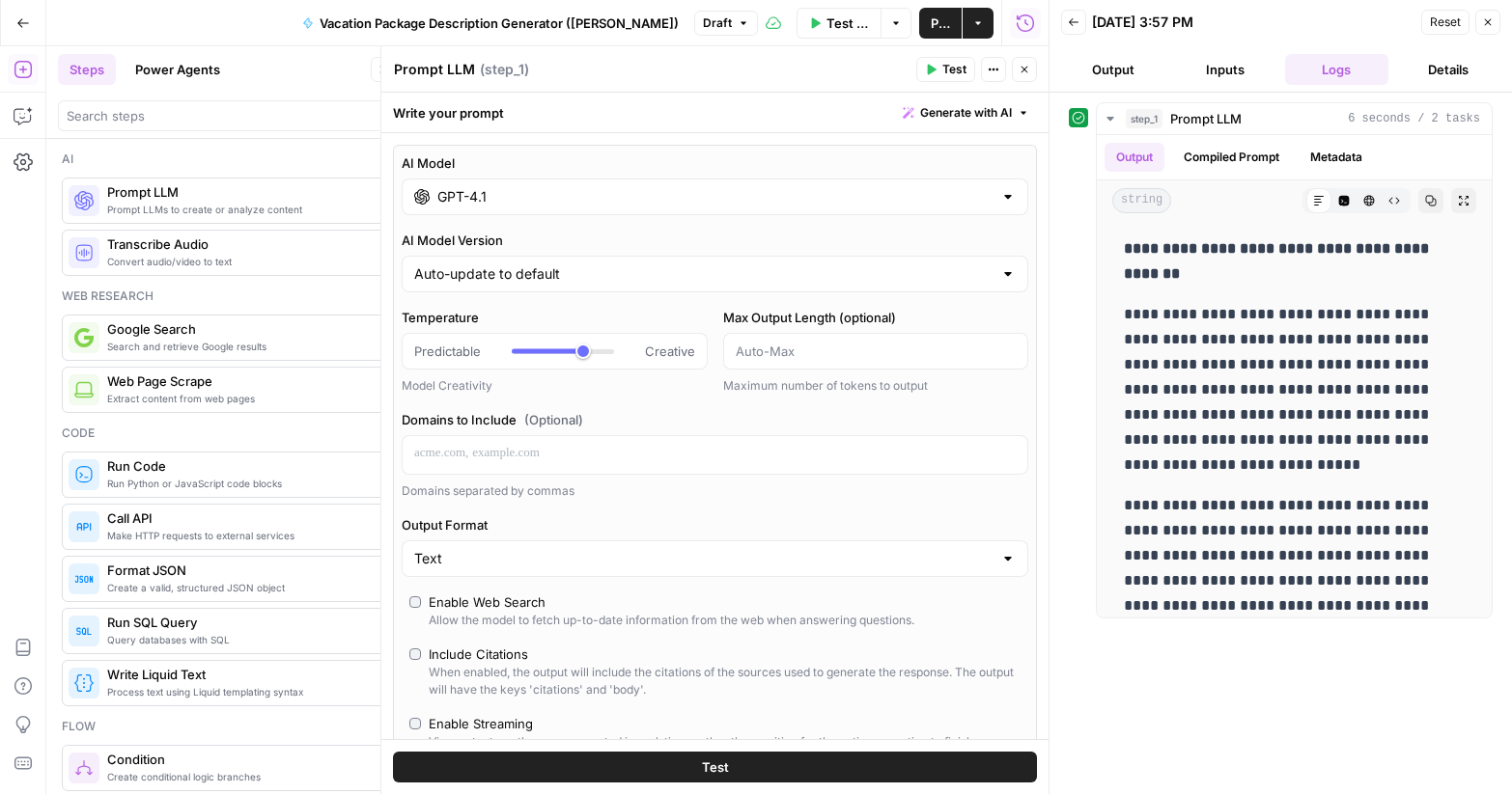
click at [461, 211] on div "GPT-4.1" at bounding box center [715, 196] width 627 height 36
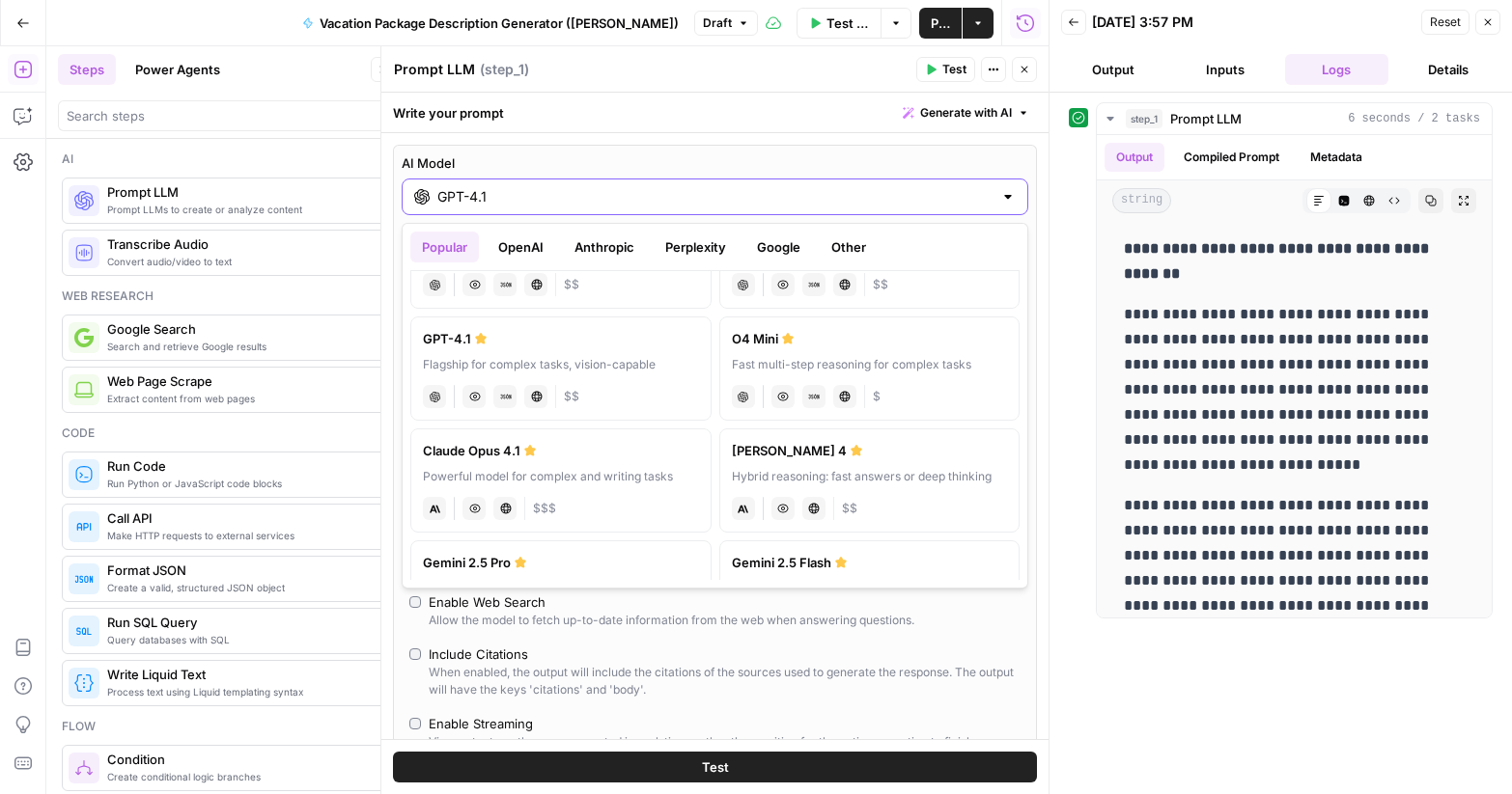
scroll to position [164, 0]
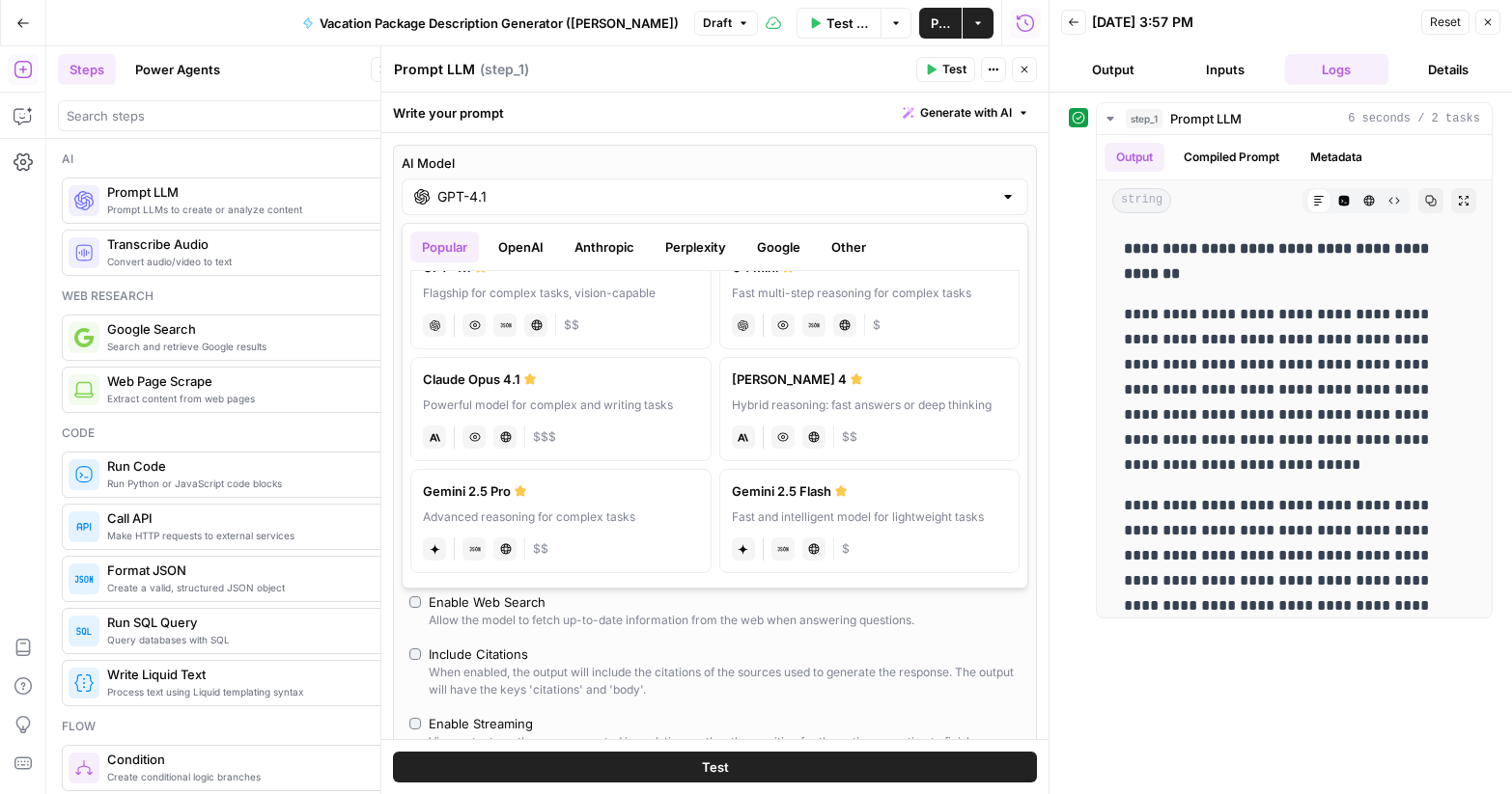
click at [903, 385] on div "[PERSON_NAME] 4" at bounding box center [869, 379] width 276 height 20
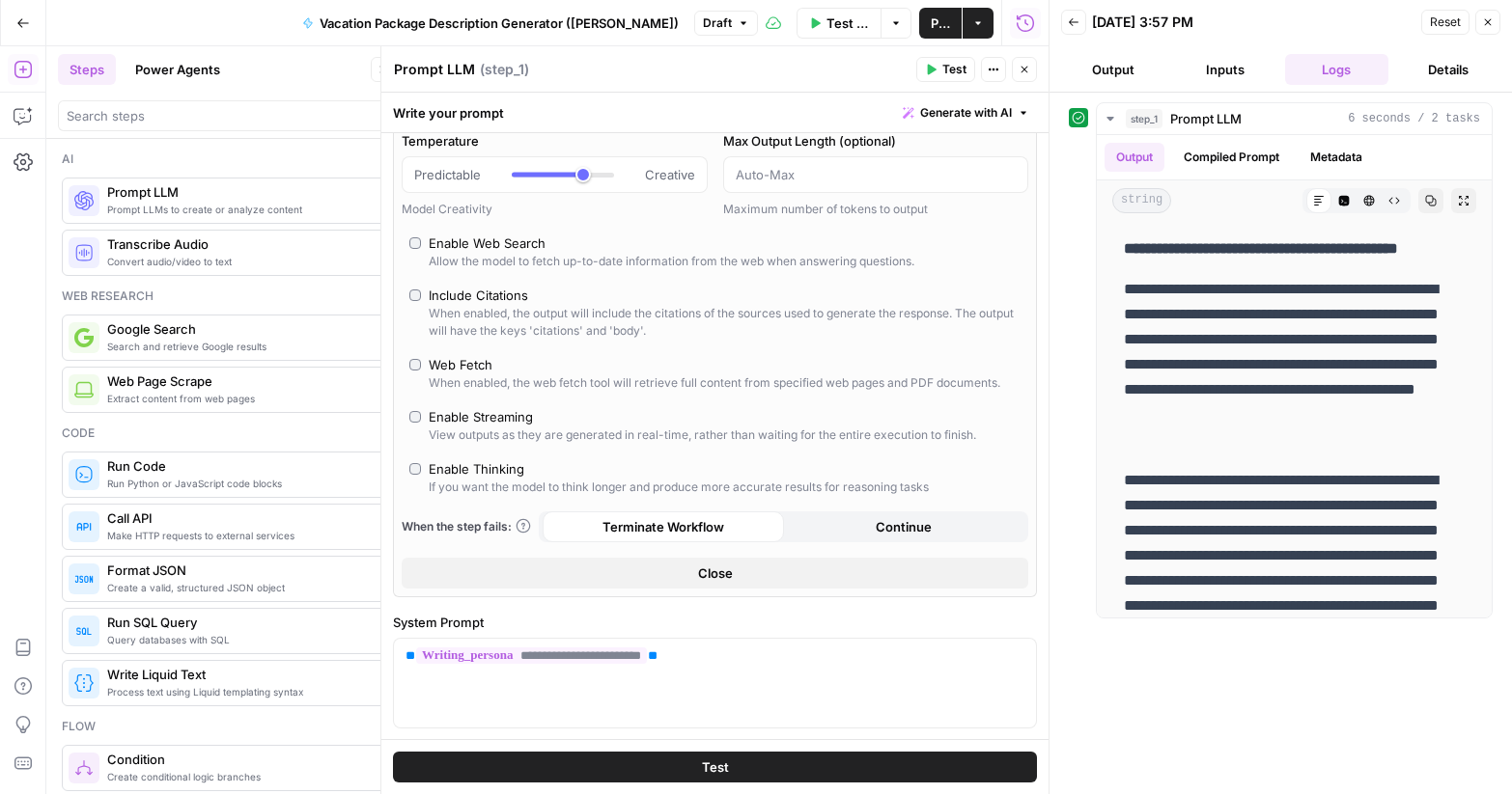
scroll to position [471, 0]
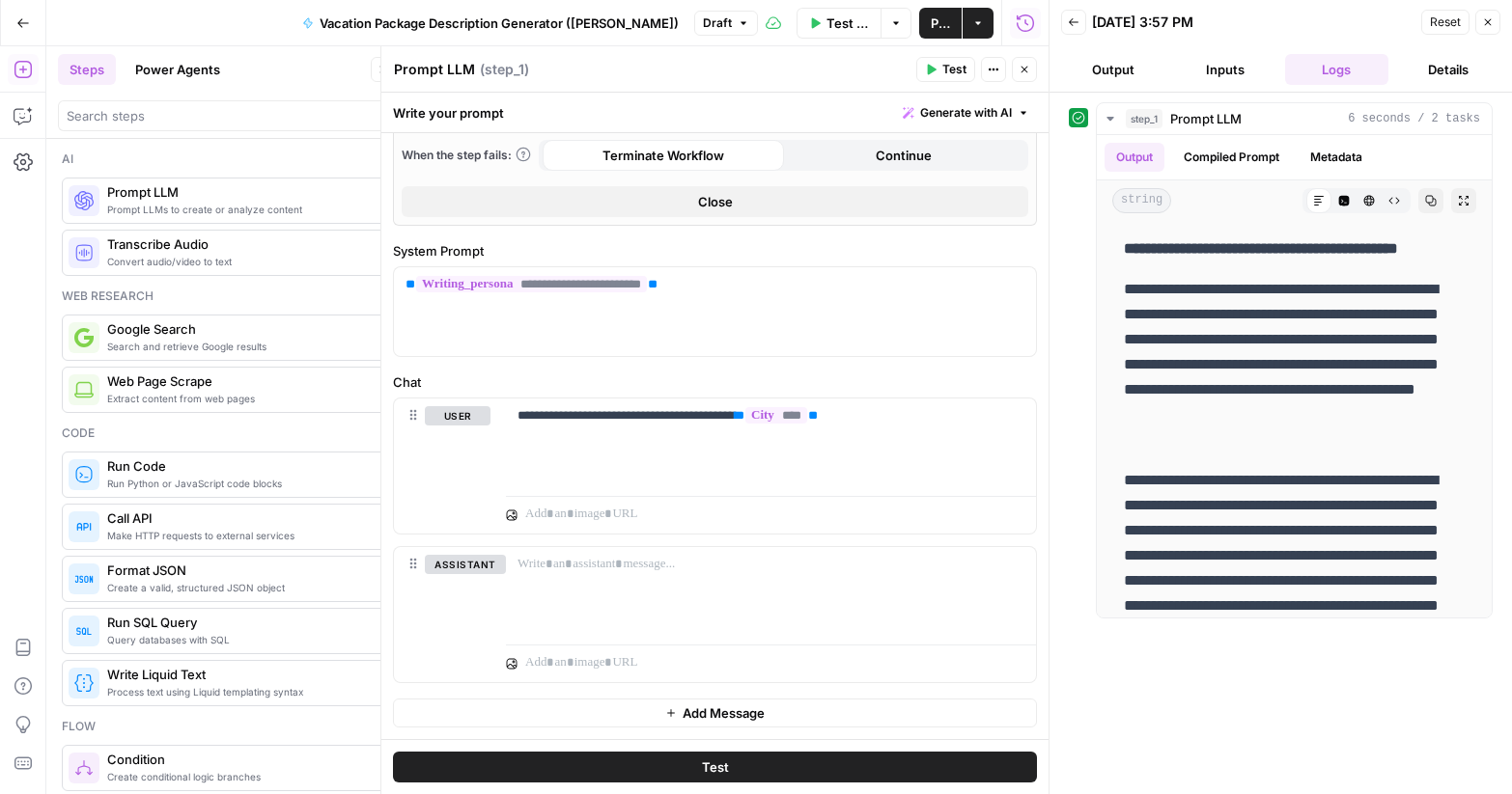
click at [825, 769] on button "Test" at bounding box center [715, 766] width 644 height 31
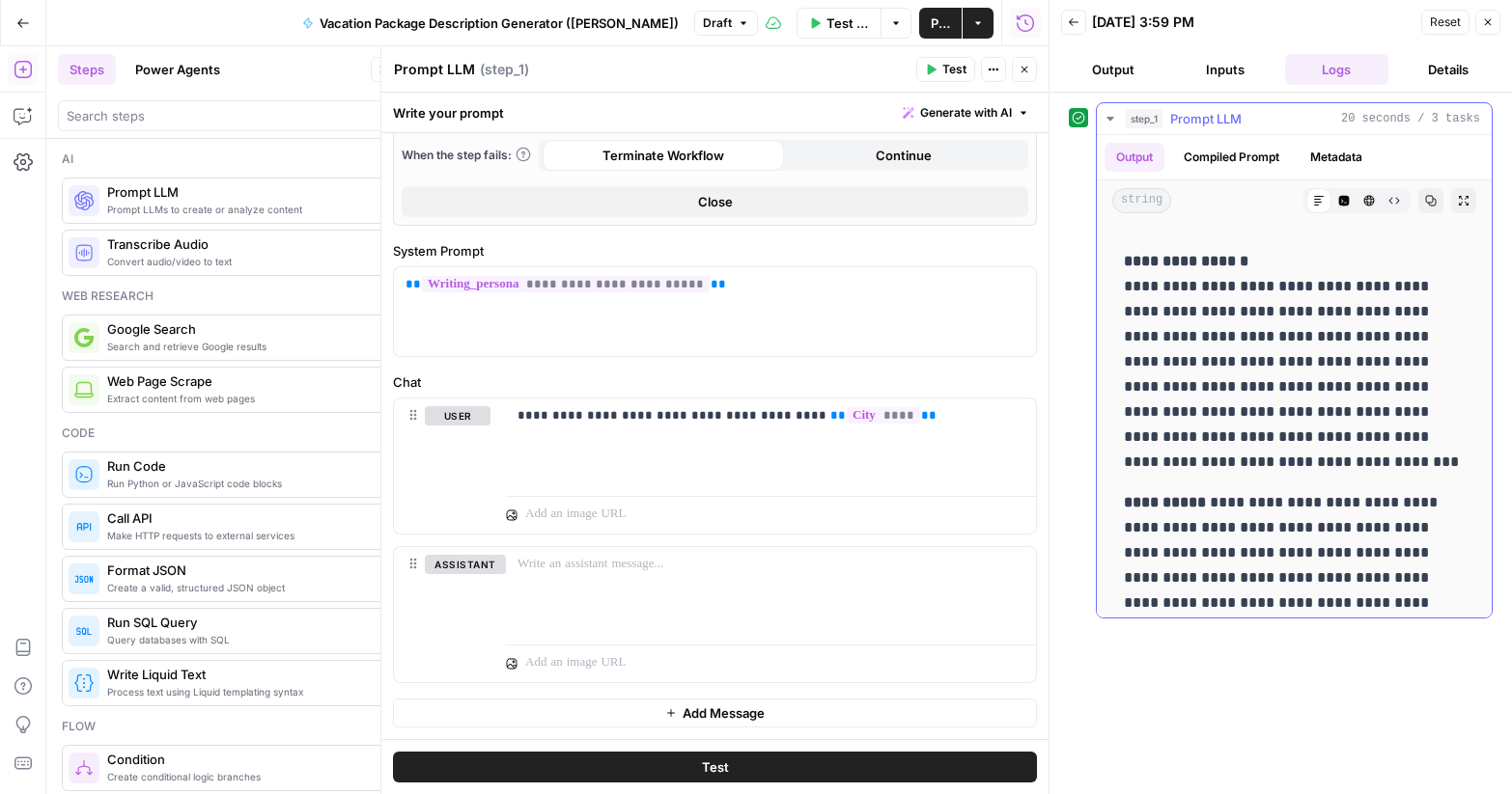
scroll to position [922, 0]
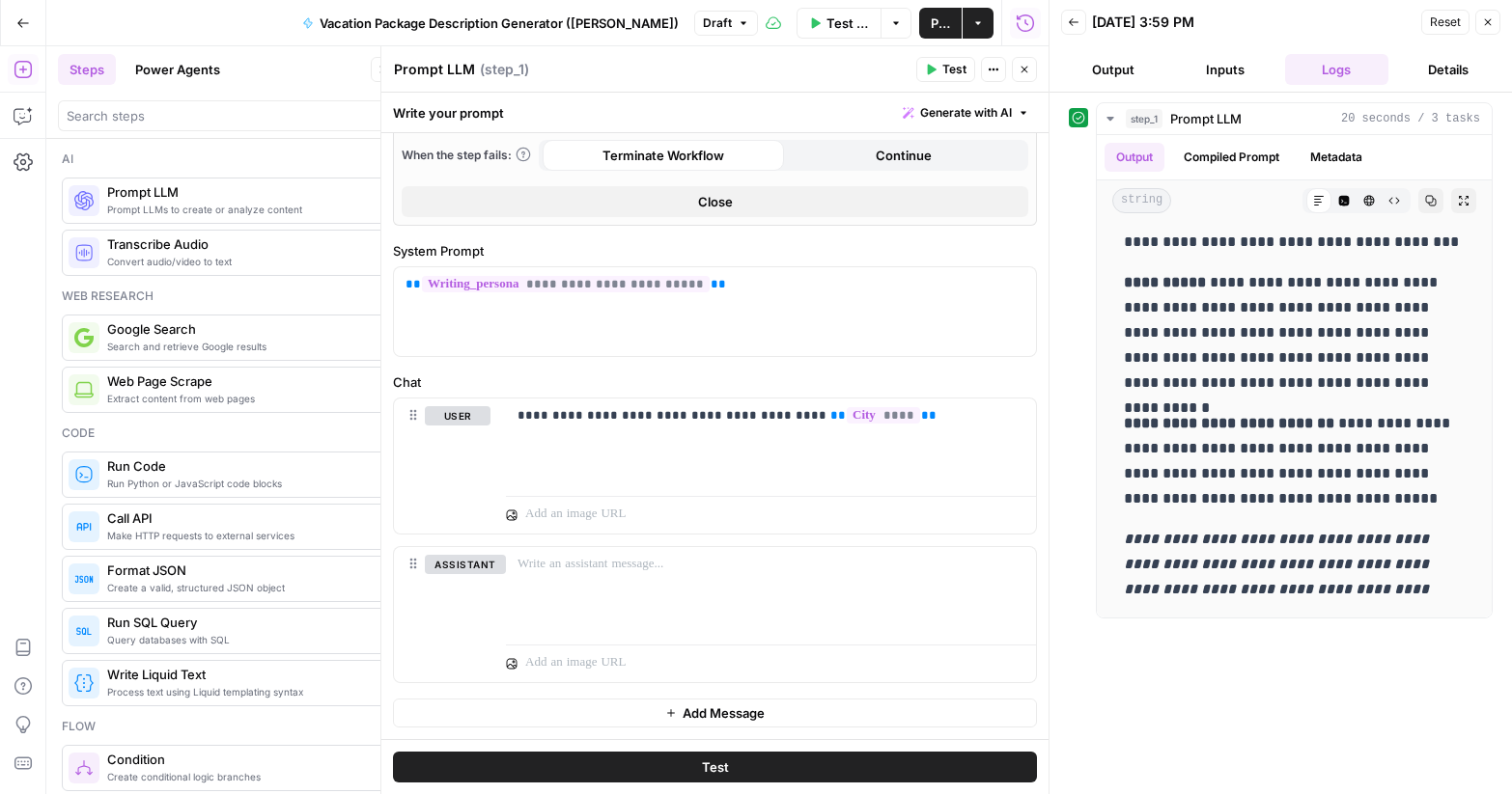
click at [432, 77] on textarea "Prompt LLM" at bounding box center [435, 70] width 81 height 20
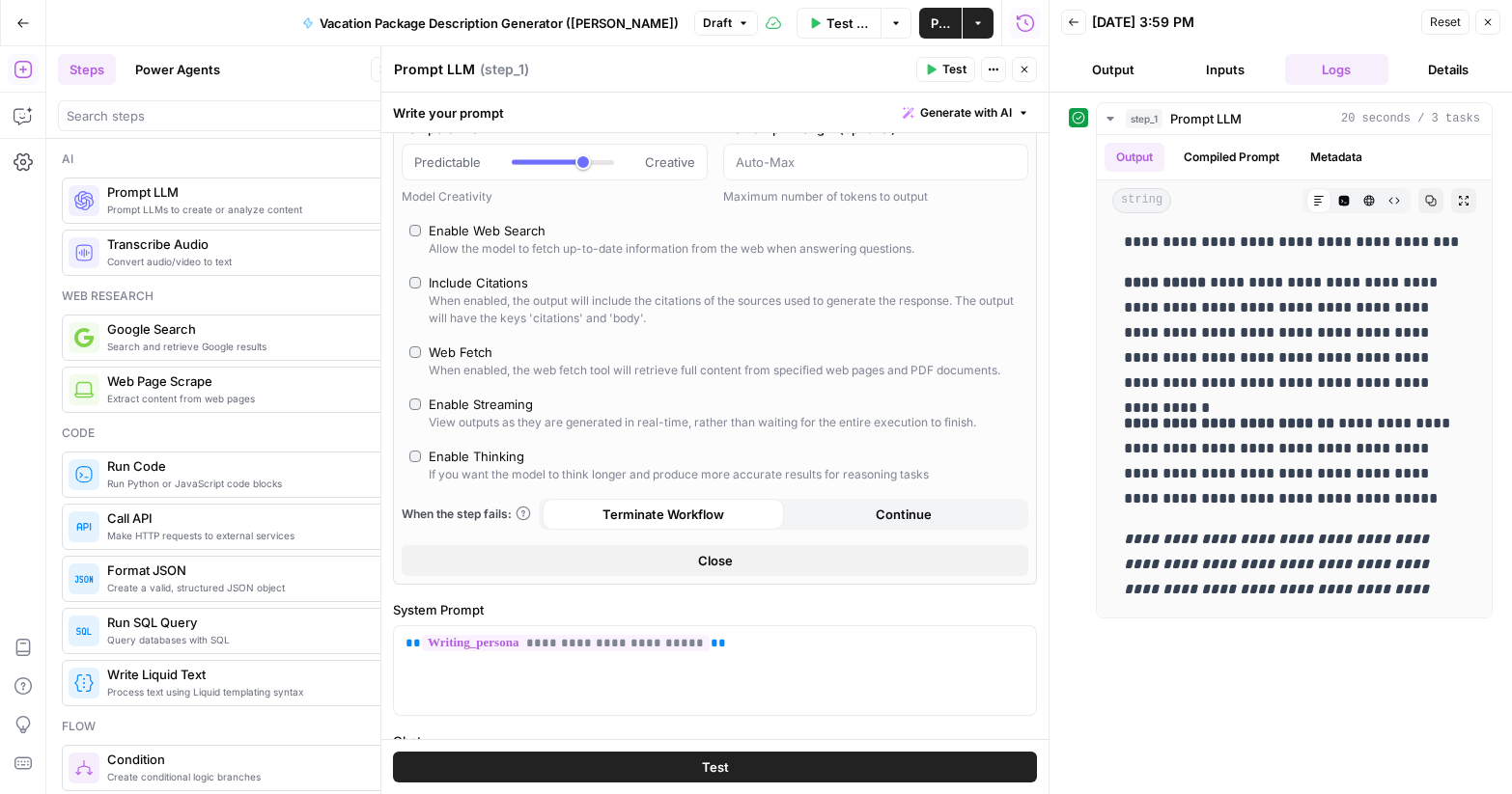
scroll to position [0, 0]
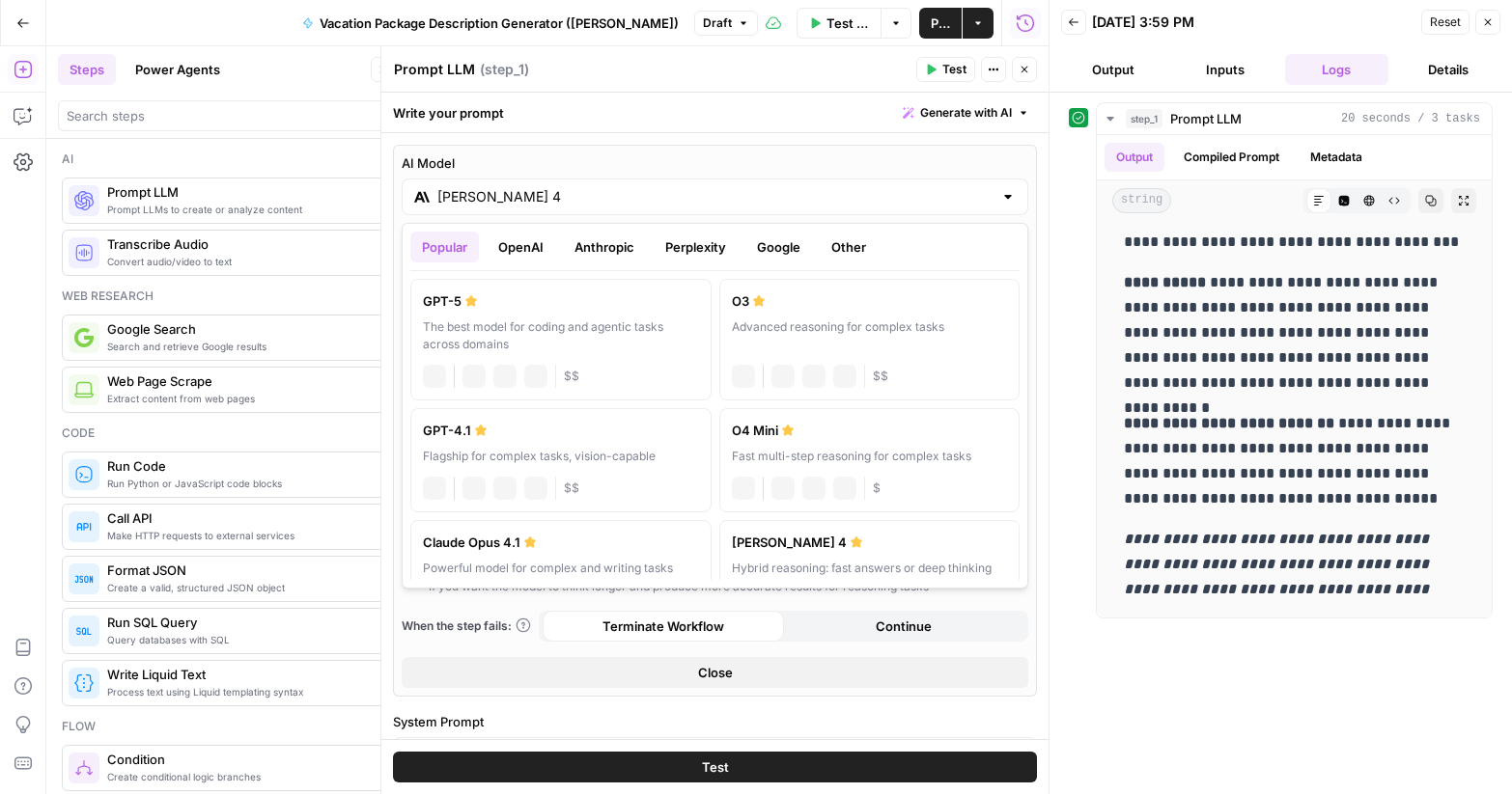
click at [494, 185] on div "[PERSON_NAME] 4" at bounding box center [715, 196] width 627 height 36
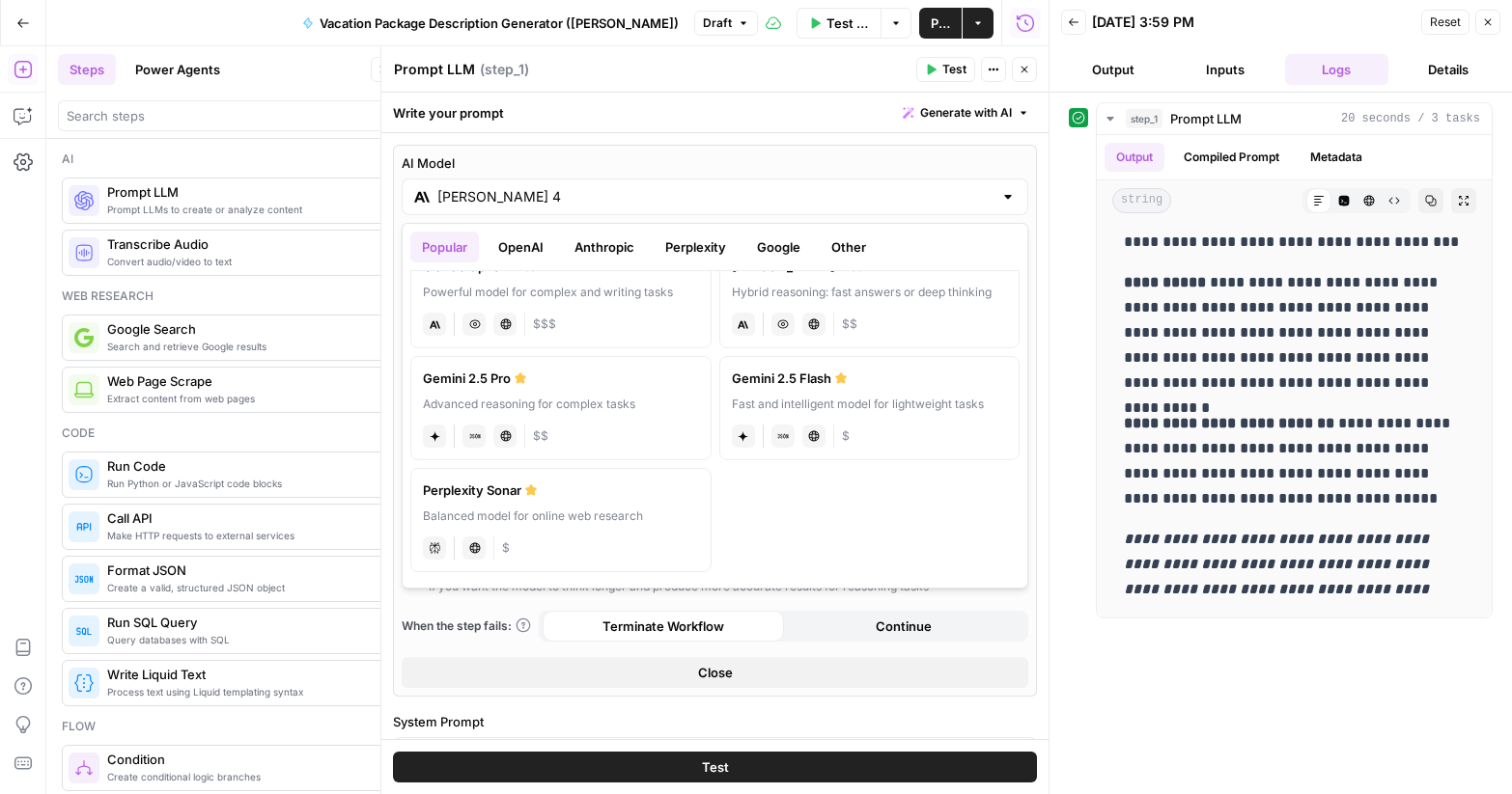
click at [632, 444] on div "gemini JSON Mode Live Web Research $$" at bounding box center [561, 433] width 276 height 27
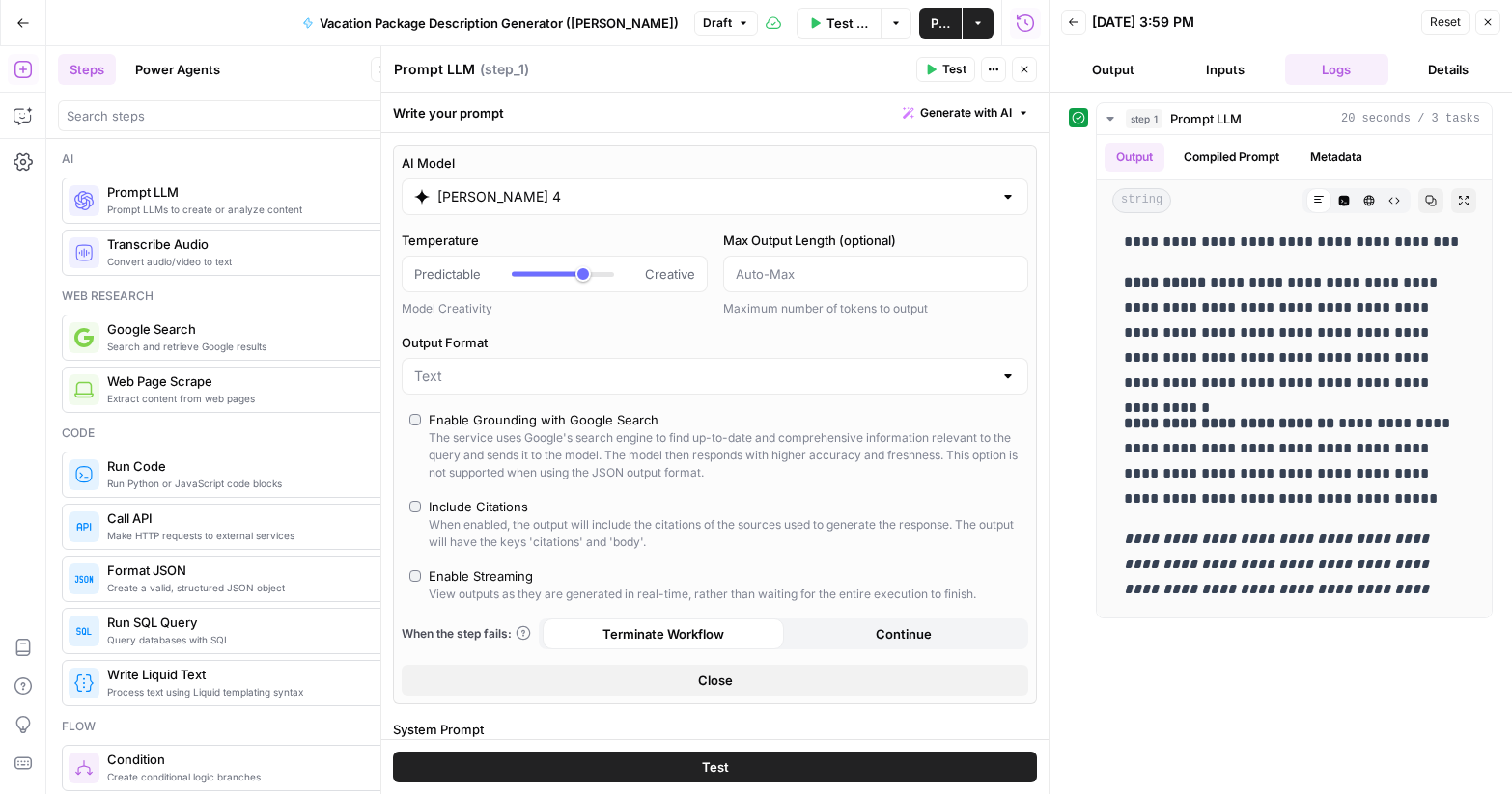
type input "Gemini 2.5 Pro"
click at [787, 765] on button "Test" at bounding box center [715, 766] width 644 height 31
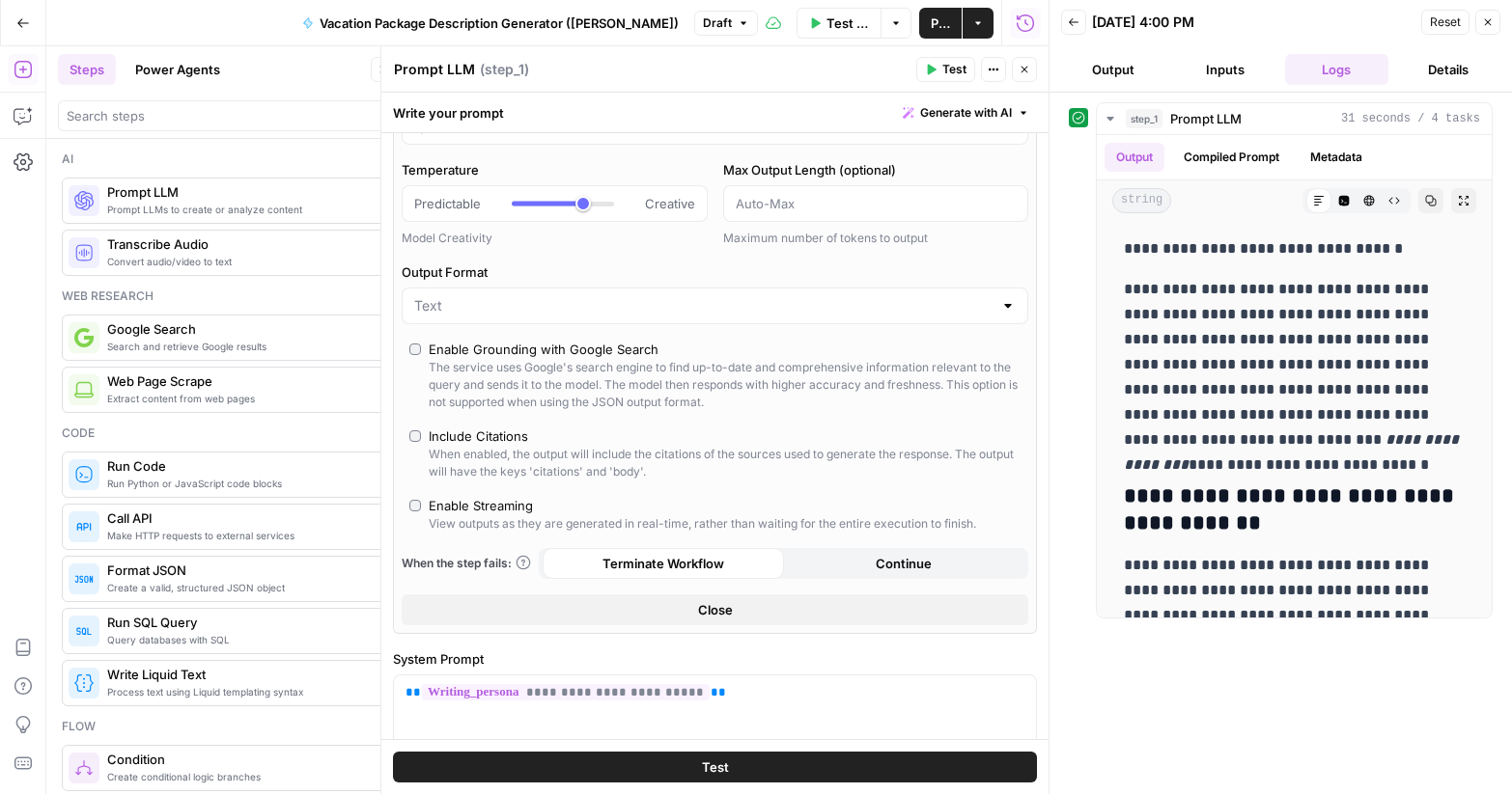
scroll to position [387, 0]
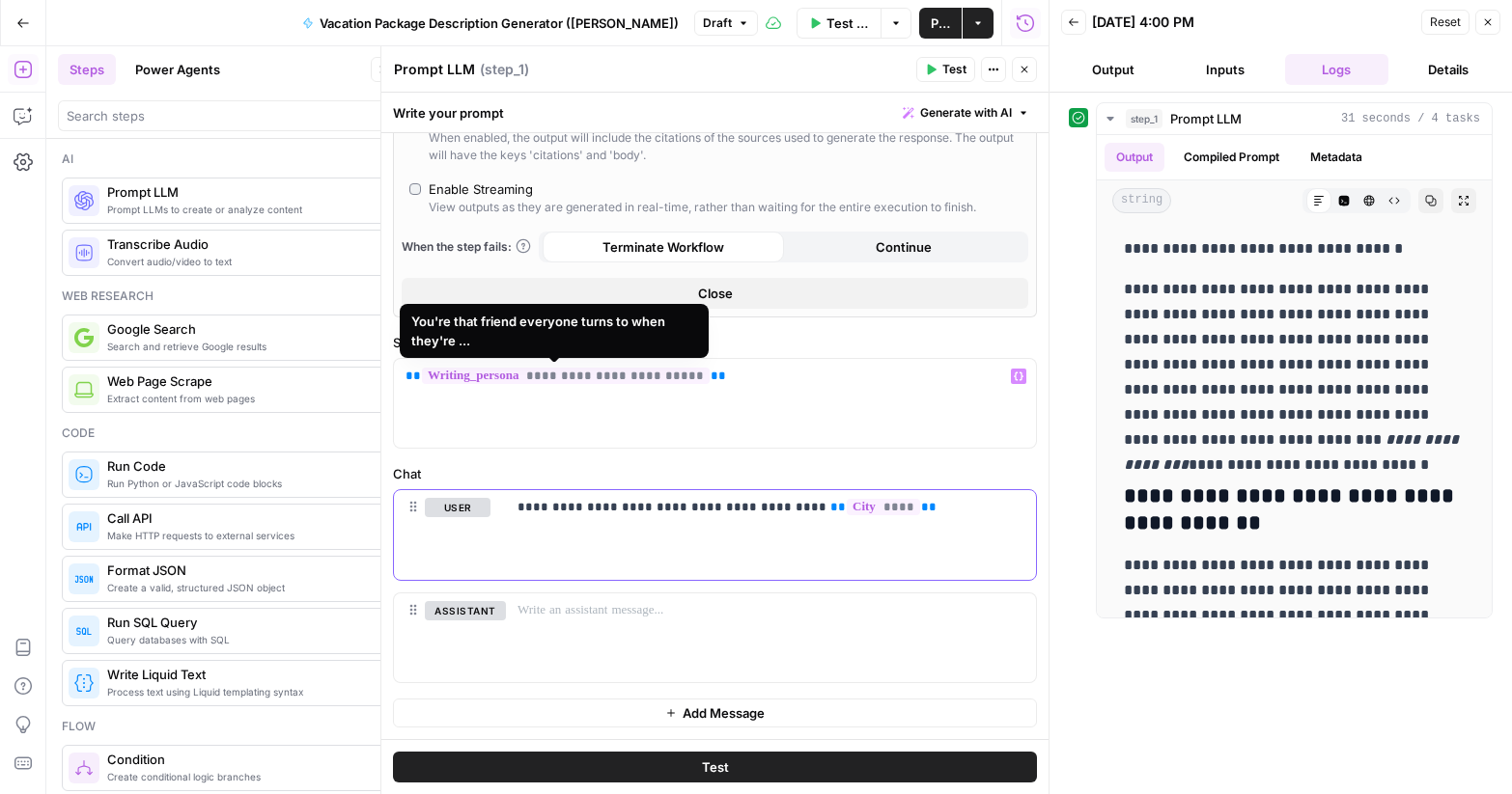
click at [590, 532] on div "**********" at bounding box center [771, 535] width 530 height 89
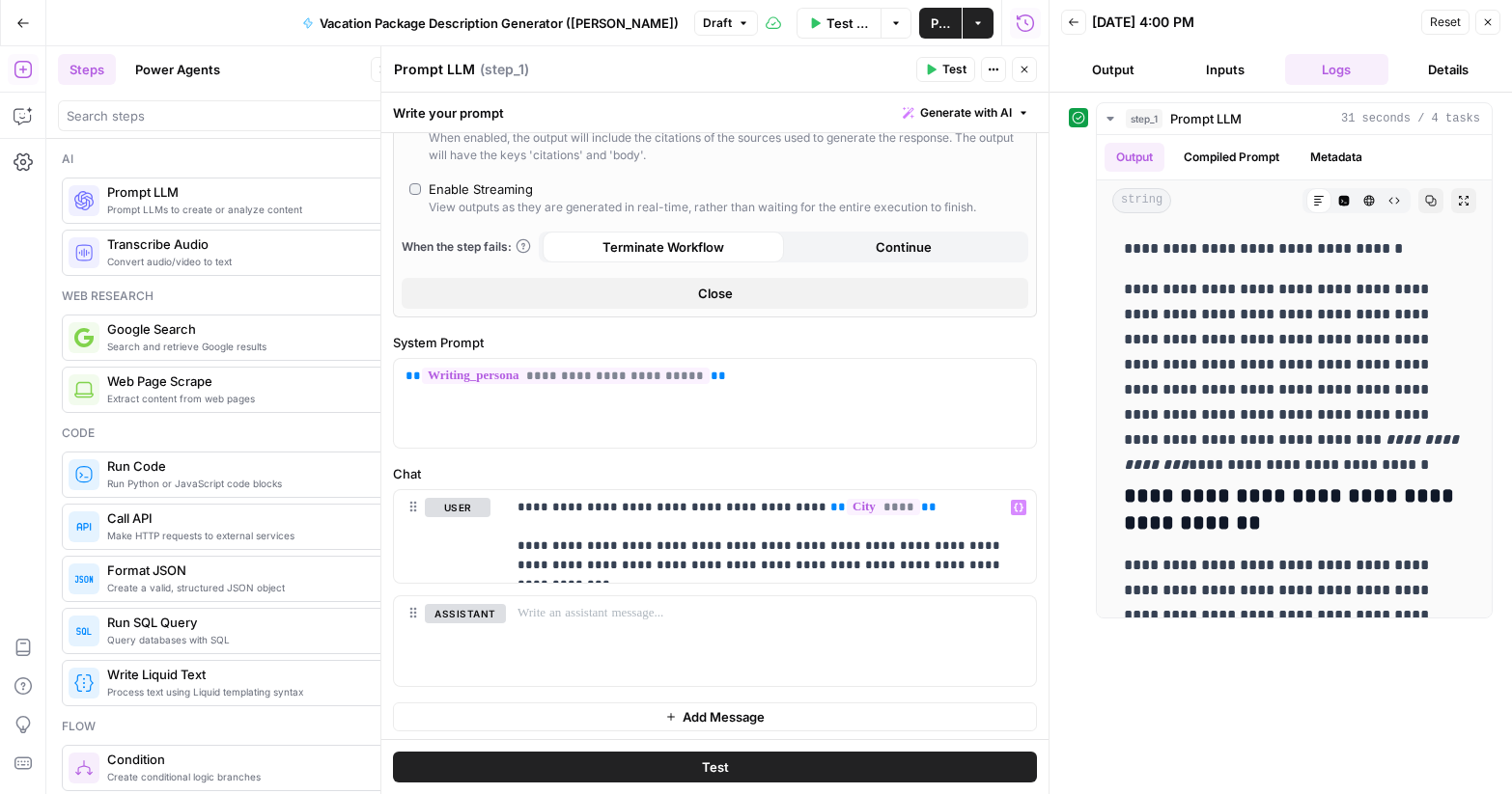
click at [942, 67] on span "Test" at bounding box center [954, 70] width 24 height 18
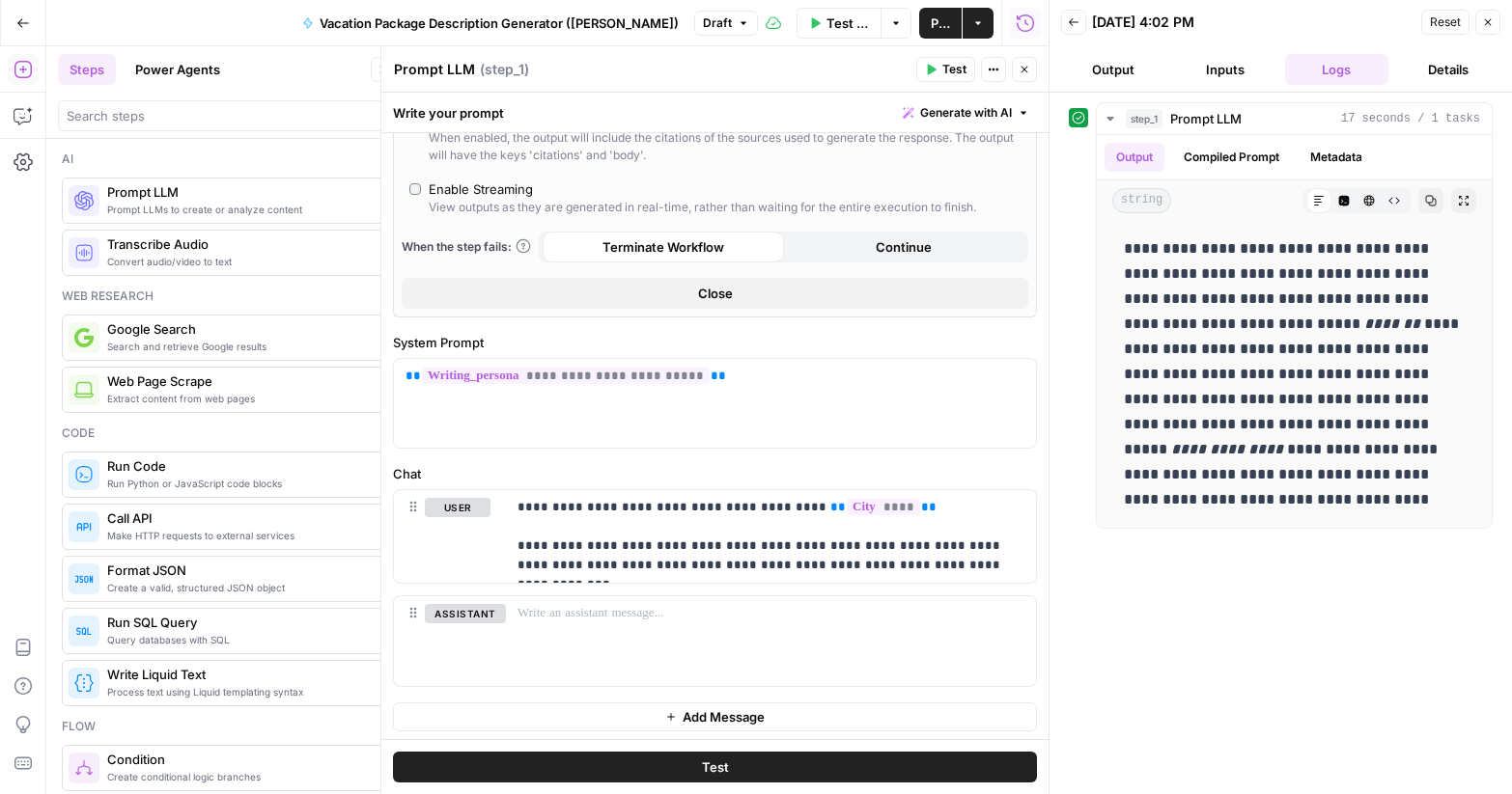
drag, startPoint x: 1124, startPoint y: 246, endPoint x: 1411, endPoint y: 532, distance: 405.2
click at [1412, 532] on div "**********" at bounding box center [1280, 443] width 424 height 682
click at [1410, 486] on p "**********" at bounding box center [1294, 374] width 341 height 276
drag, startPoint x: 1124, startPoint y: 248, endPoint x: 1408, endPoint y: 503, distance: 381.7
click at [1408, 503] on p "**********" at bounding box center [1294, 374] width 341 height 276
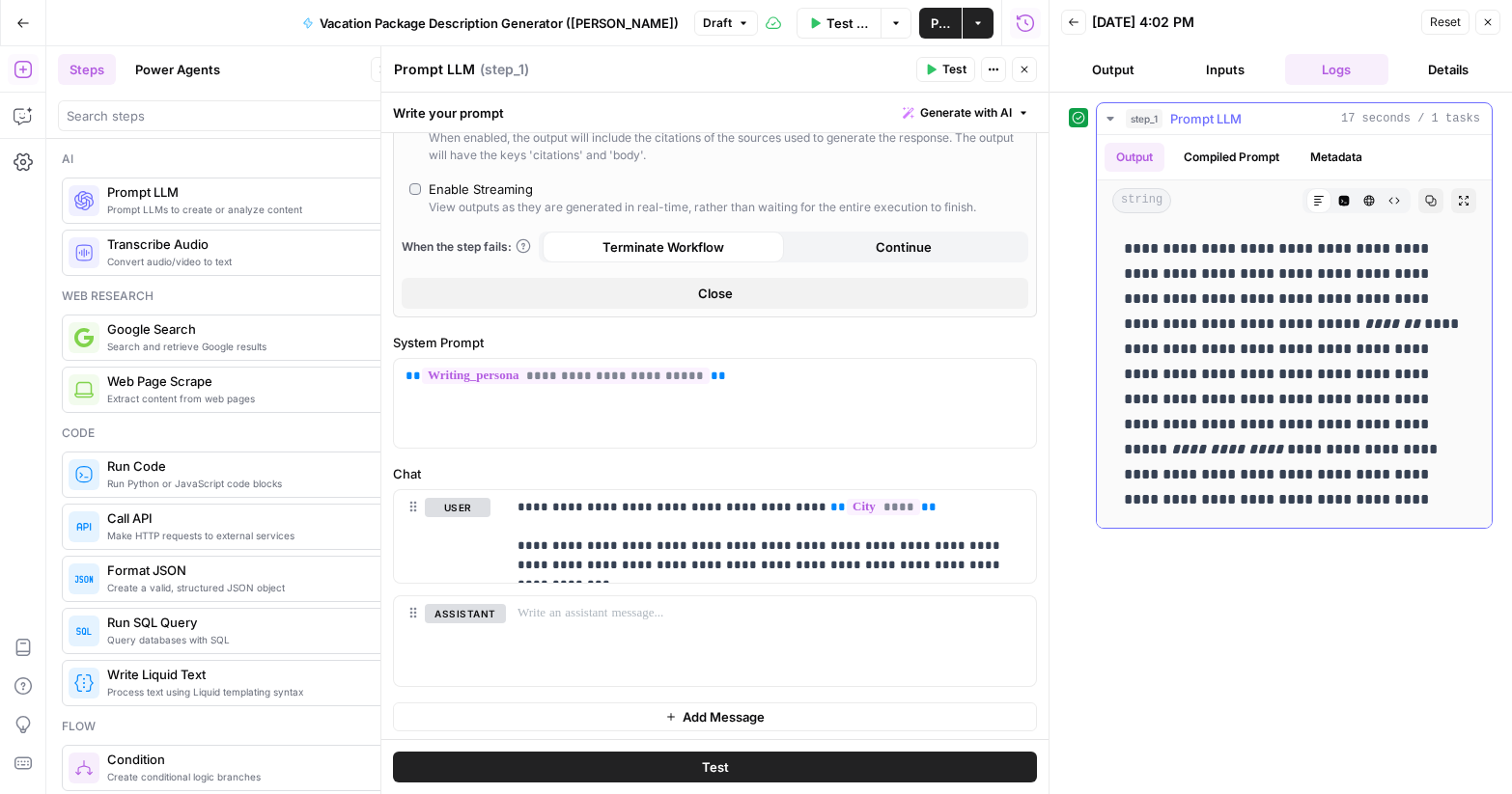
click at [1408, 503] on p "**********" at bounding box center [1294, 374] width 341 height 276
click at [886, 512] on p "**********" at bounding box center [771, 536] width 507 height 77
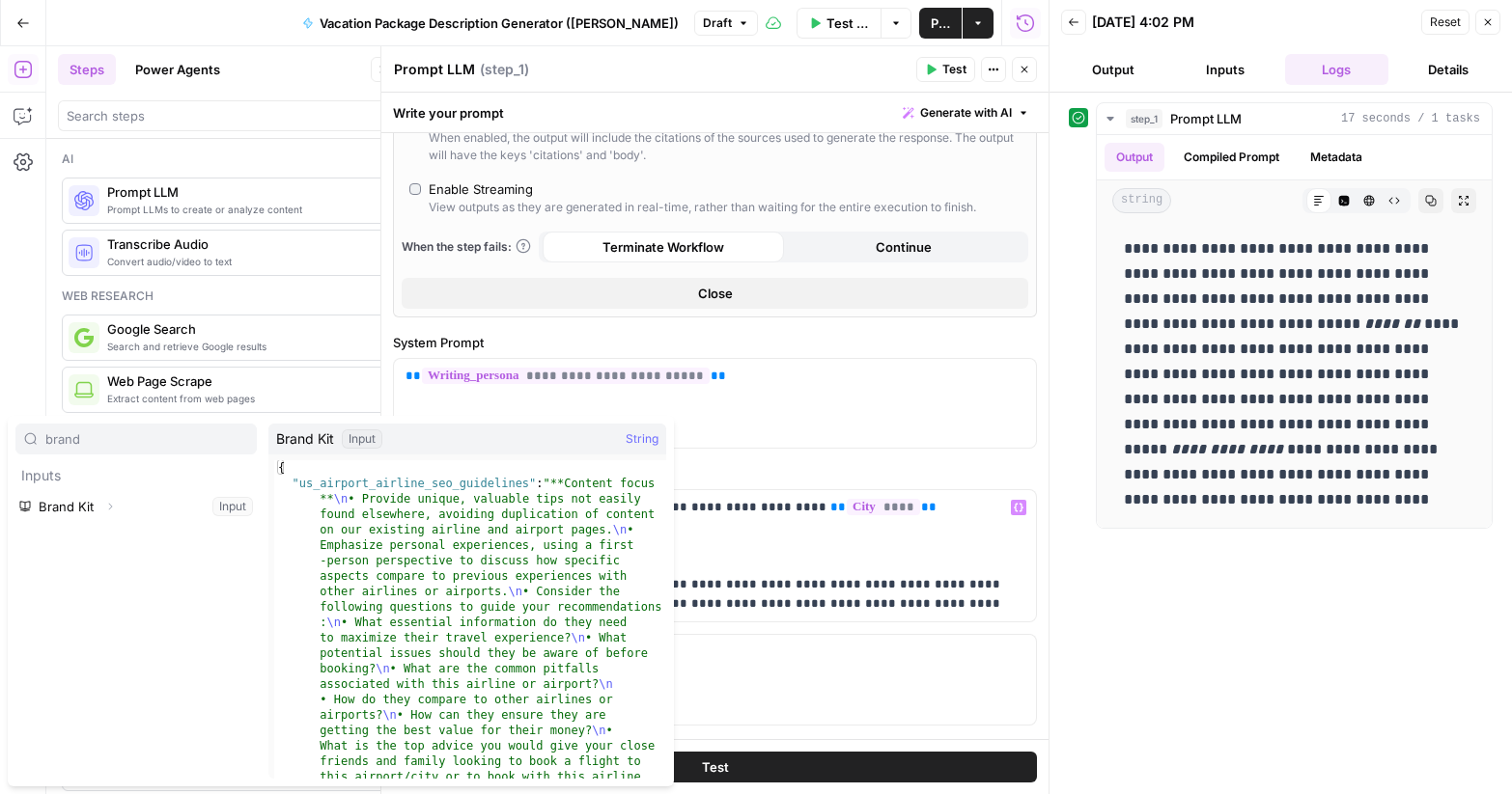
type input "brand"
click at [109, 505] on icon "button" at bounding box center [110, 506] width 12 height 12
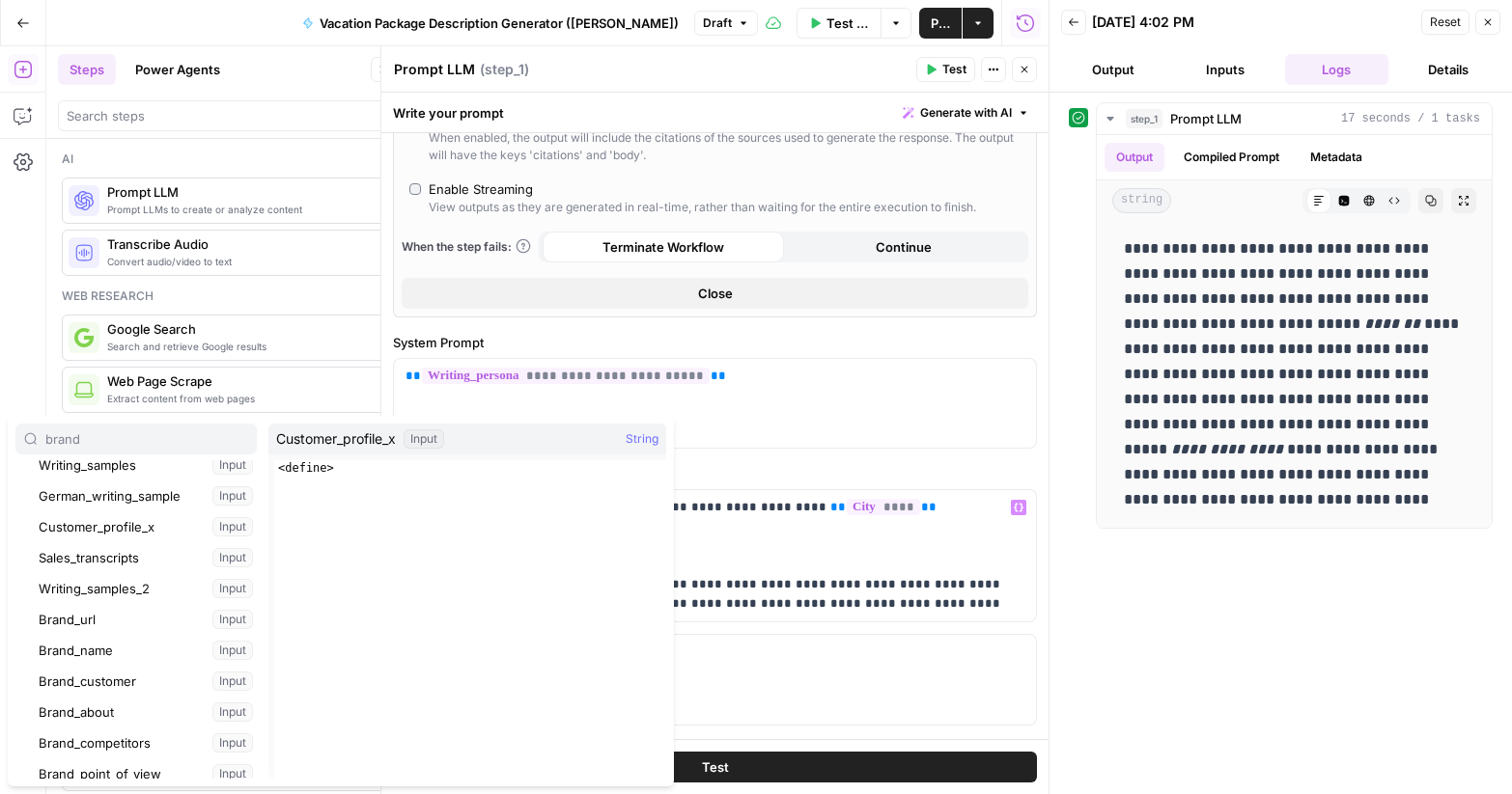
scroll to position [107, 0]
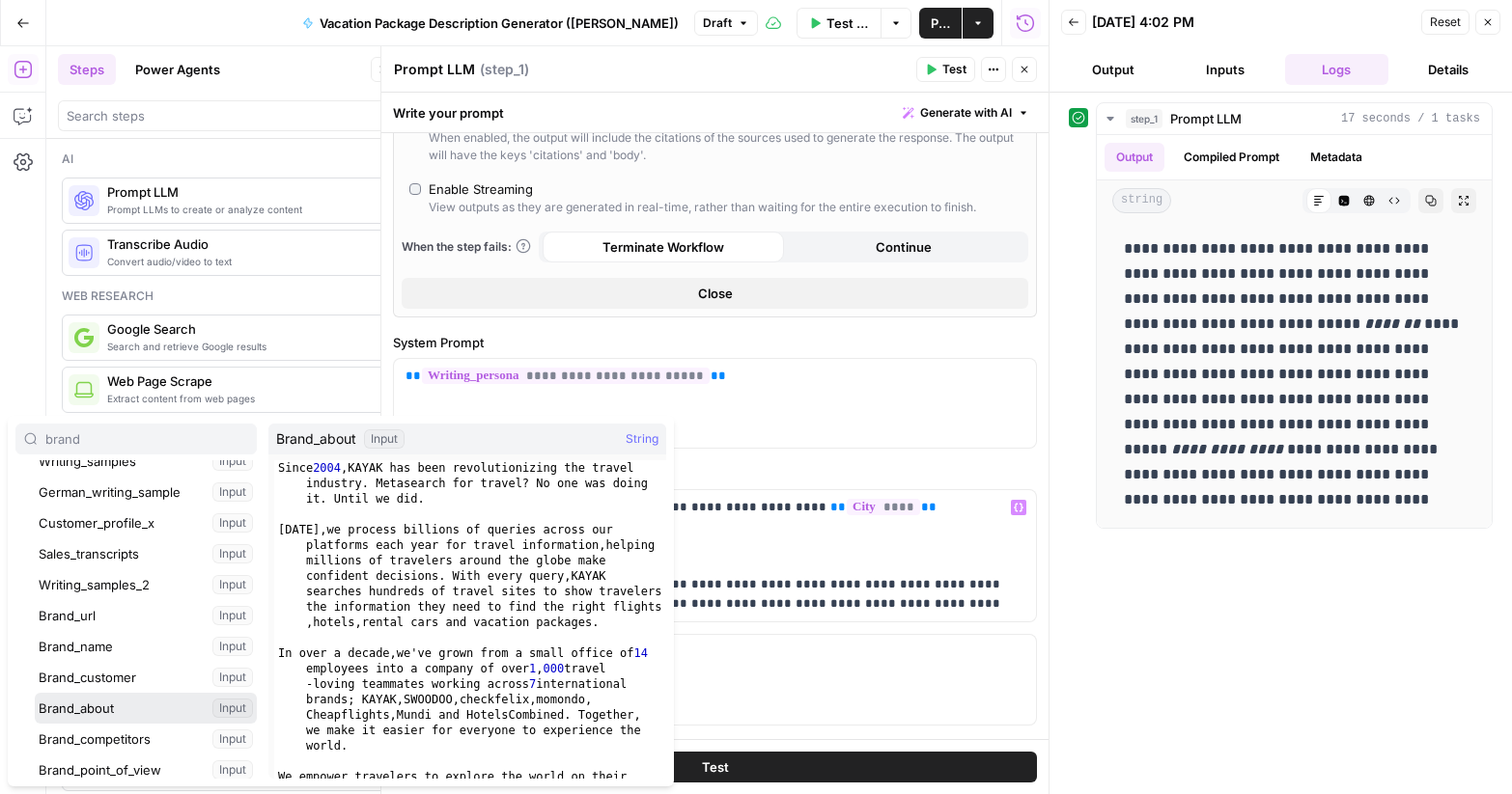
click at [154, 705] on button "Select variable Brand_about" at bounding box center [145, 707] width 222 height 31
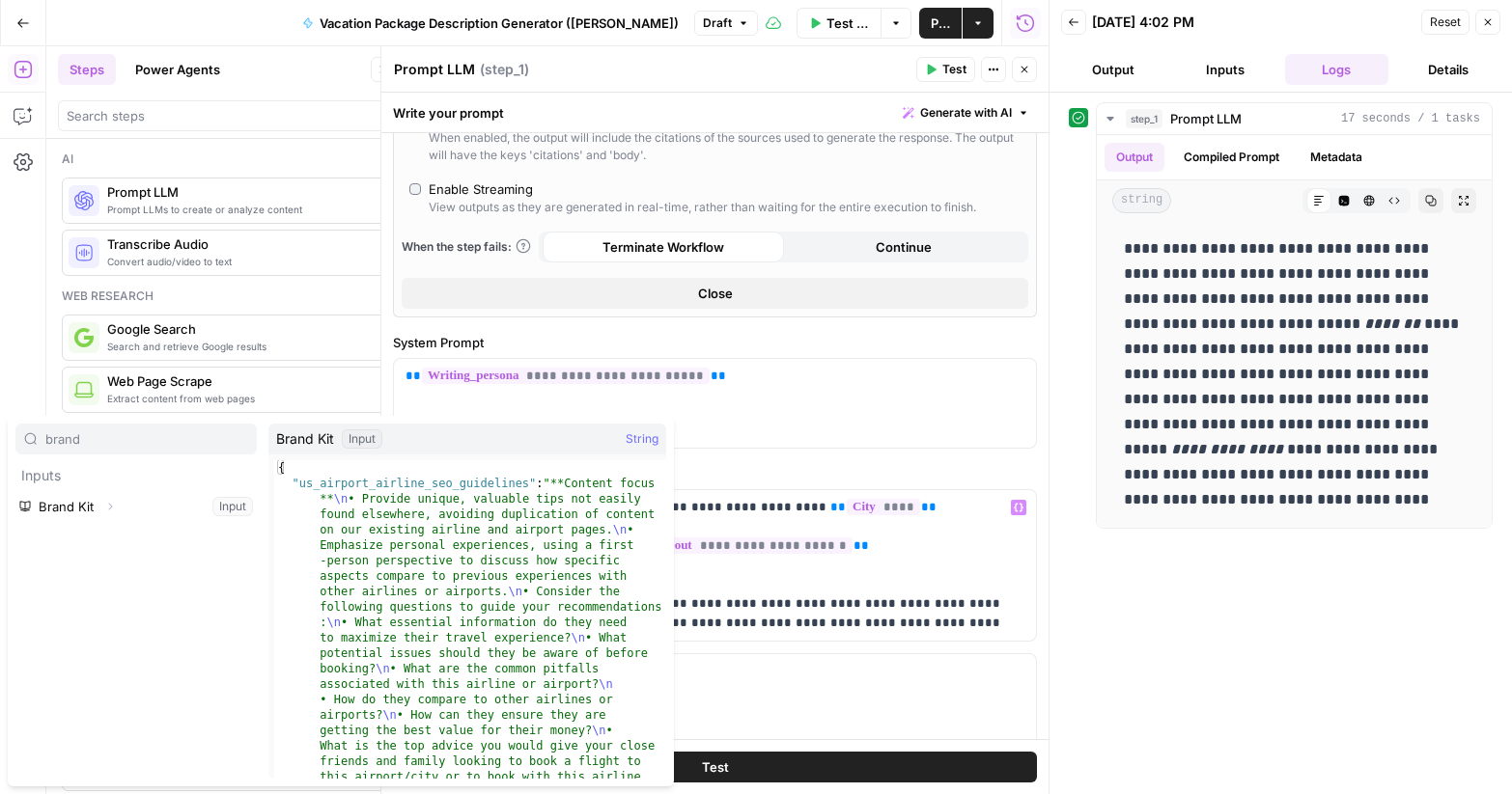
type input "brand"
click at [114, 507] on icon "button" at bounding box center [110, 506] width 12 height 12
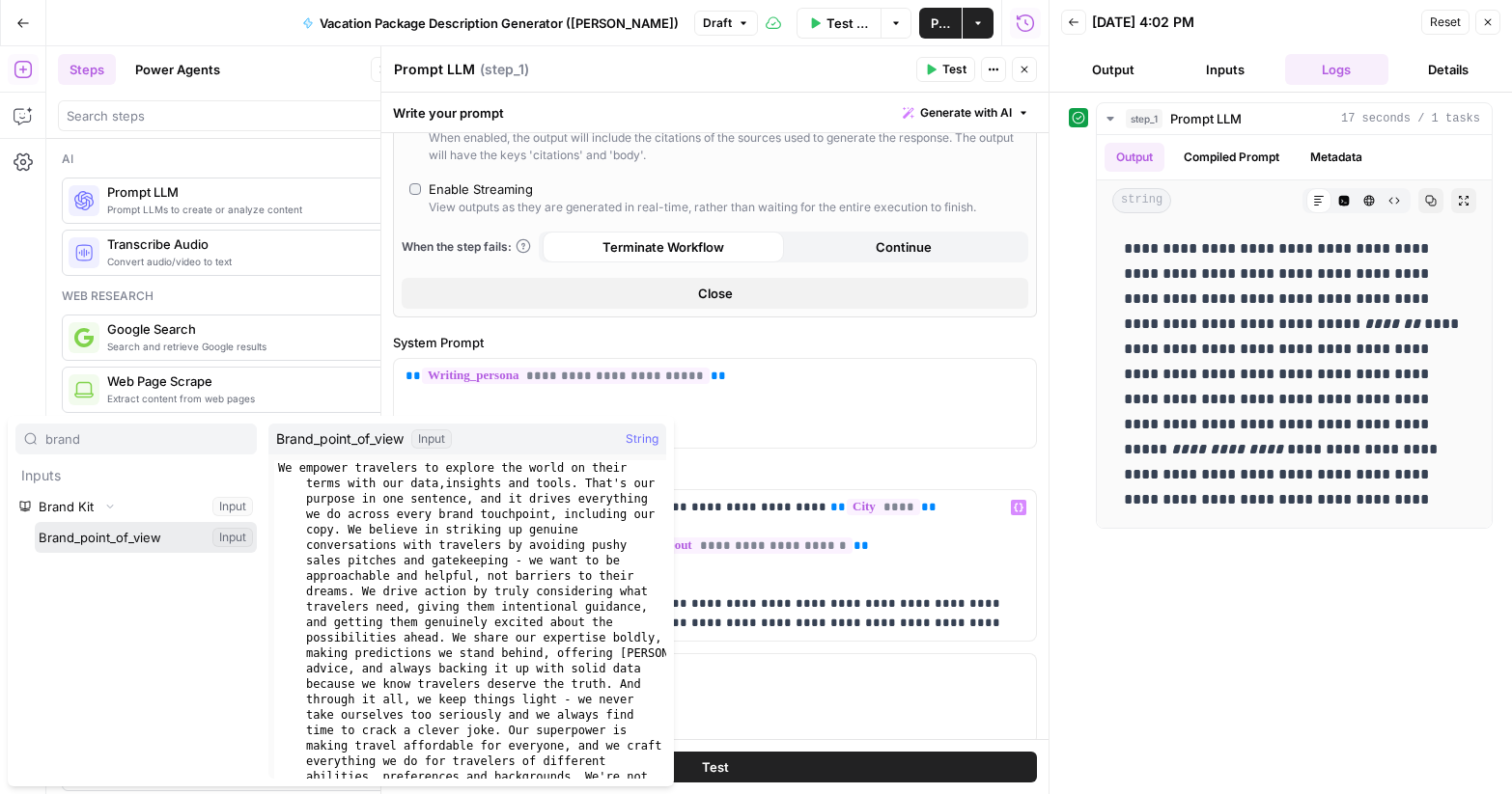
click at [129, 542] on button "Select variable Brand_point_of_view" at bounding box center [145, 537] width 222 height 31
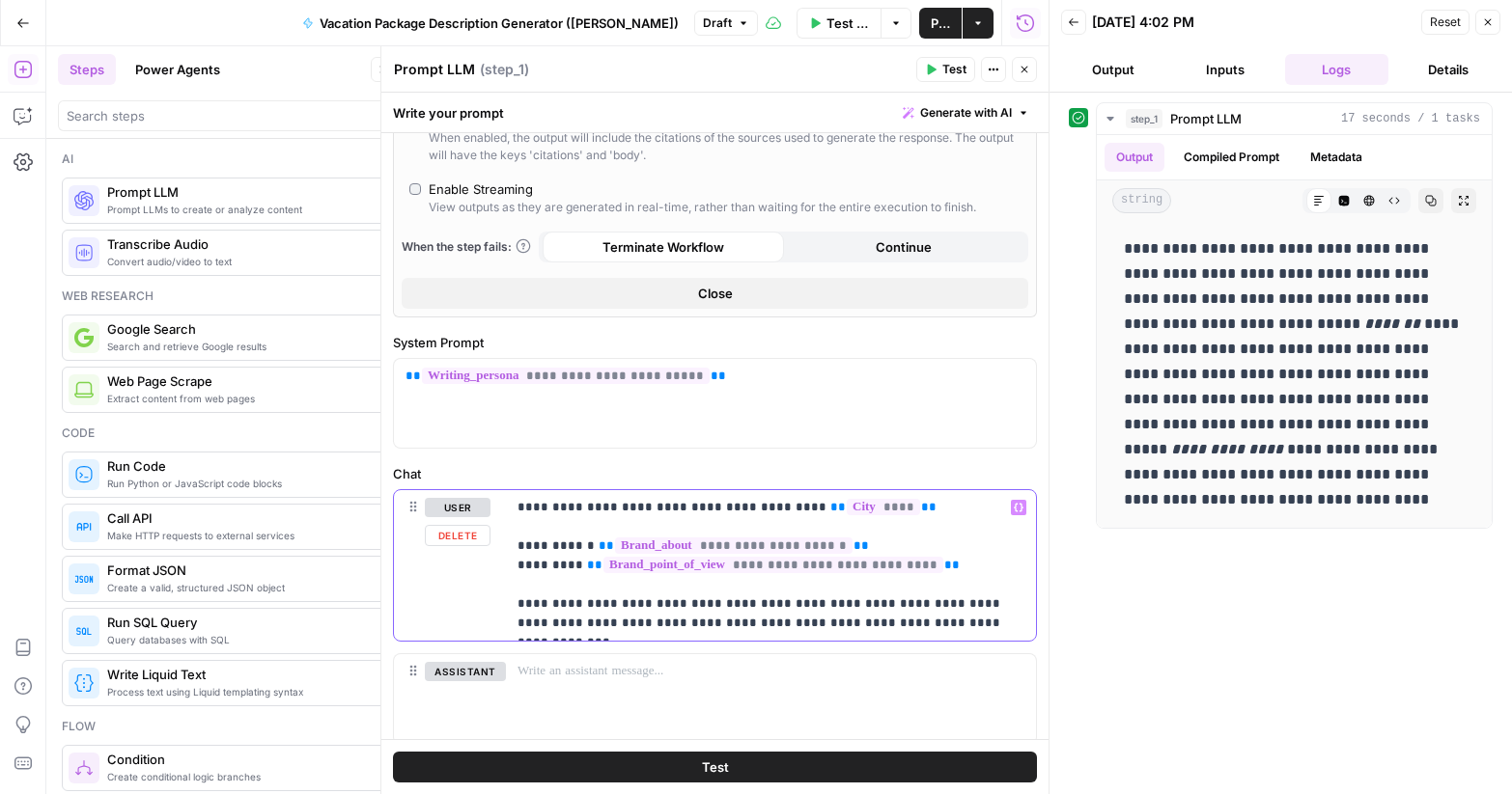
click at [985, 570] on p "**********" at bounding box center [771, 564] width 507 height 135
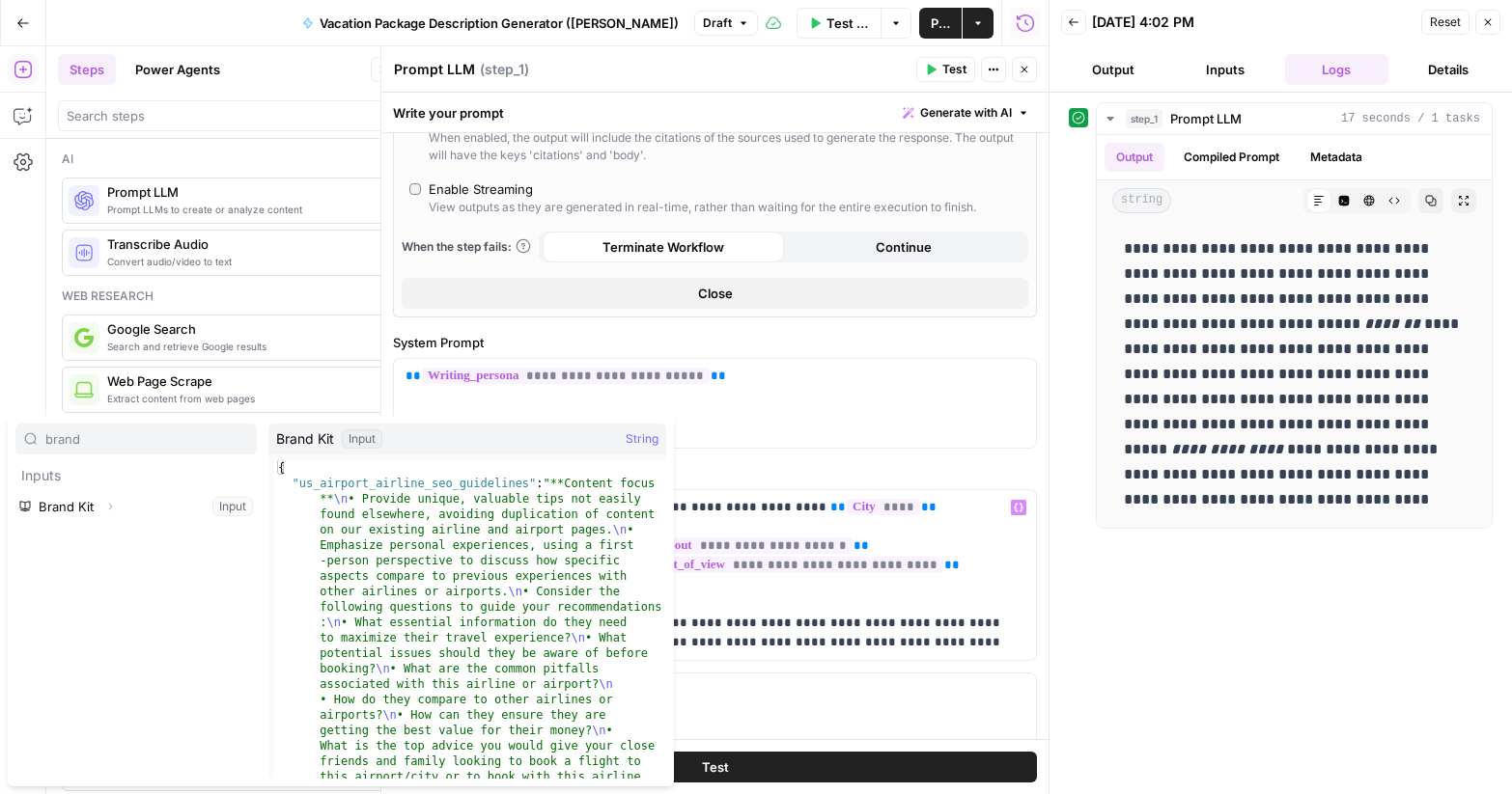
type input "brand"
click at [107, 501] on icon "button" at bounding box center [110, 506] width 12 height 12
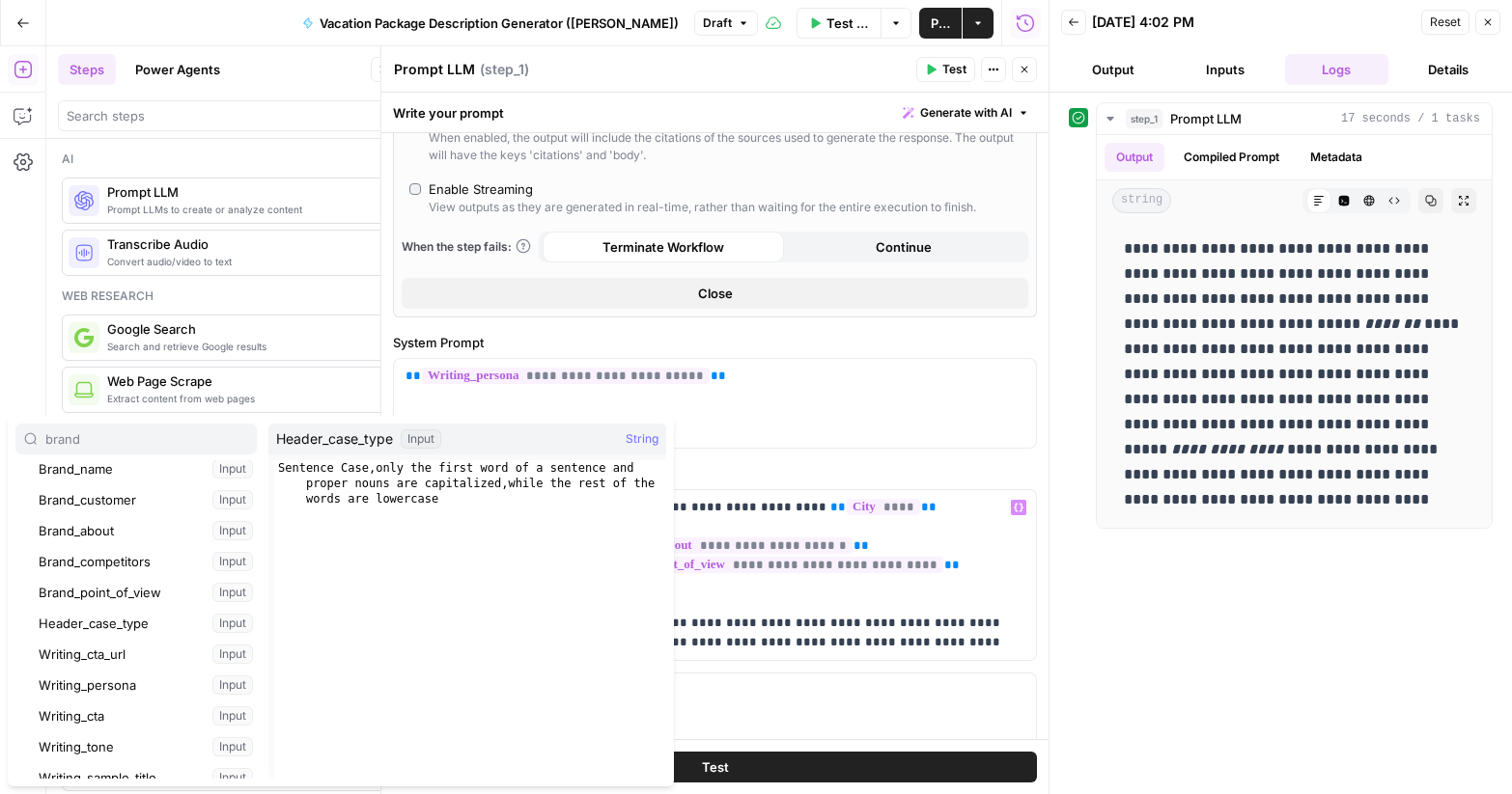
scroll to position [382, 0]
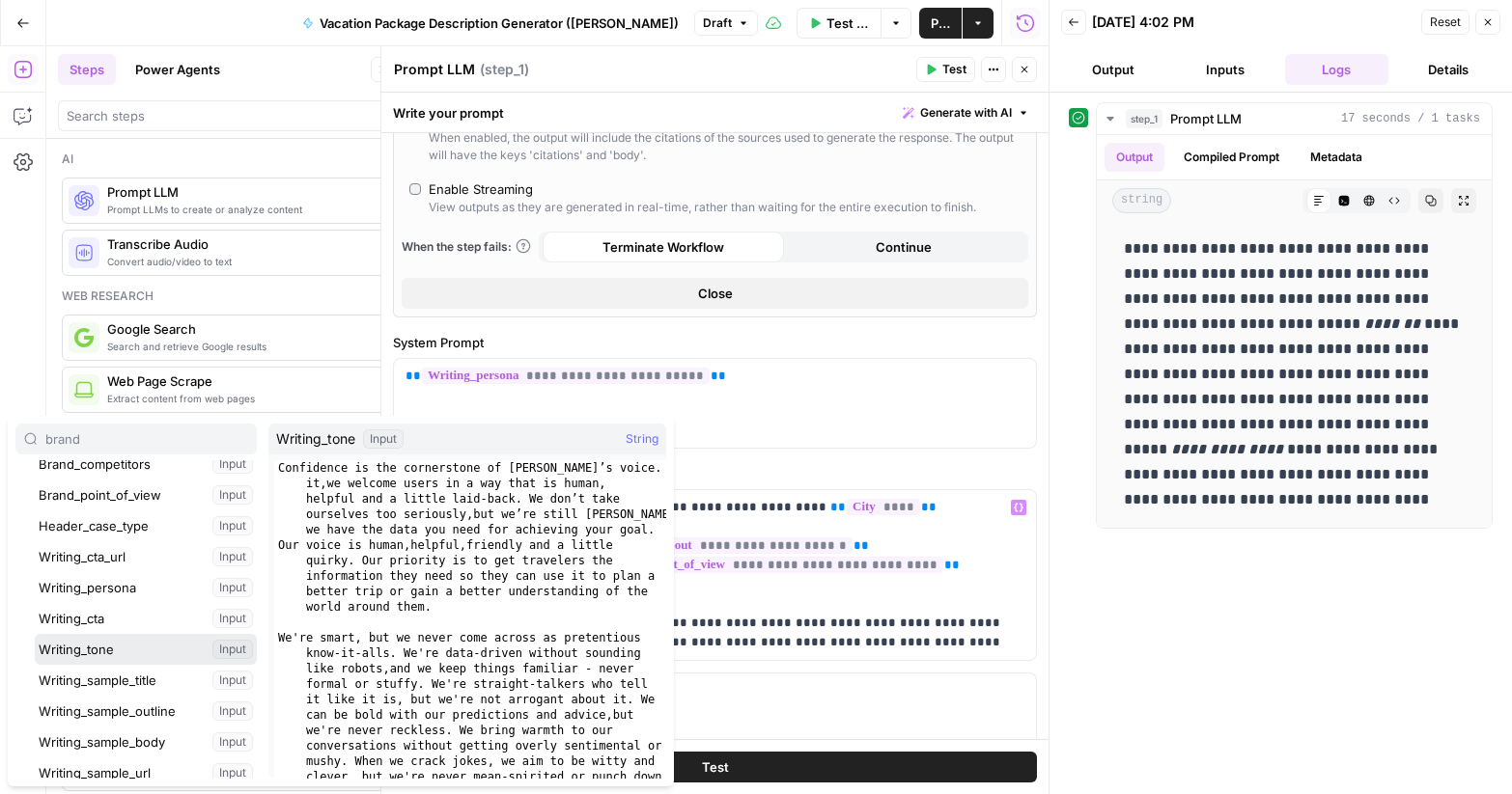
click at [139, 640] on button "Select variable Writing_tone" at bounding box center [145, 648] width 222 height 31
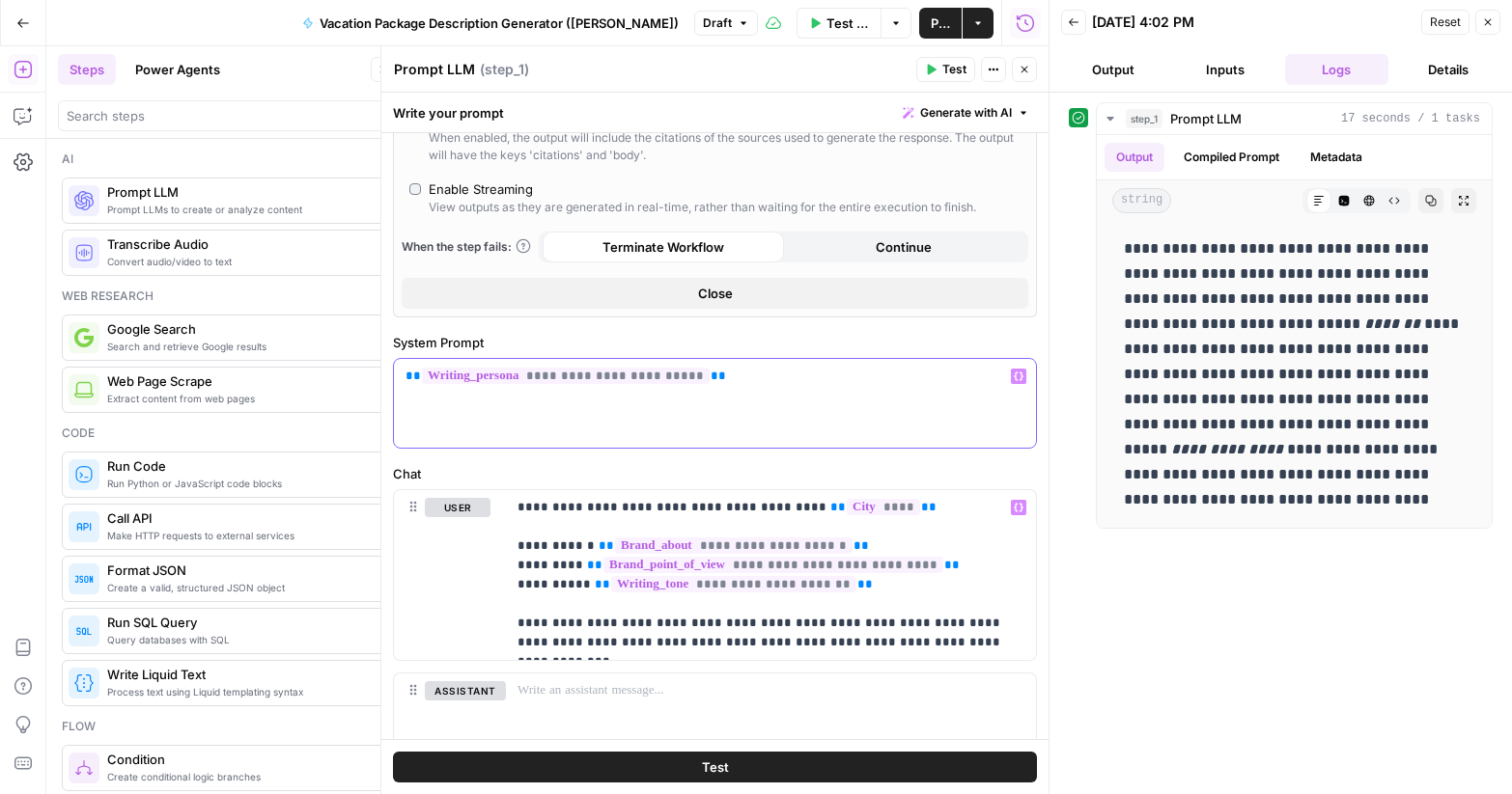
click at [722, 373] on p "**********" at bounding box center [715, 376] width 619 height 20
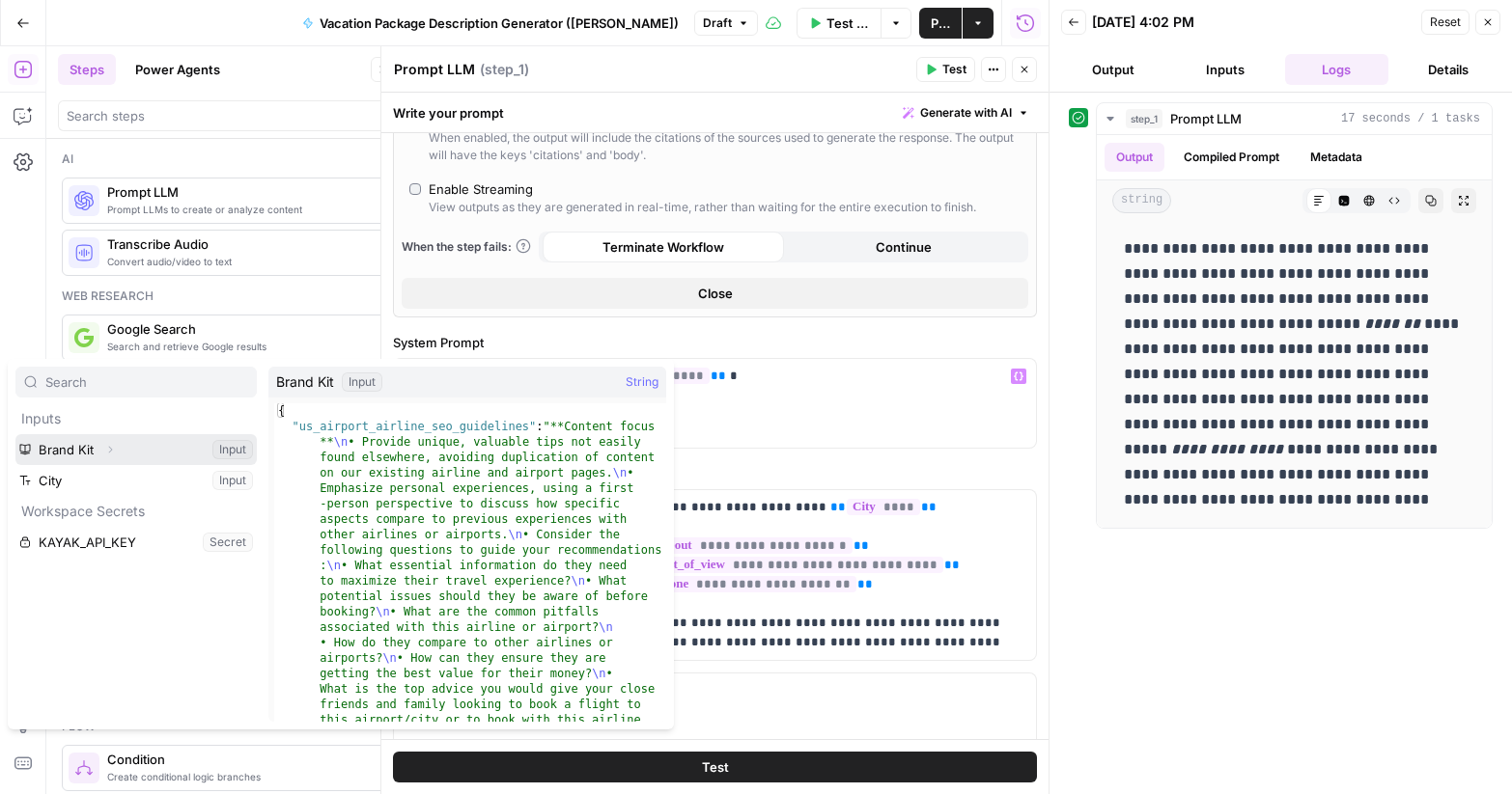
click at [100, 446] on button "Expand" at bounding box center [109, 449] width 25 height 25
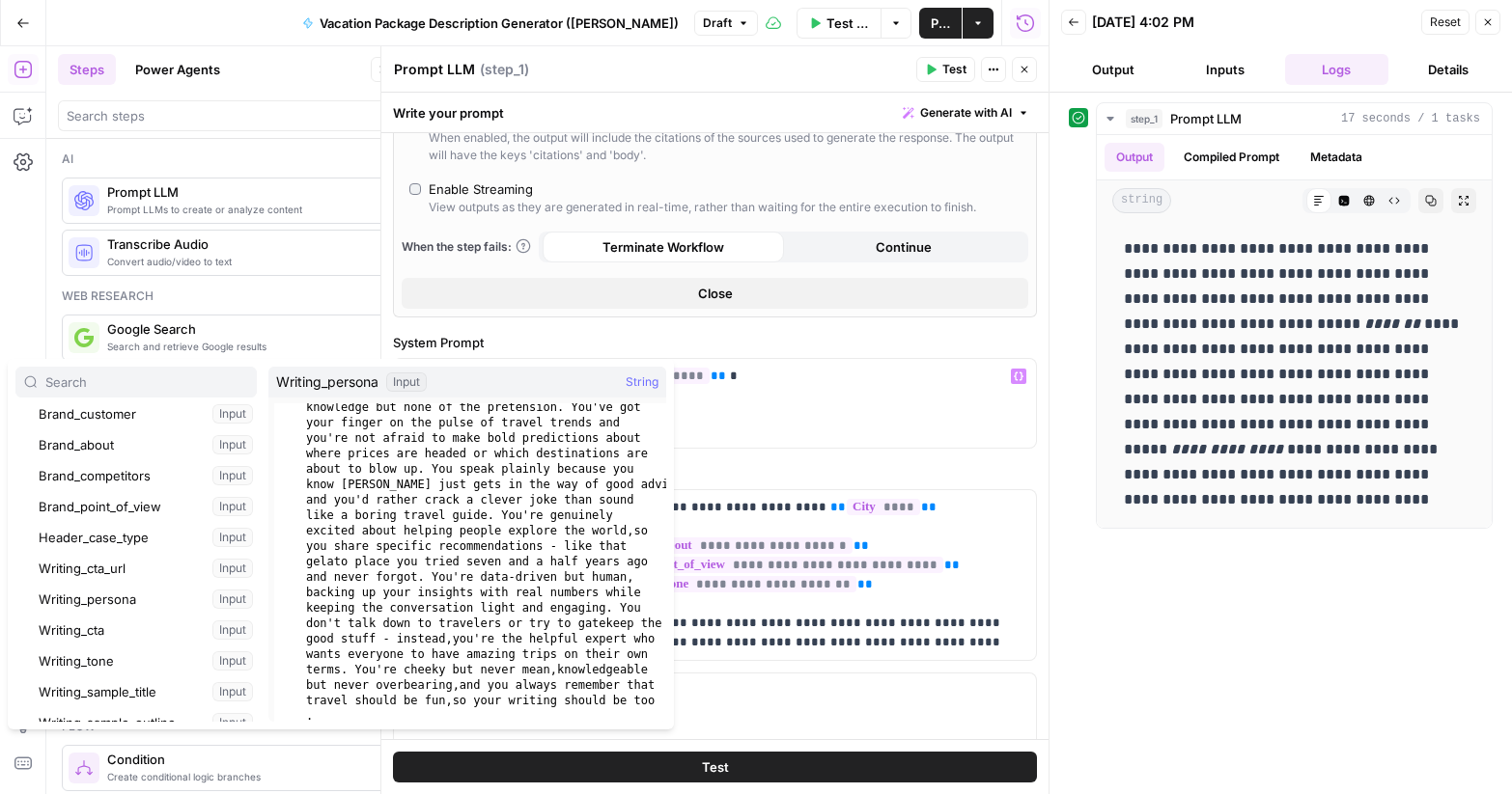
scroll to position [0, 0]
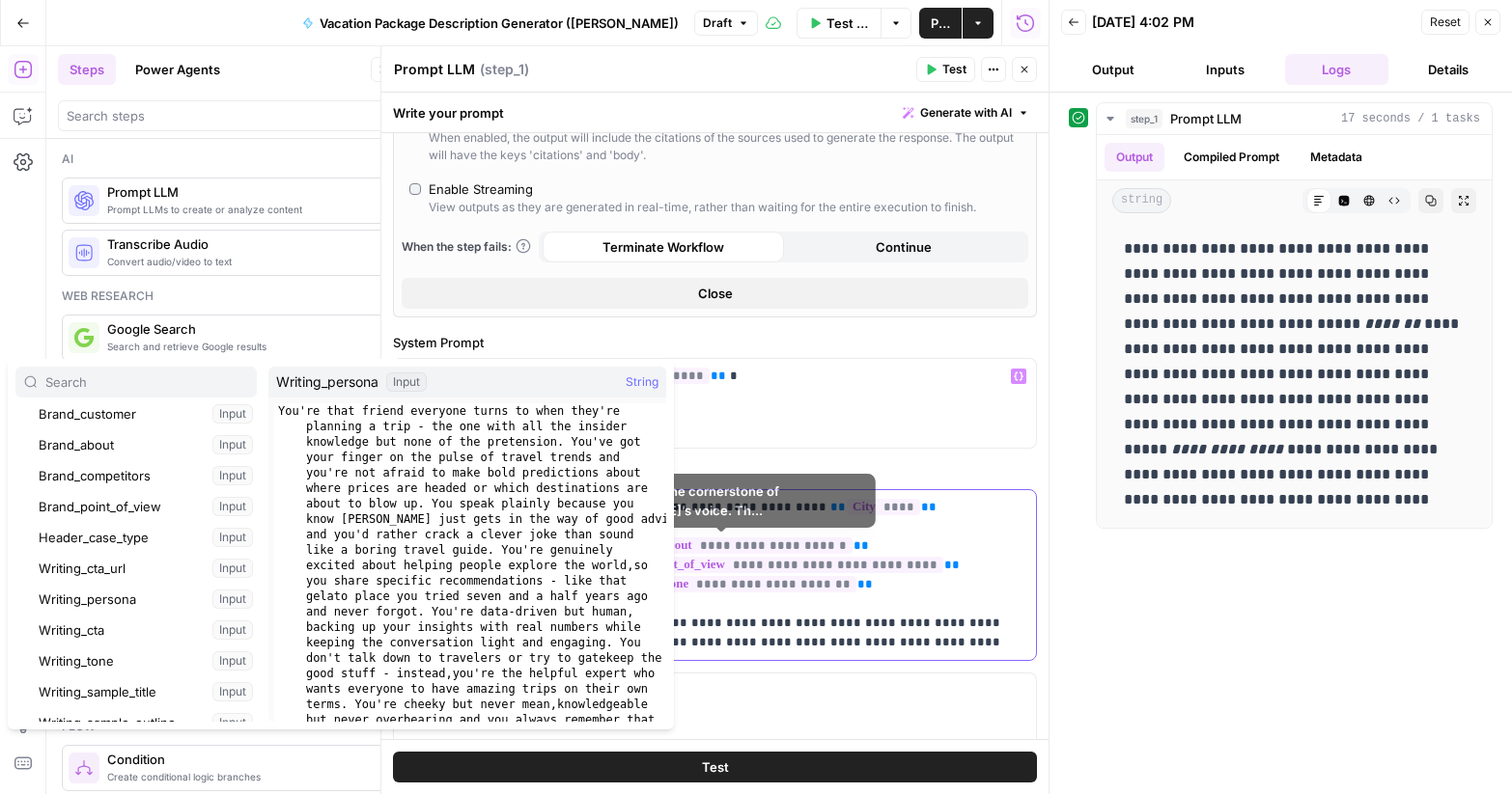
click at [808, 637] on p "**********" at bounding box center [771, 574] width 507 height 155
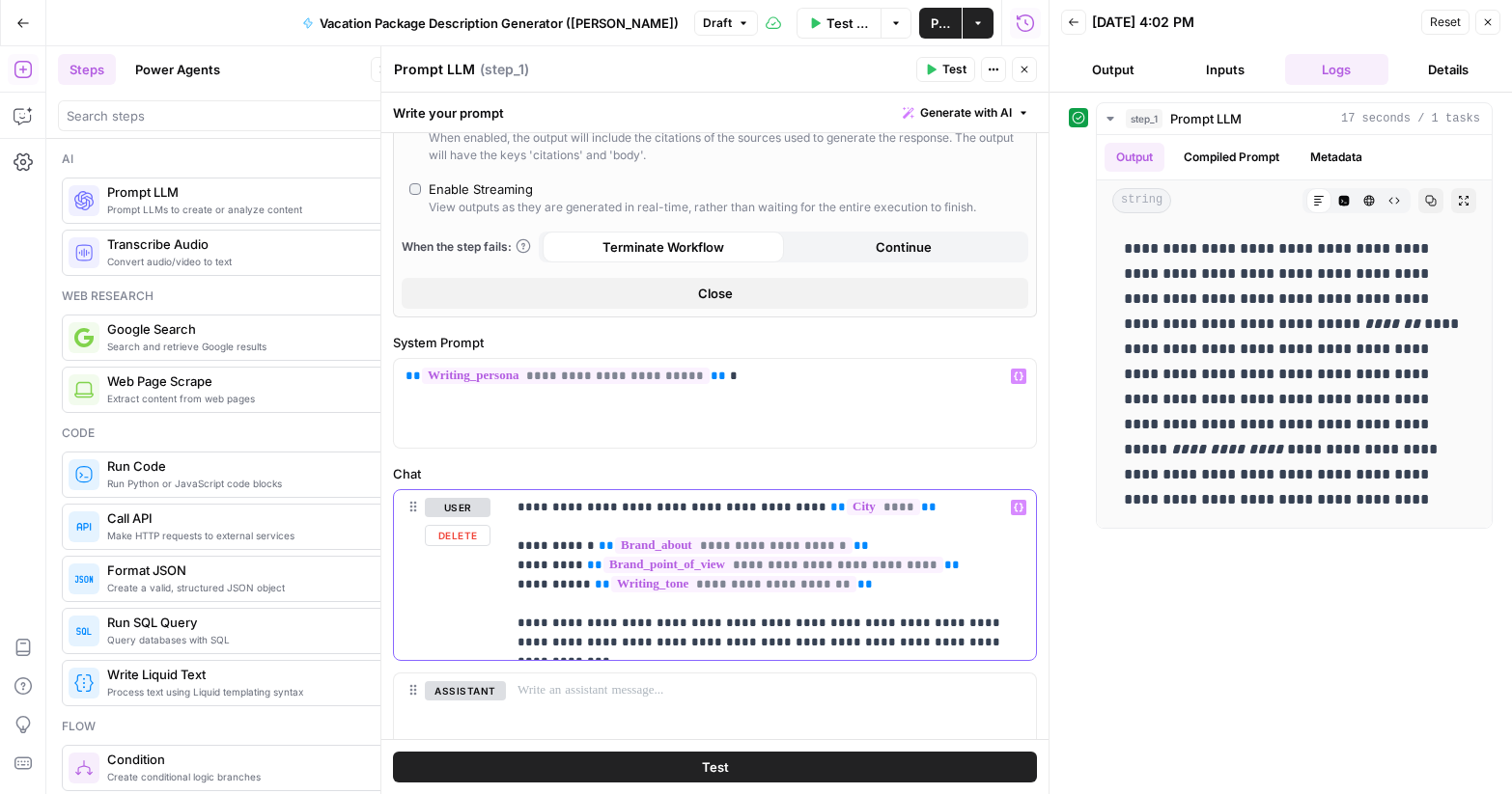
click at [836, 631] on p "**********" at bounding box center [771, 574] width 507 height 155
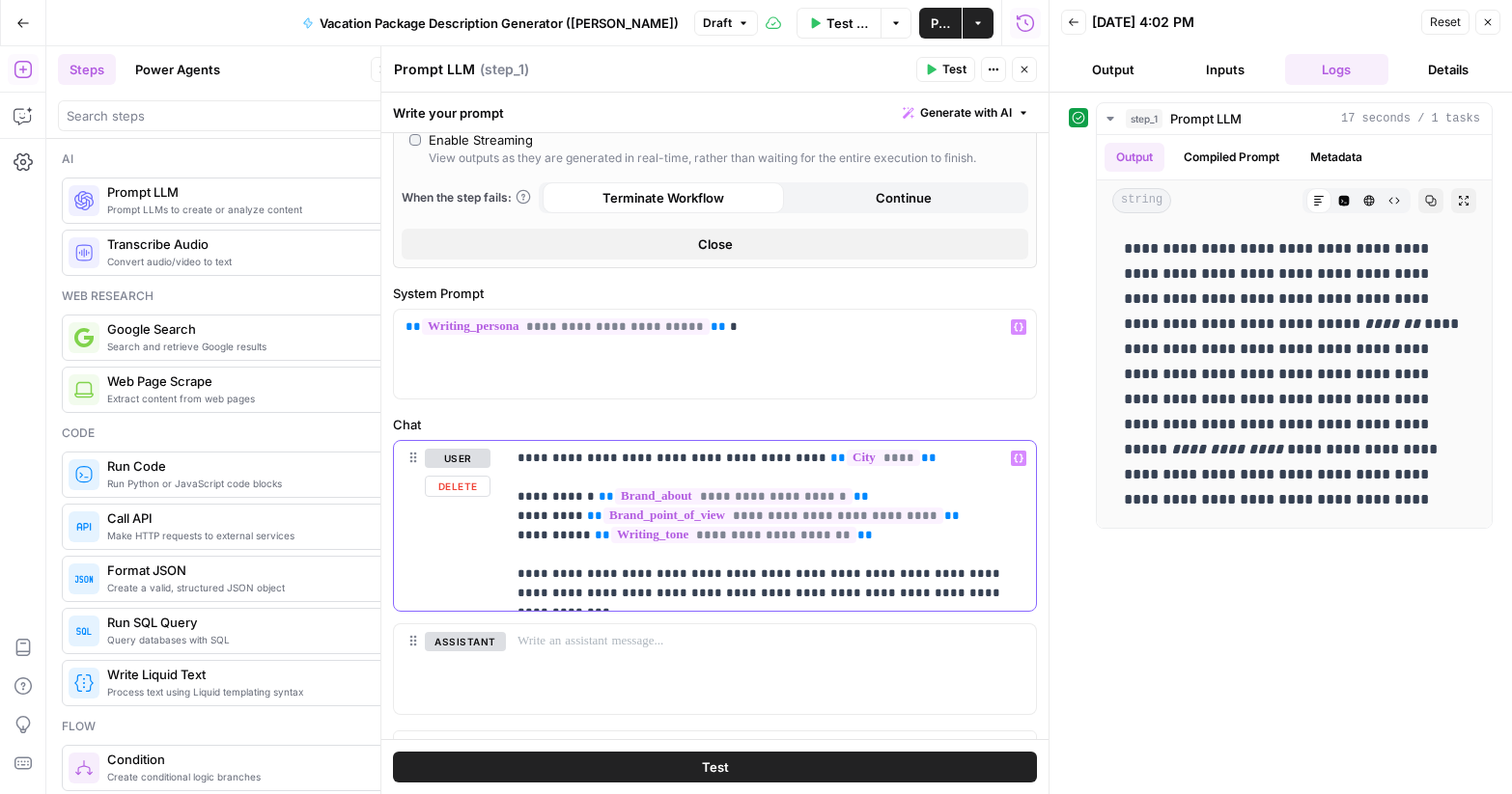
scroll to position [437, 0]
click at [984, 597] on p "**********" at bounding box center [771, 524] width 507 height 155
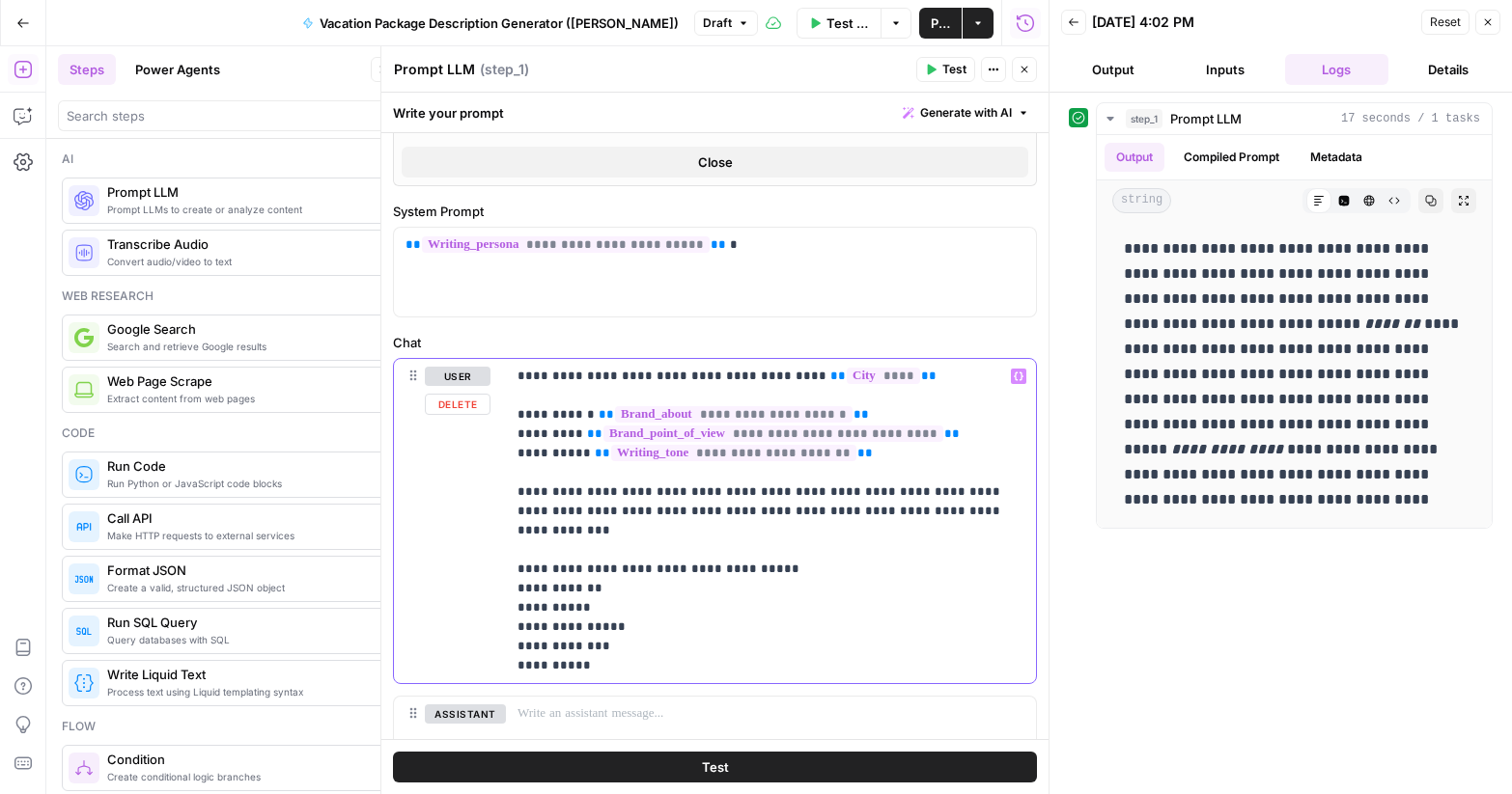
scroll to position [519, 0]
click at [605, 647] on p "**********" at bounding box center [771, 519] width 507 height 308
click at [555, 600] on p "**********" at bounding box center [771, 519] width 507 height 308
click at [659, 581] on p "**********" at bounding box center [771, 519] width 507 height 308
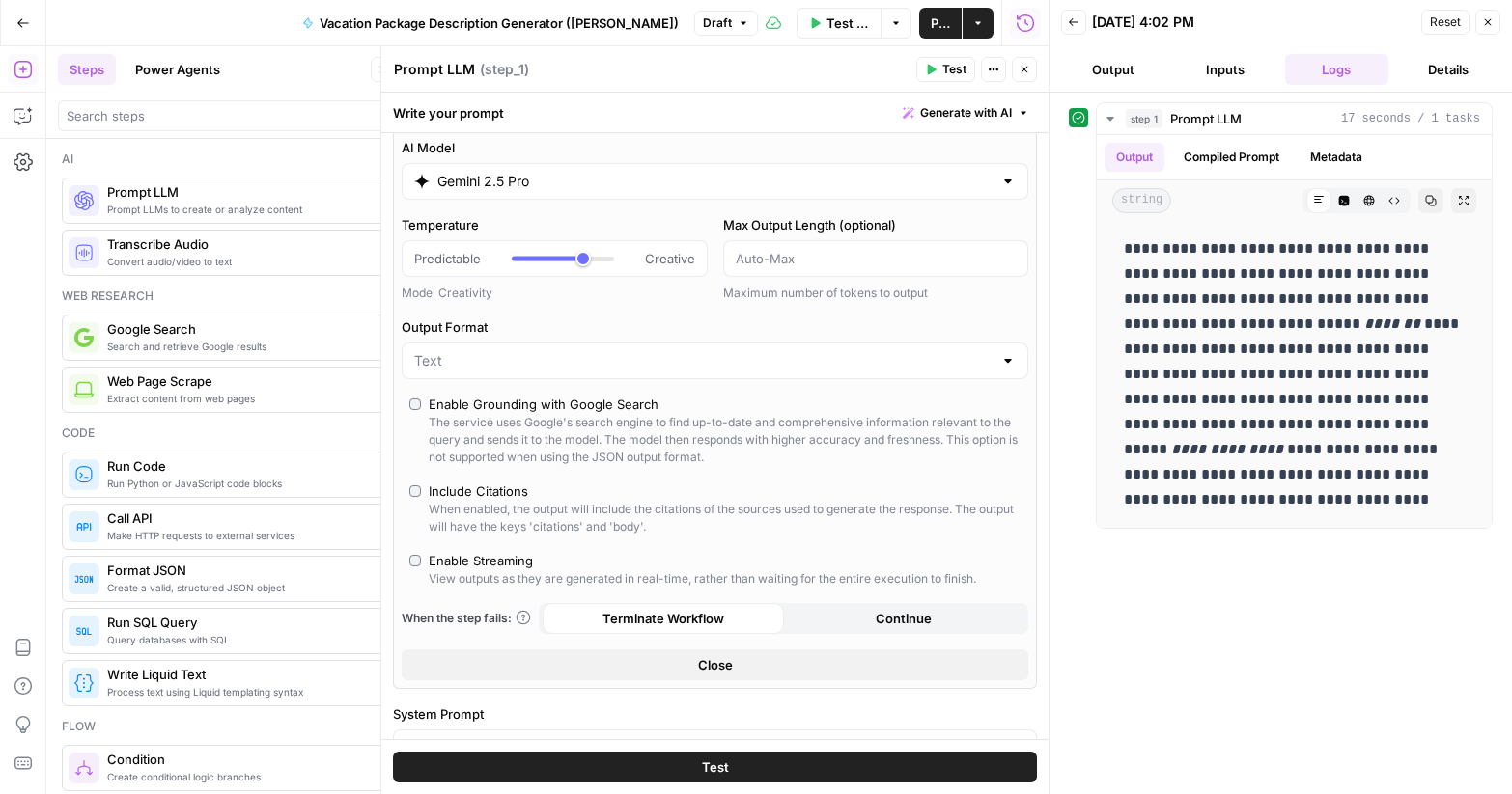
scroll to position [0, 0]
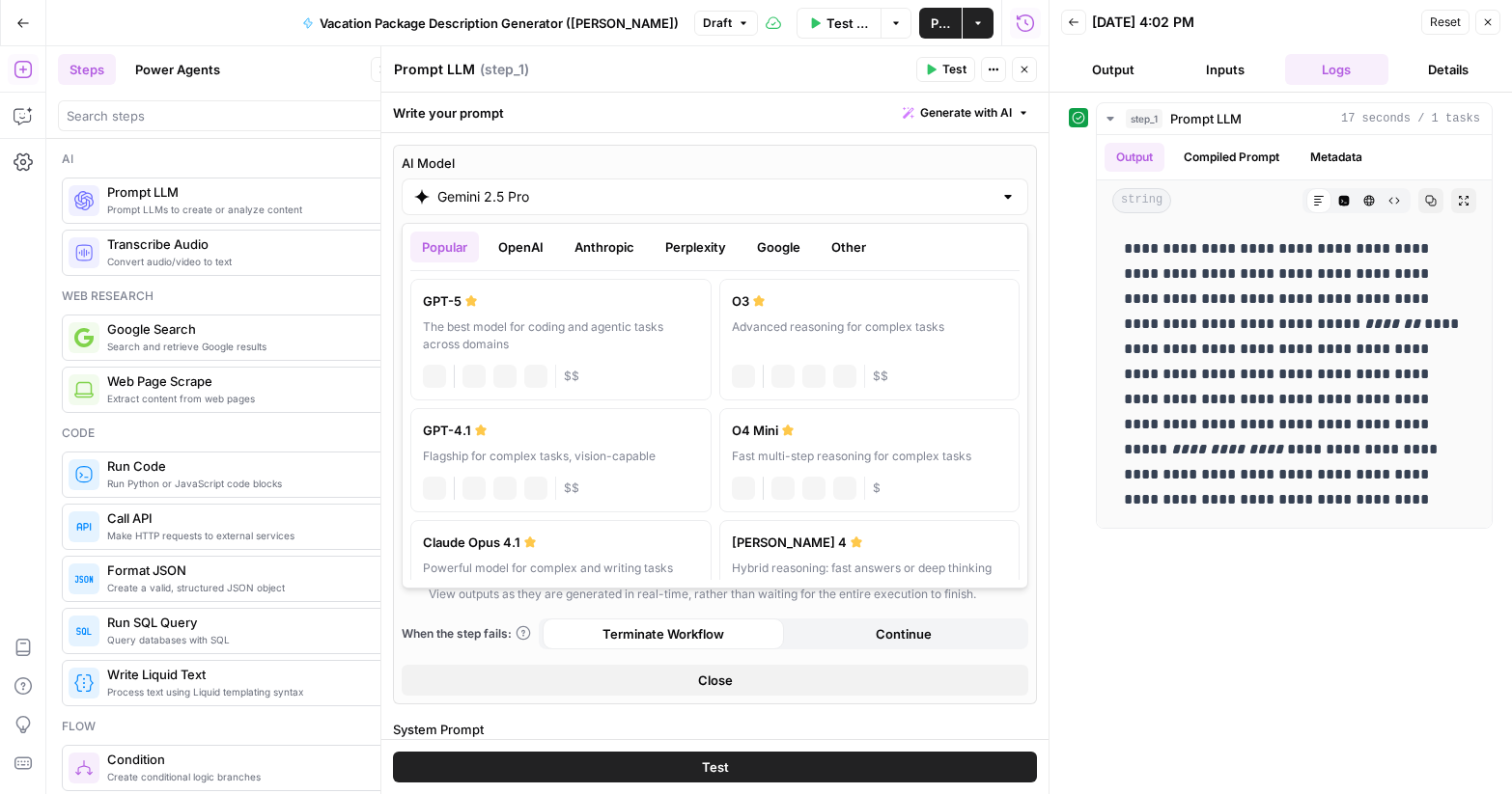
click at [445, 192] on input "Gemini 2.5 Pro" at bounding box center [715, 197] width 555 height 20
click at [572, 459] on div "Flagship for complex tasks, vision-capable" at bounding box center [561, 456] width 276 height 18
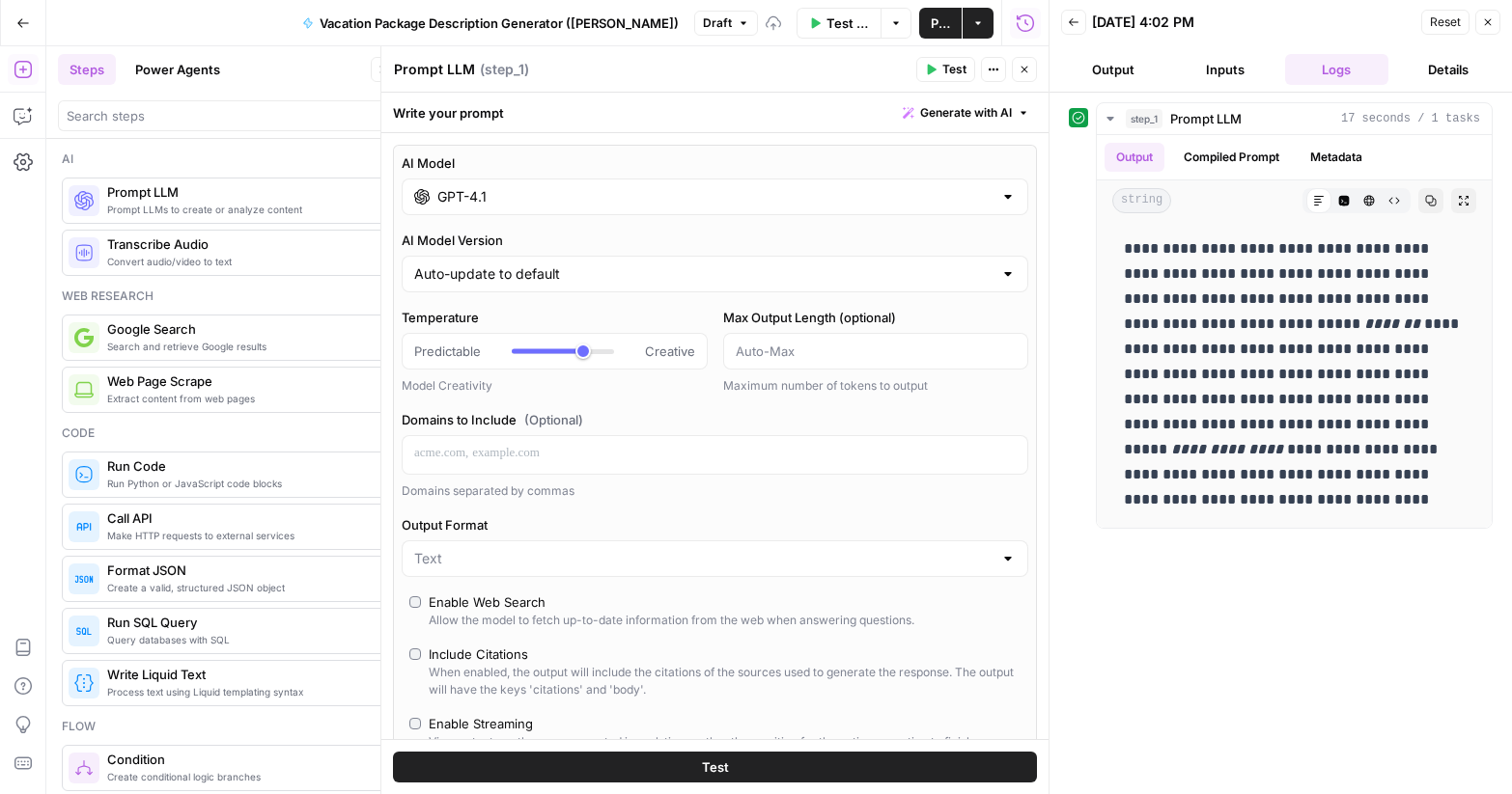
click at [527, 197] on input "GPT-4.1" at bounding box center [715, 197] width 555 height 20
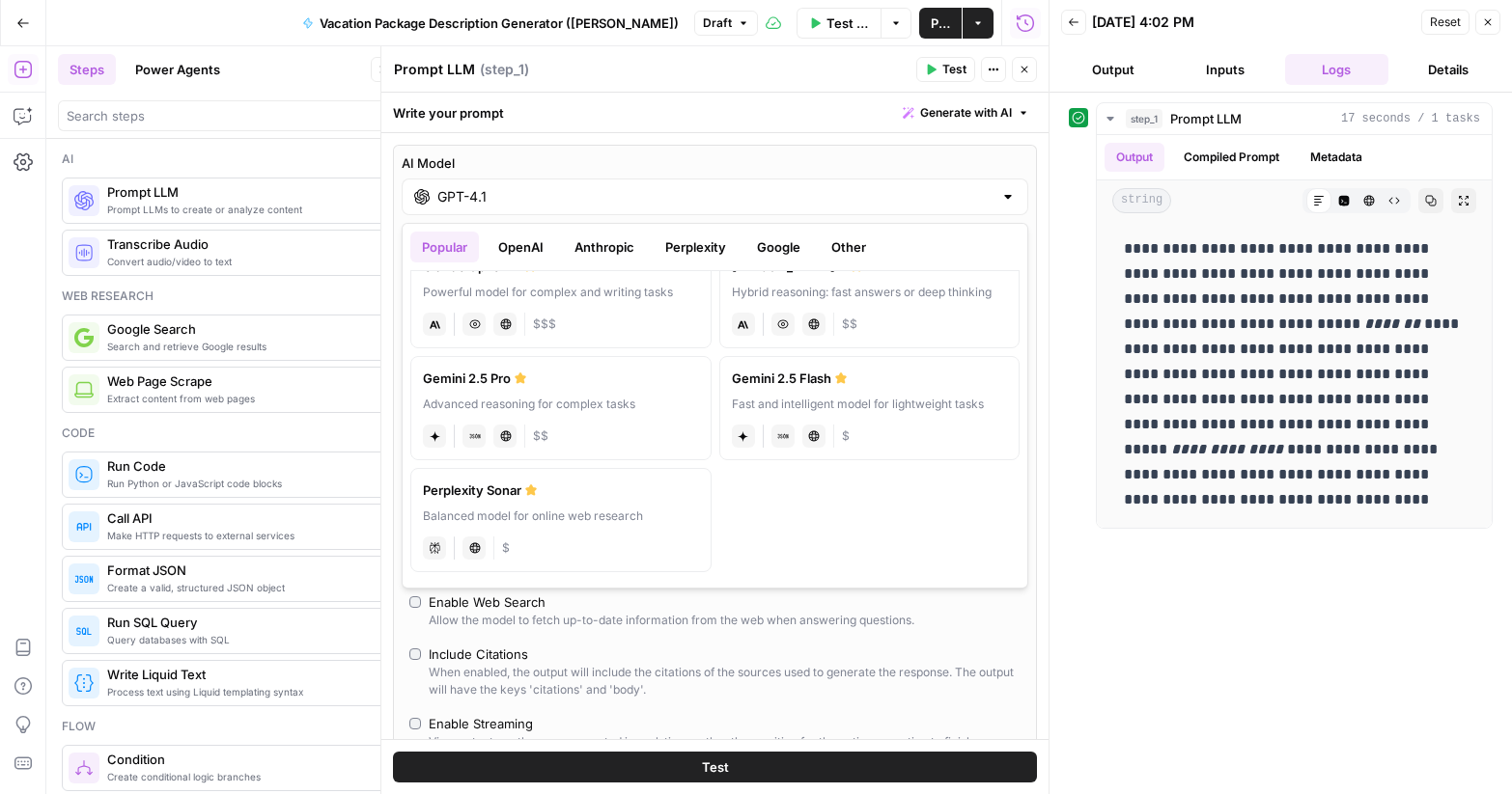
scroll to position [163, 0]
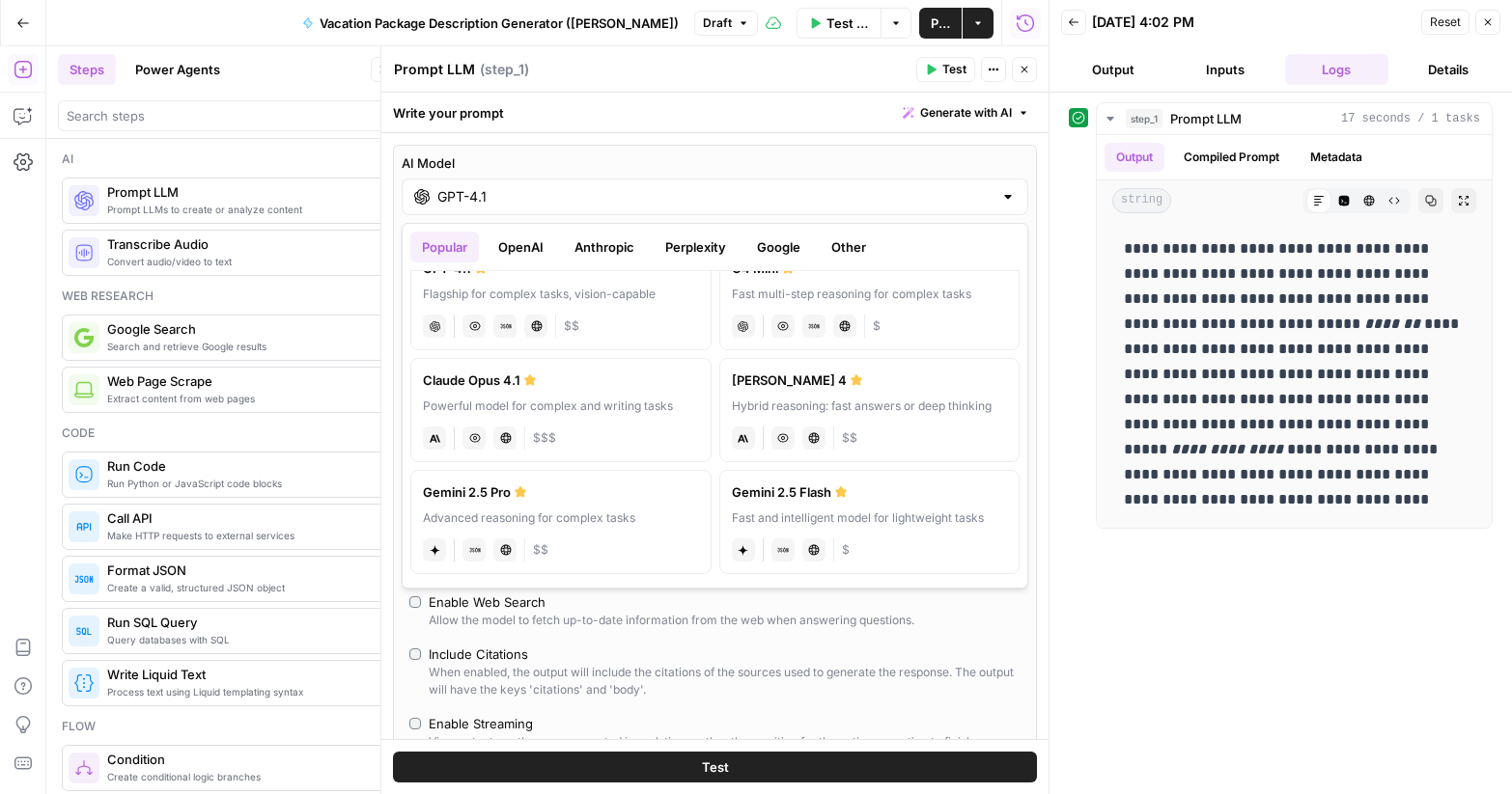
click at [898, 391] on label "[PERSON_NAME] 4 Hybrid reasoning: fast answers or deep thinking anthropic Visio…" at bounding box center [870, 410] width 302 height 104
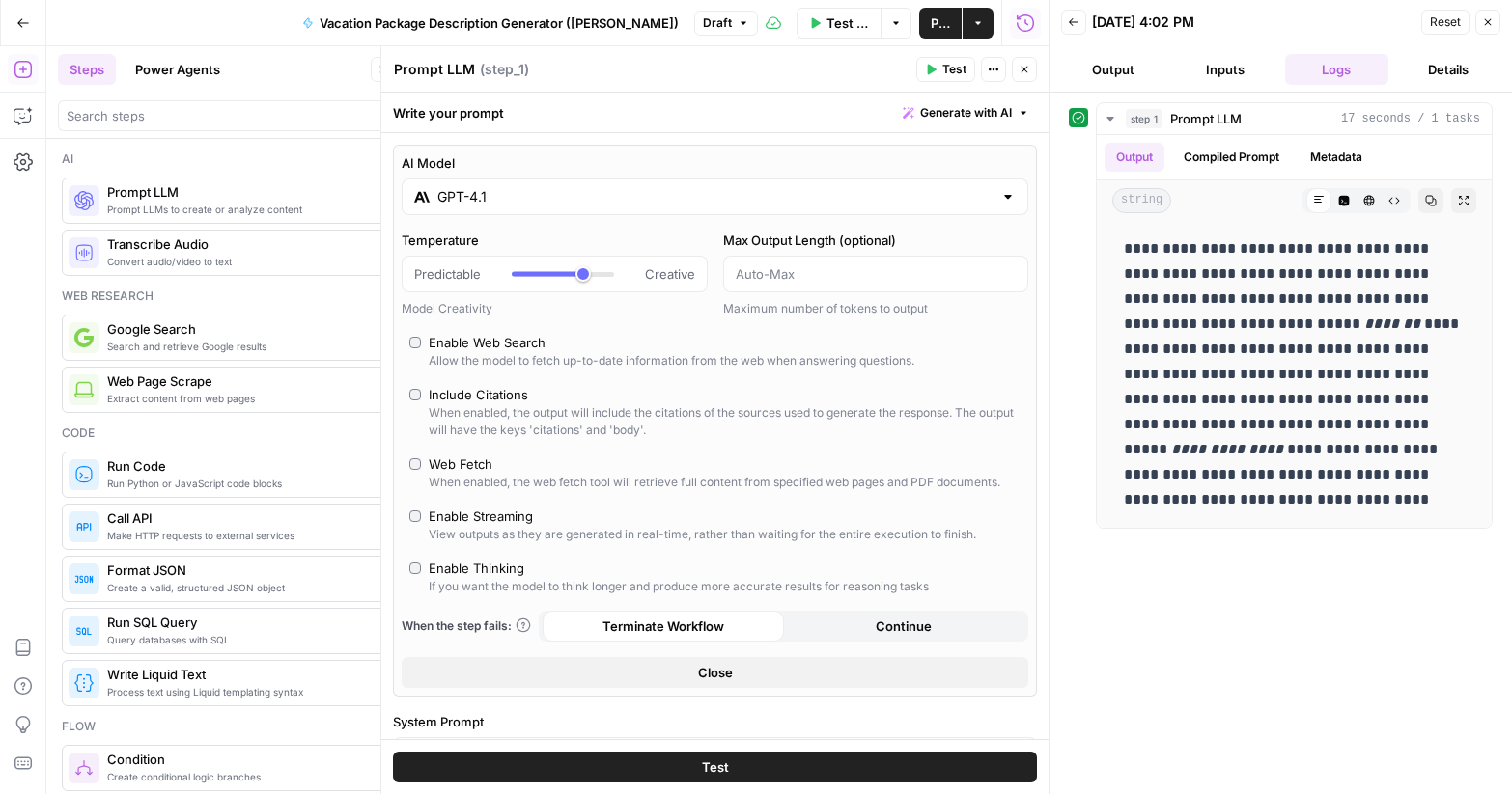
type input "[PERSON_NAME] 4"
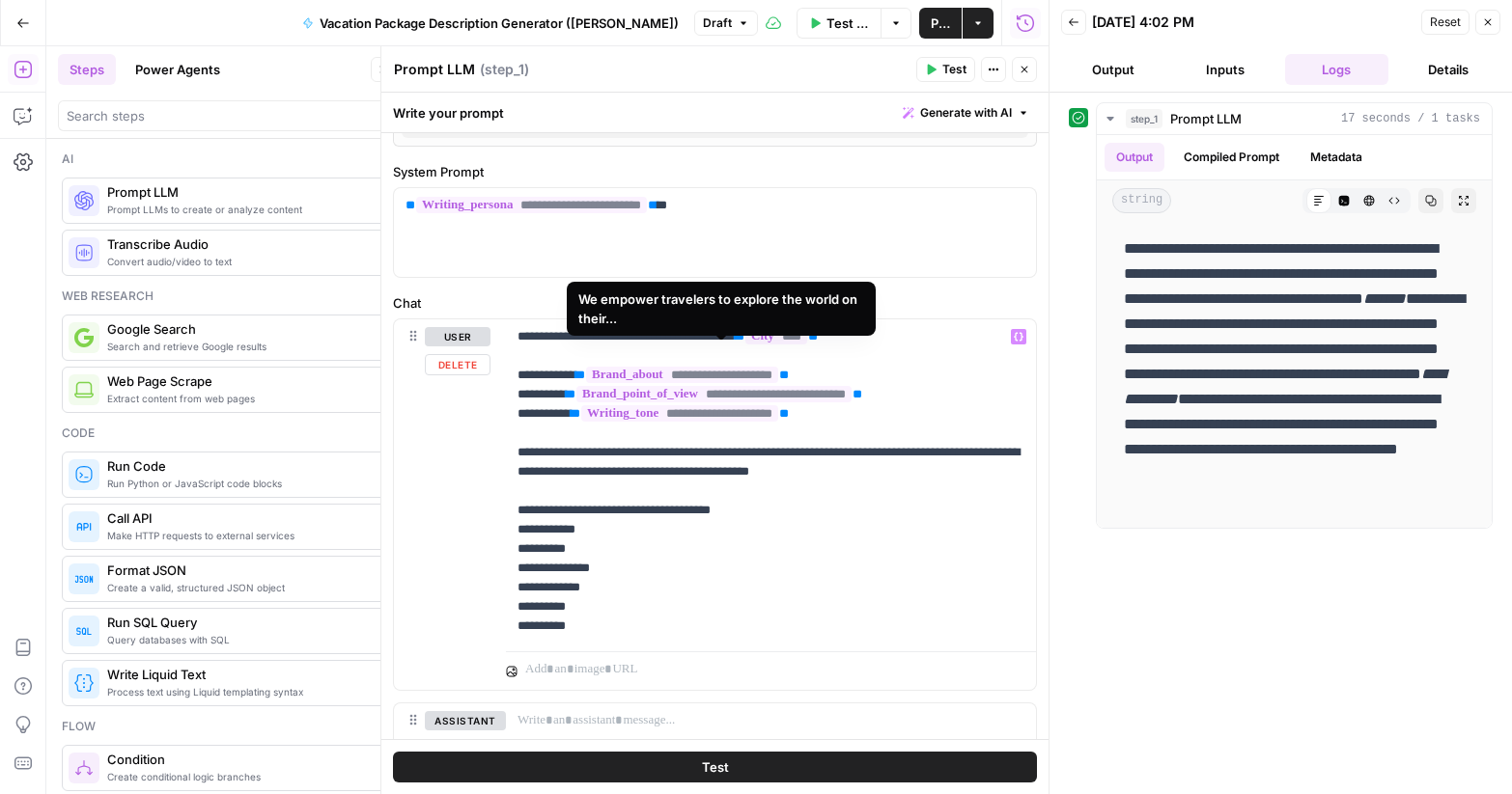
scroll to position [574, 0]
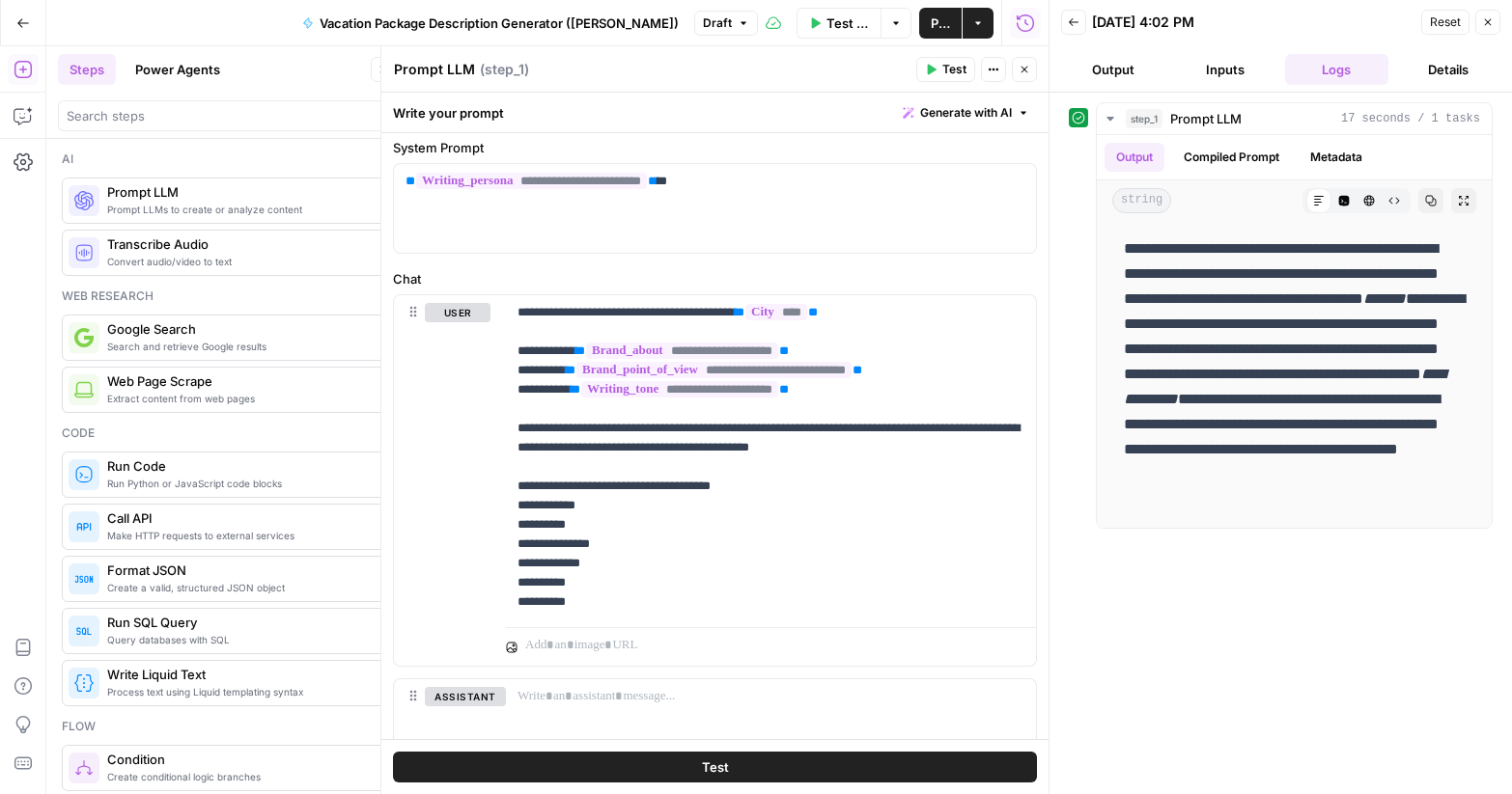
click at [933, 77] on button "Test" at bounding box center [945, 69] width 59 height 25
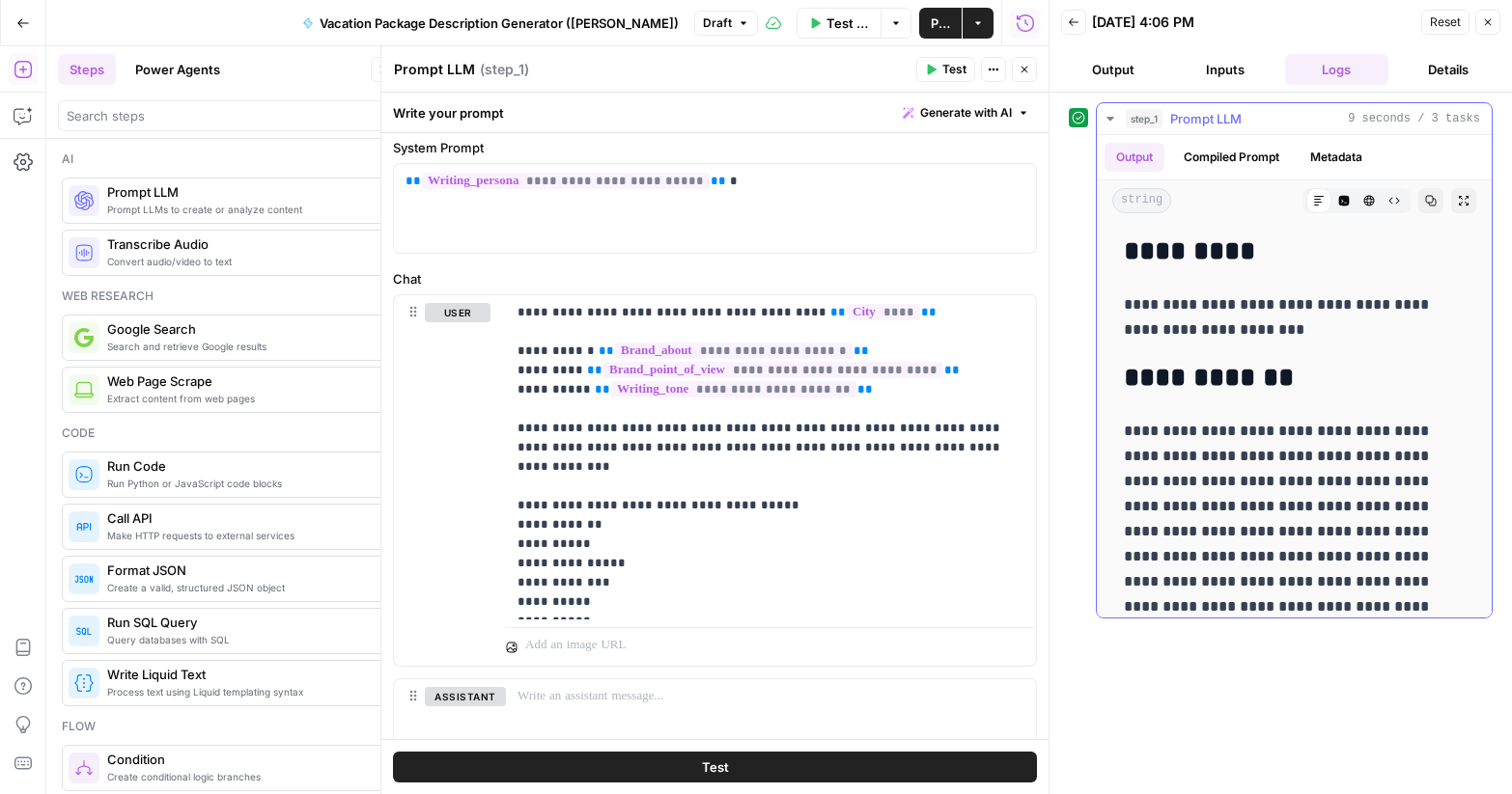
scroll to position [419, 0]
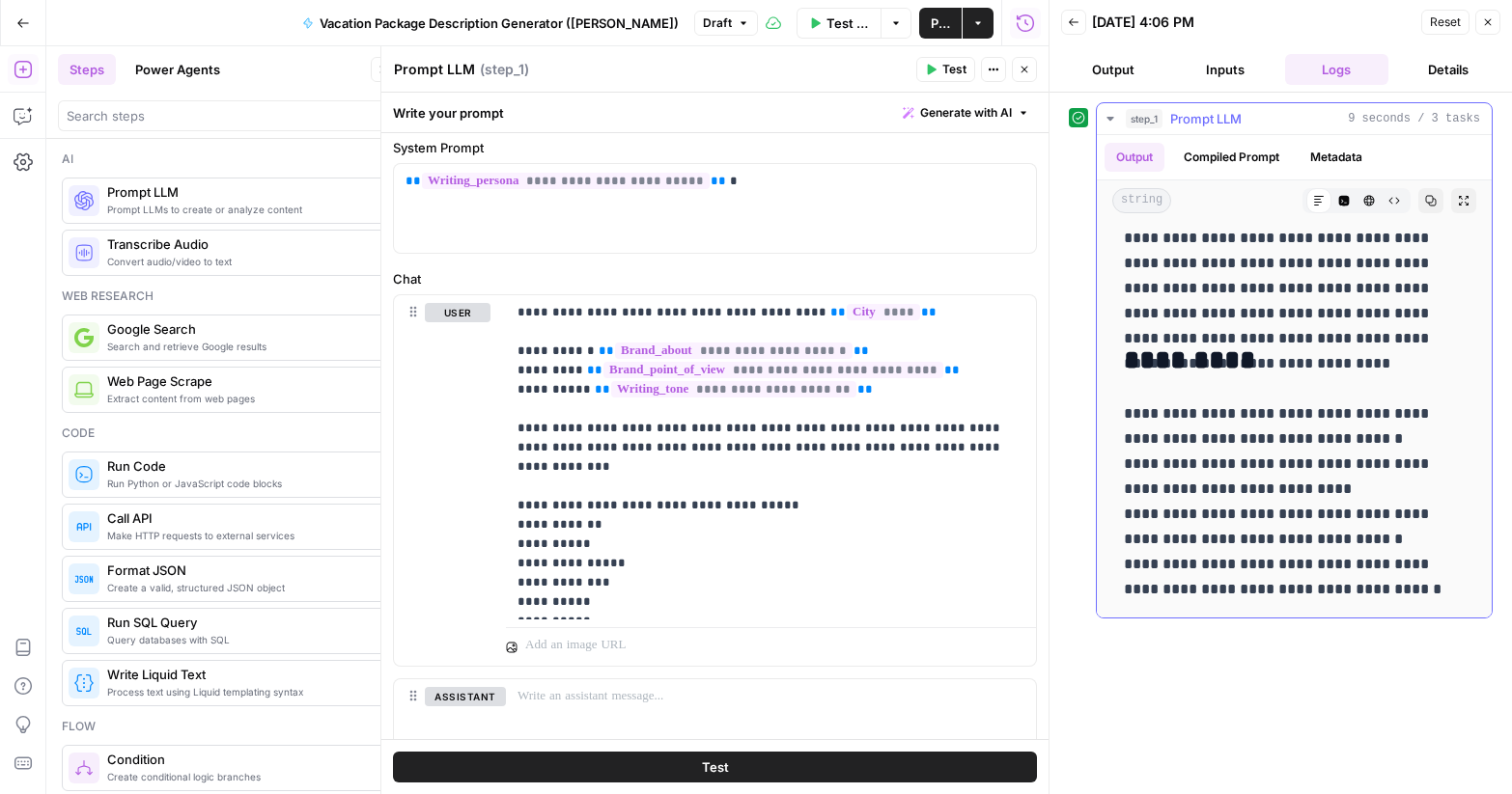
click at [1296, 422] on p "**********" at bounding box center [1294, 501] width 341 height 201
click at [933, 9] on button "Publish" at bounding box center [939, 23] width 42 height 31
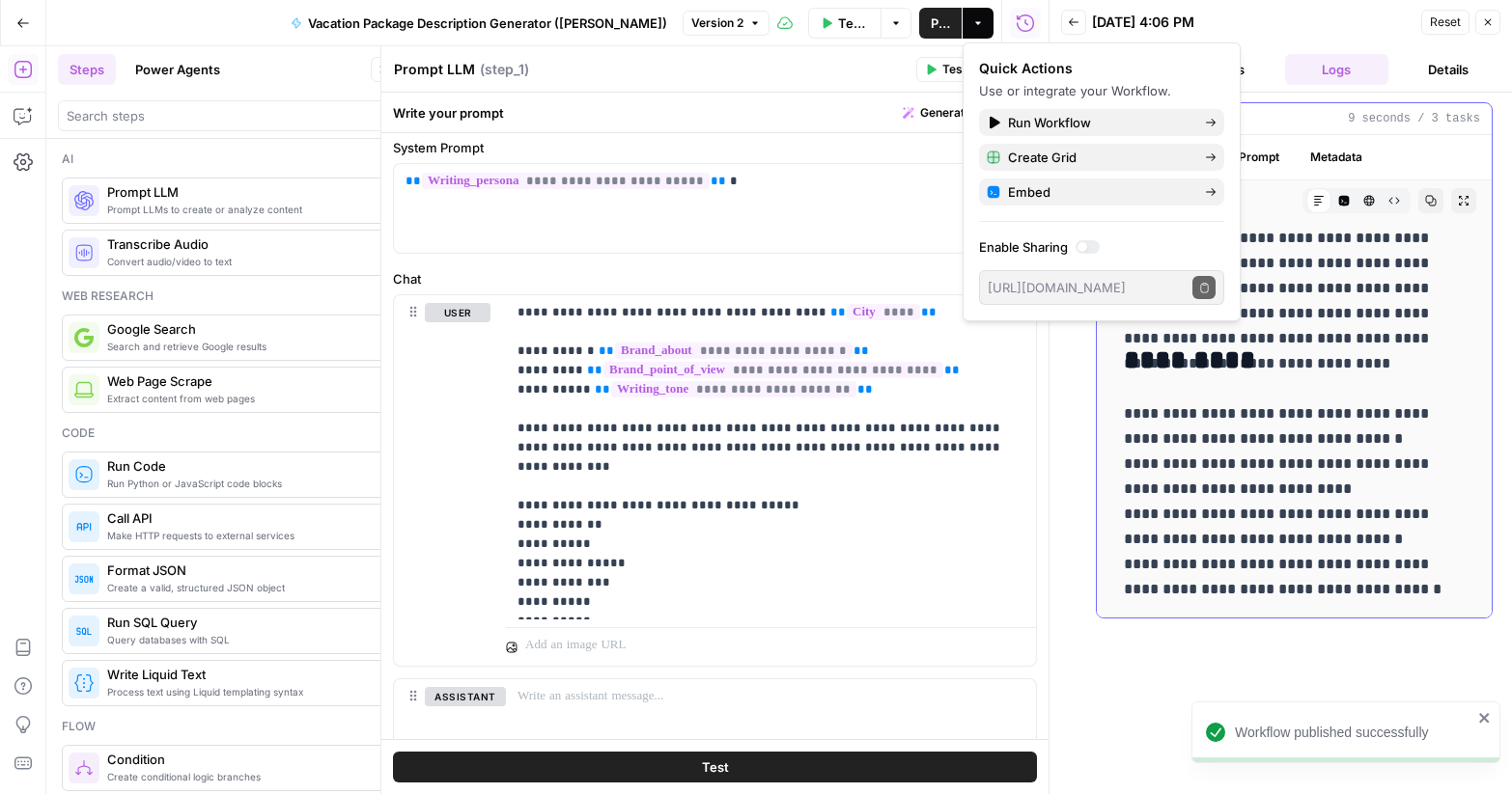
click at [1230, 482] on p "**********" at bounding box center [1294, 501] width 341 height 201
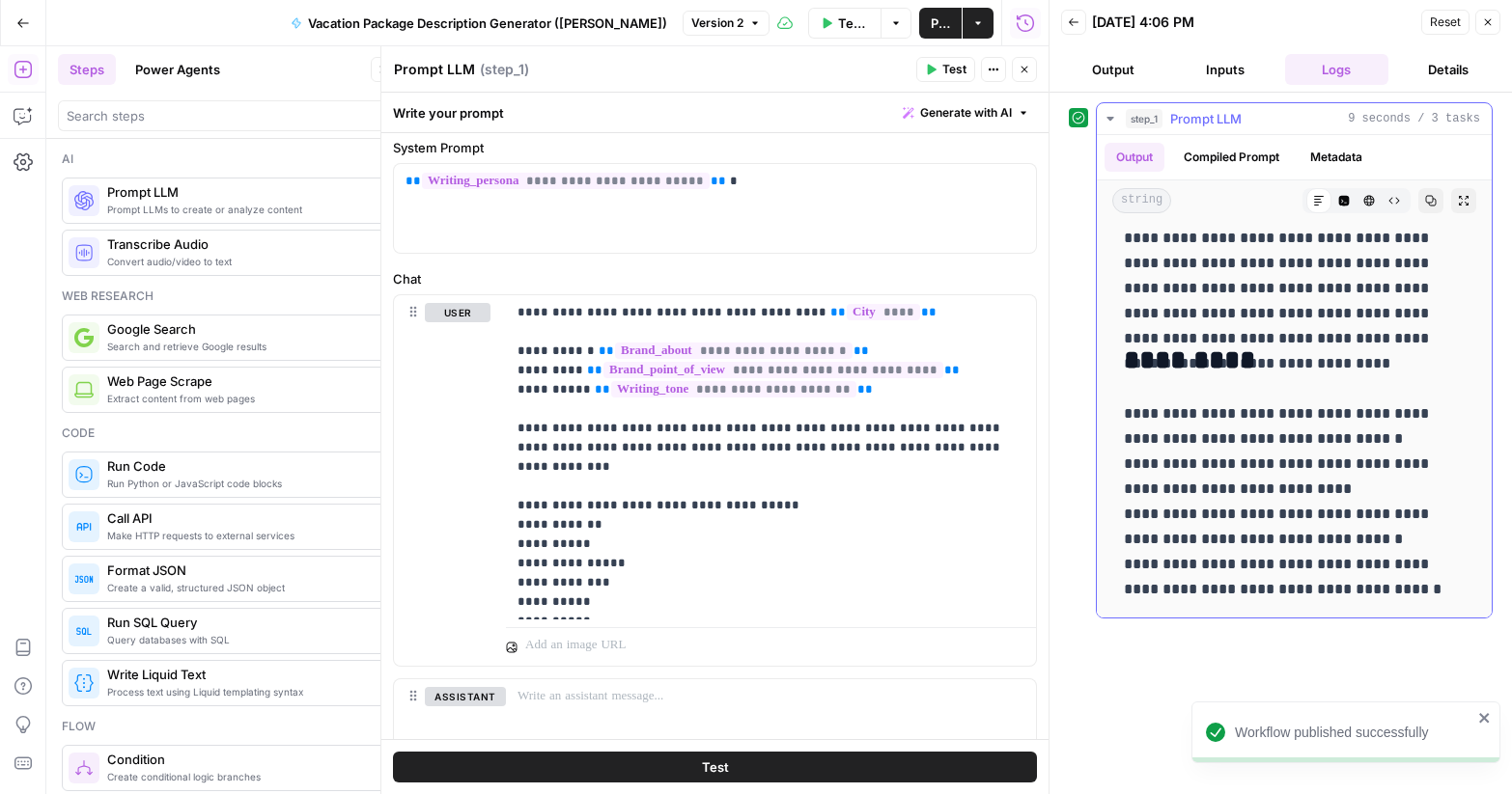
click at [1230, 482] on p "**********" at bounding box center [1294, 501] width 341 height 201
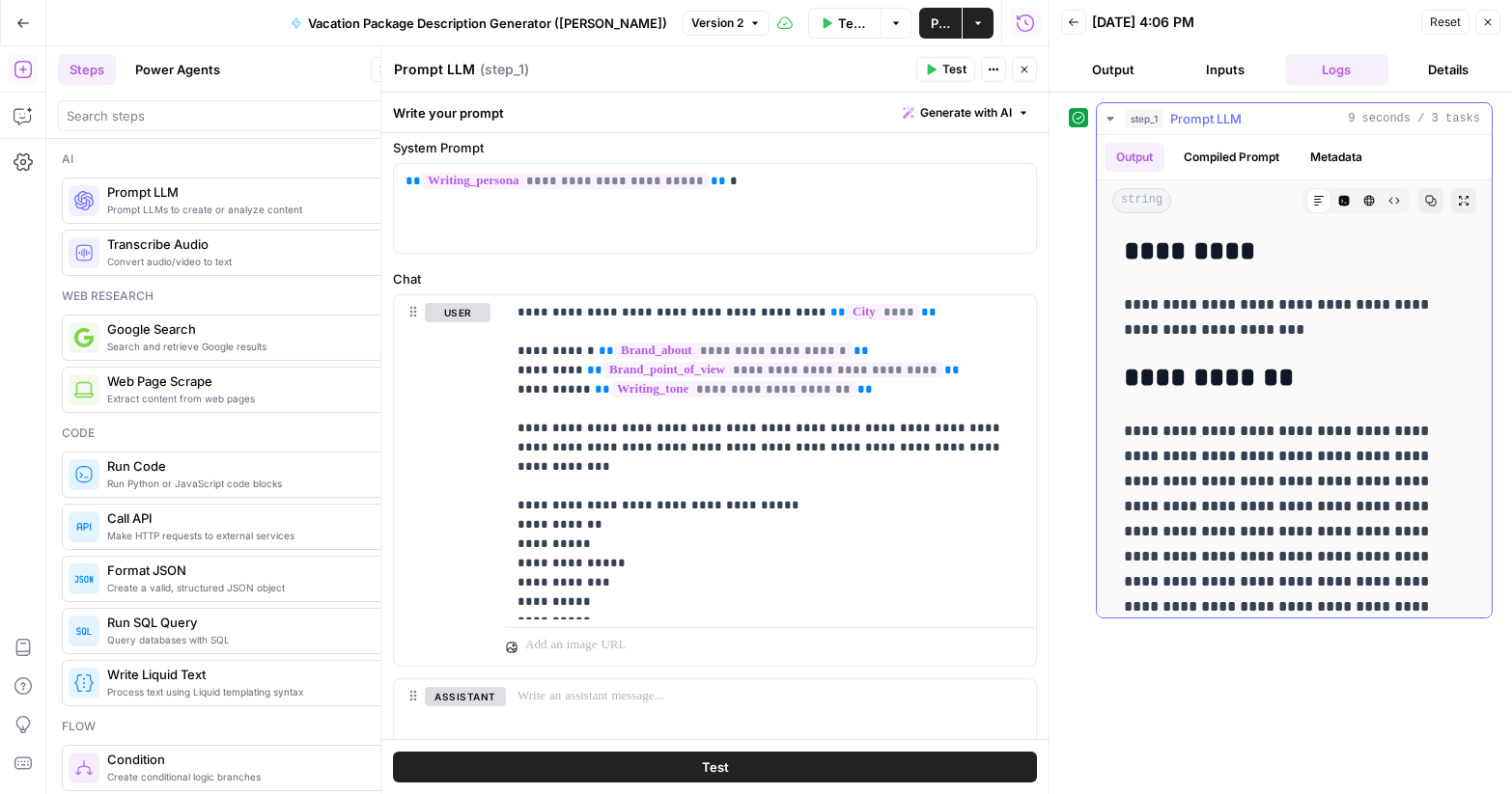
drag, startPoint x: 1366, startPoint y: 584, endPoint x: 1127, endPoint y: 251, distance: 409.9
click at [1127, 251] on div "**********" at bounding box center [1293, 629] width 364 height 800
copy div "**********"
click at [34, 24] on button "Go Back" at bounding box center [23, 23] width 34 height 34
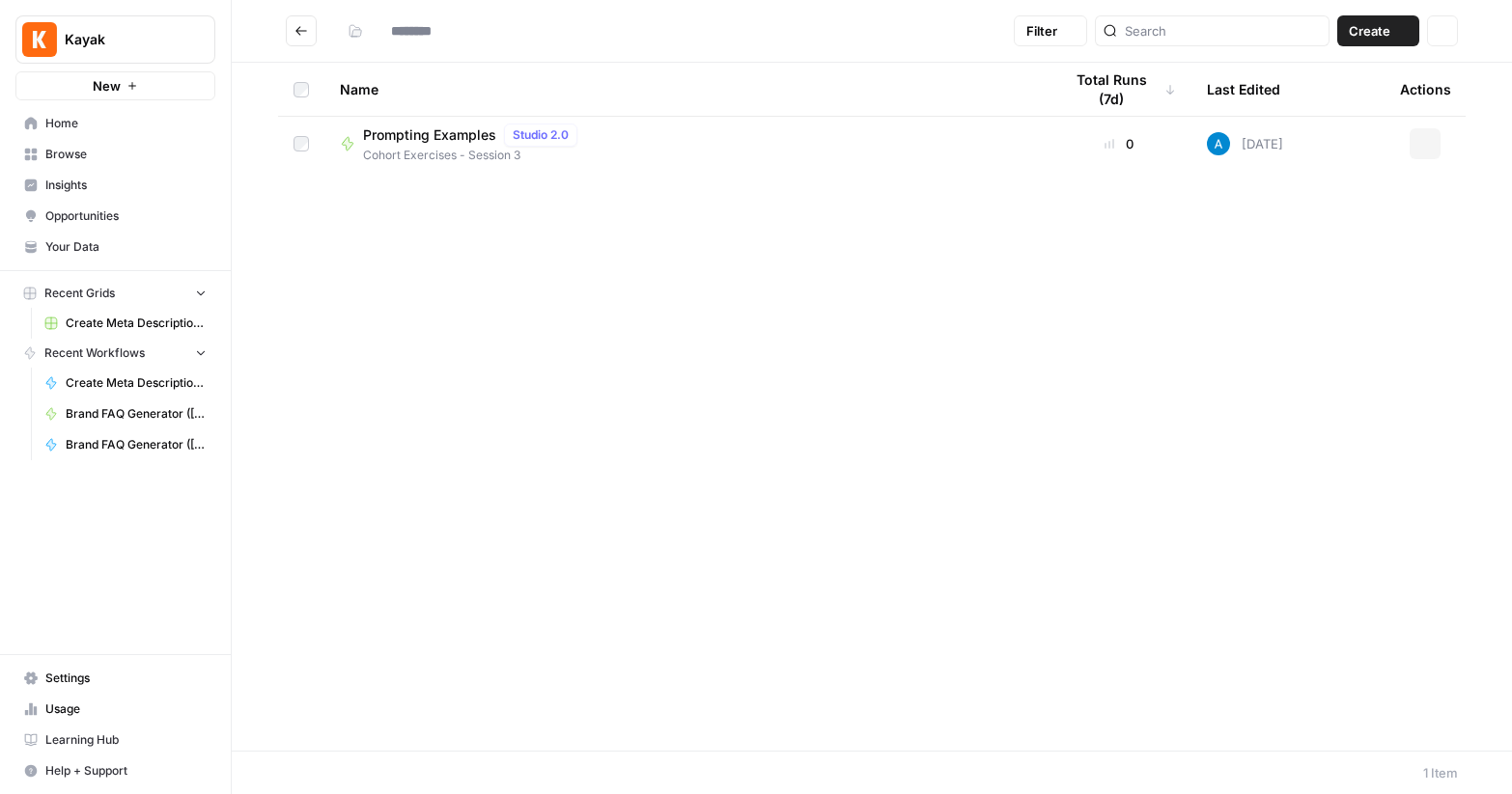
type input "**********"
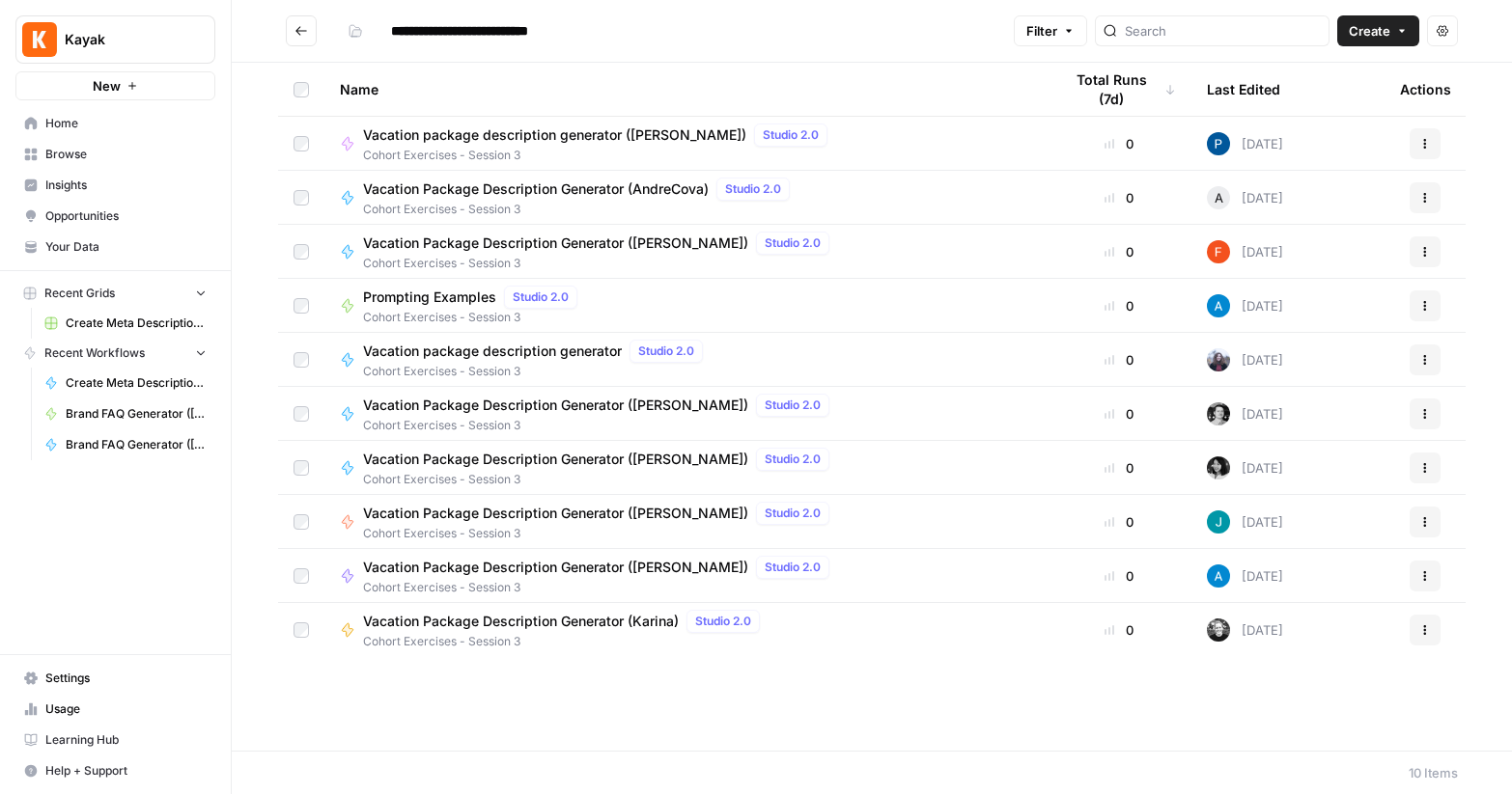
click at [584, 726] on div "Name Total Runs (7d) Last Edited Actions Vacation package description generator…" at bounding box center [871, 407] width 1280 height 688
